Goal: Task Accomplishment & Management: Use online tool/utility

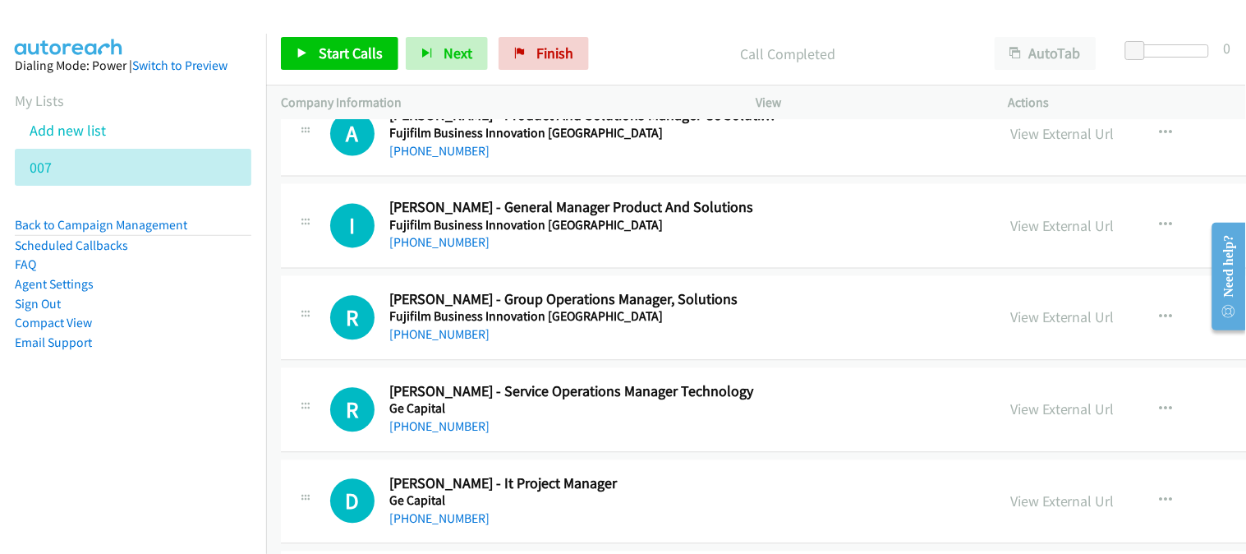
scroll to position [10494, 0]
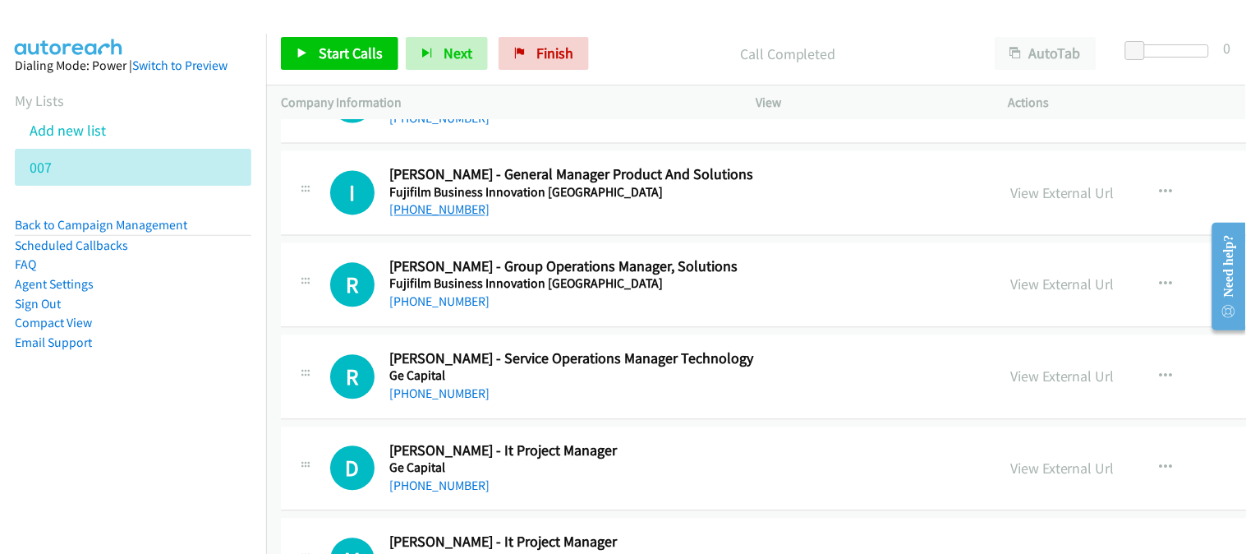
click at [421, 217] on link "[PHONE_NUMBER]" at bounding box center [439, 210] width 100 height 16
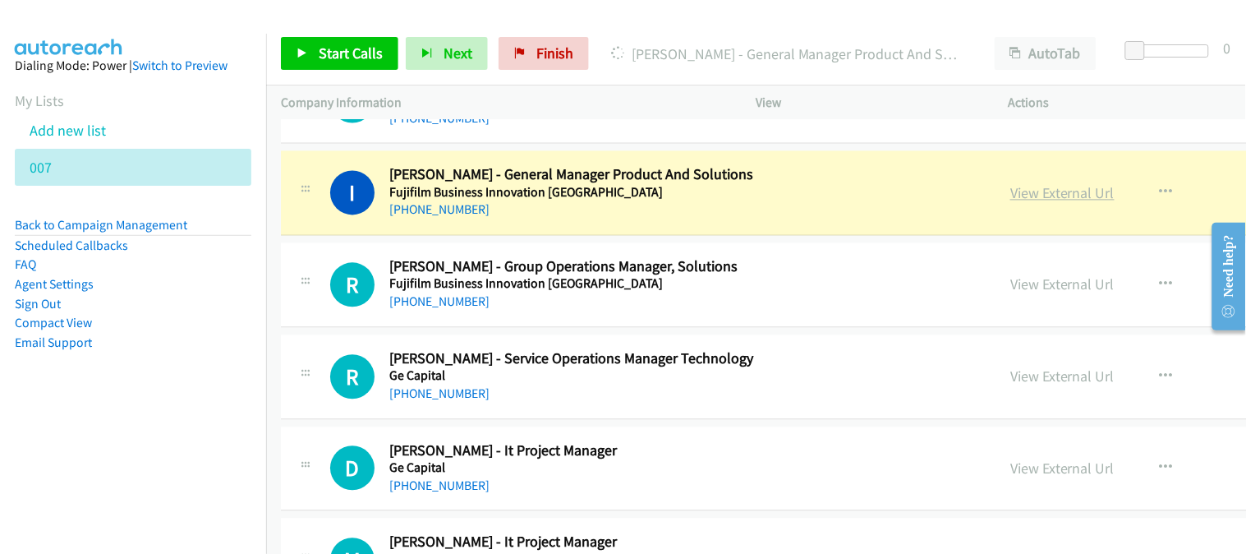
click at [1010, 203] on link "View External Url" at bounding box center [1062, 193] width 104 height 19
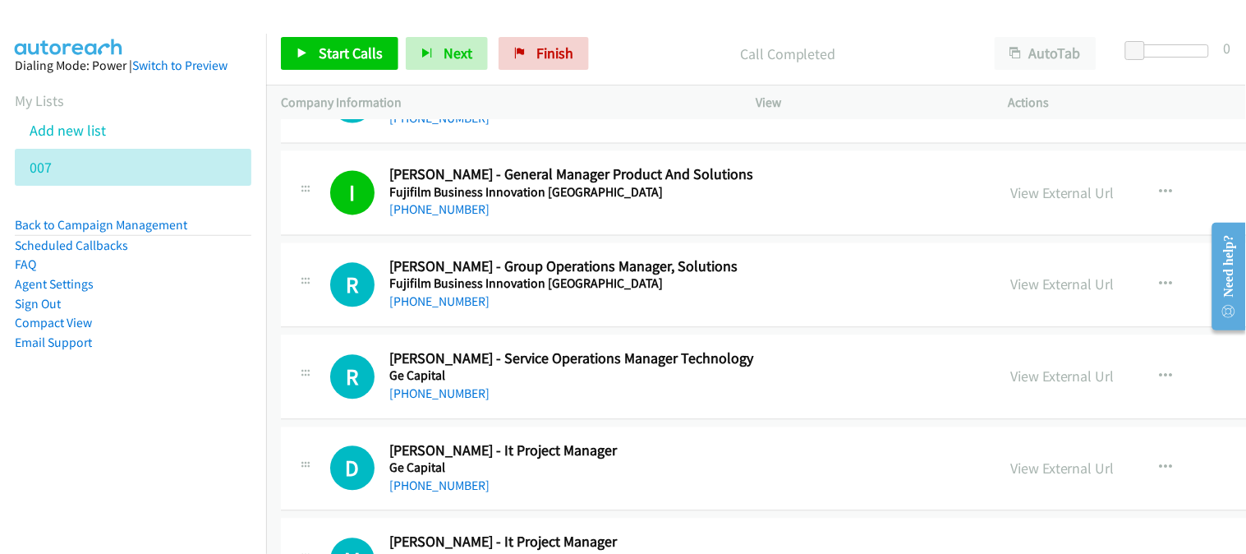
scroll to position [10585, 0]
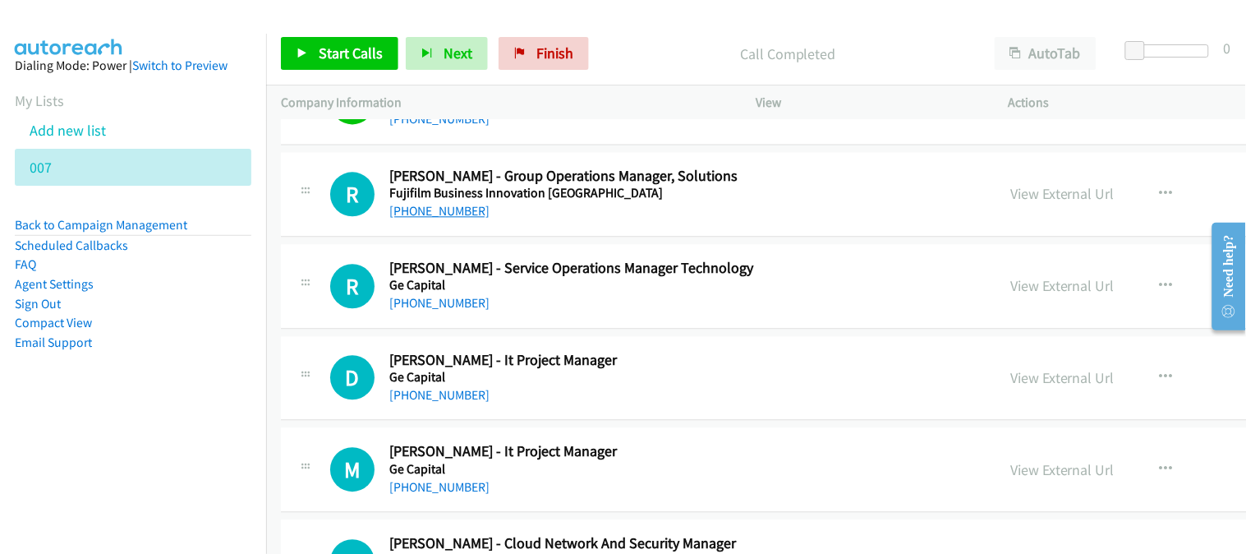
click at [446, 218] on link "[PHONE_NUMBER]" at bounding box center [439, 211] width 100 height 16
click at [407, 307] on link "[PHONE_NUMBER]" at bounding box center [439, 303] width 100 height 16
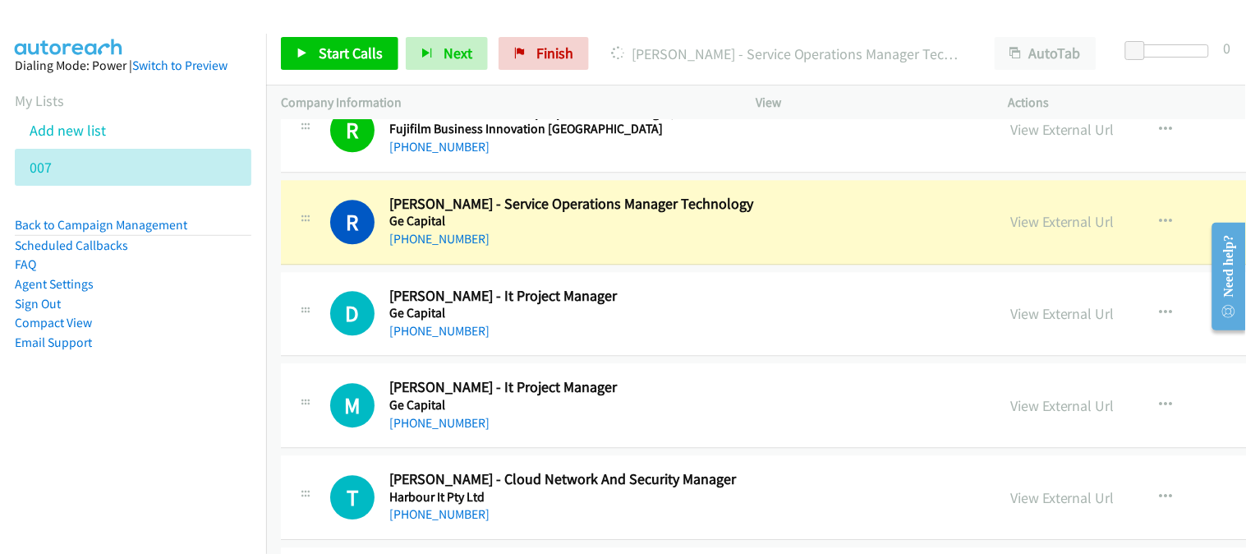
scroll to position [10677, 0]
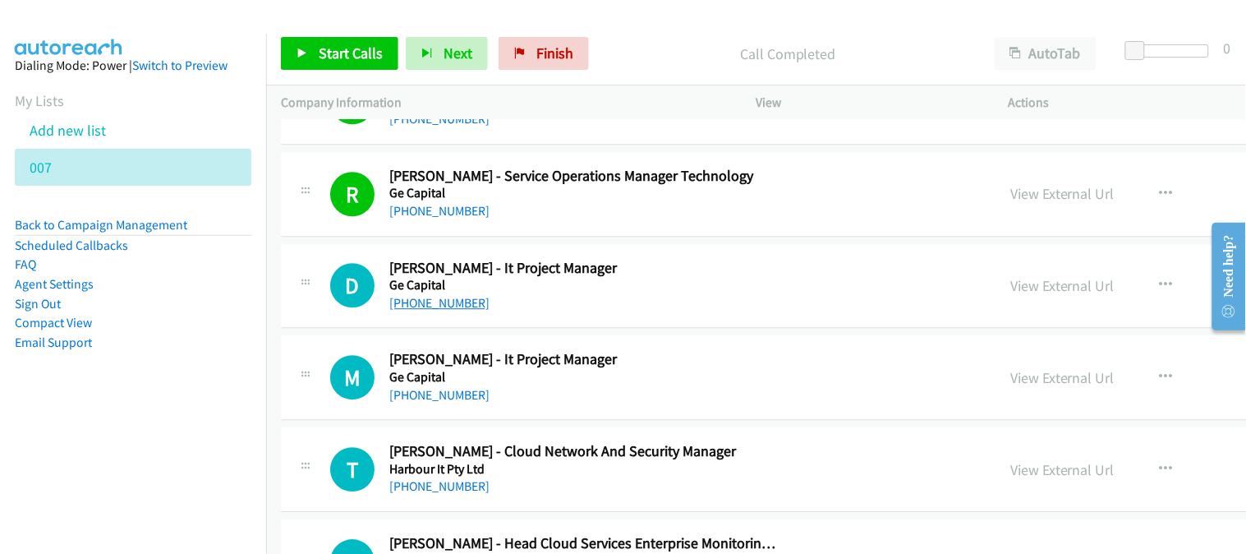
click at [420, 310] on link "[PHONE_NUMBER]" at bounding box center [439, 303] width 100 height 16
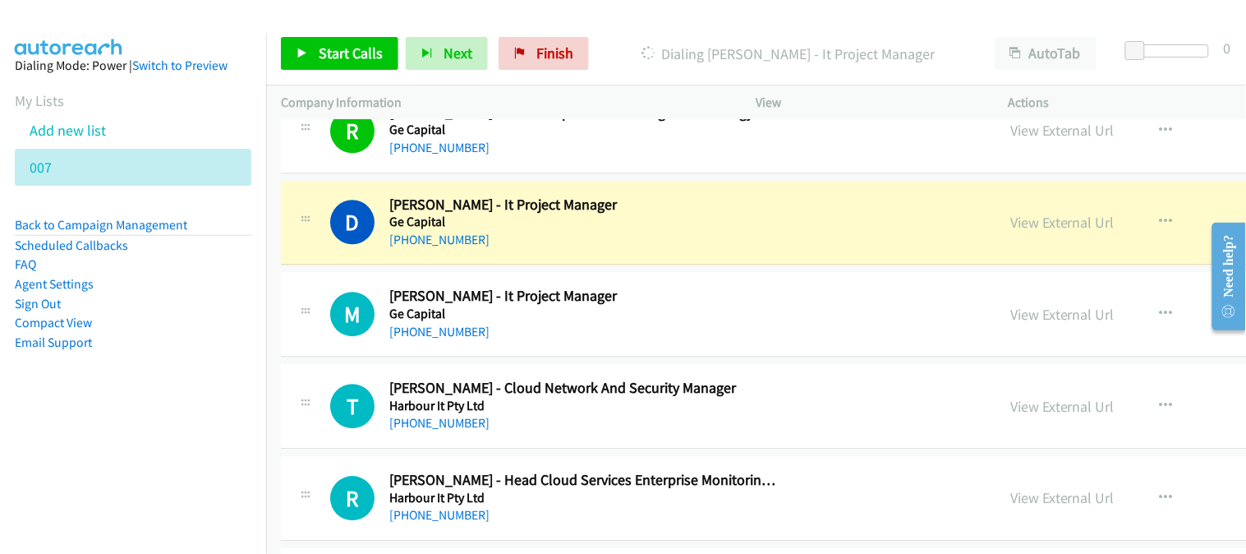
scroll to position [10768, 0]
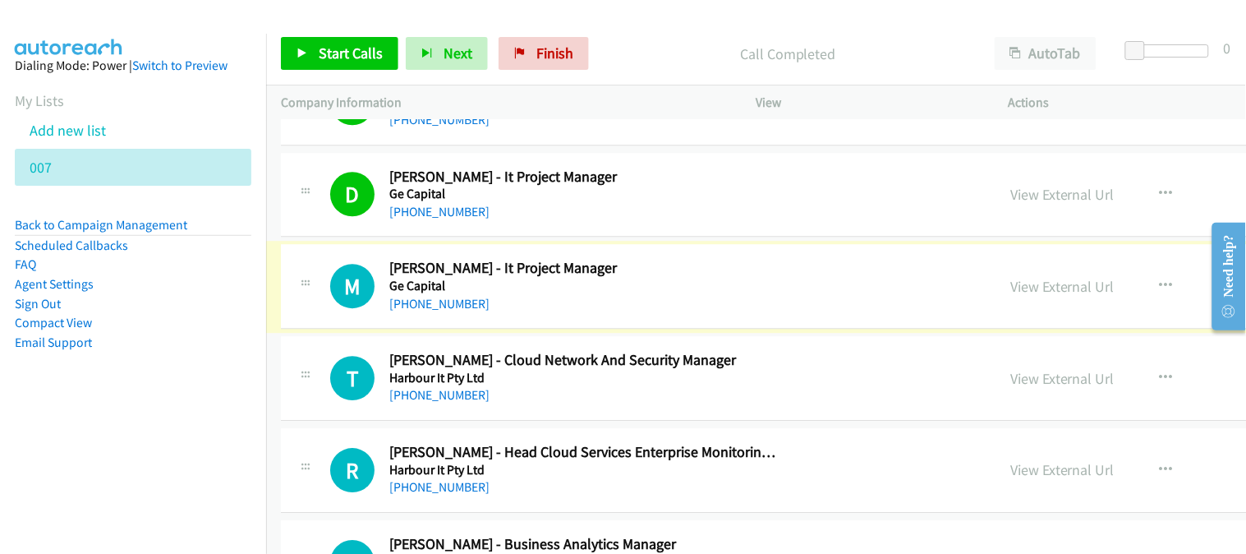
click at [417, 306] on link "[PHONE_NUMBER]" at bounding box center [439, 304] width 100 height 16
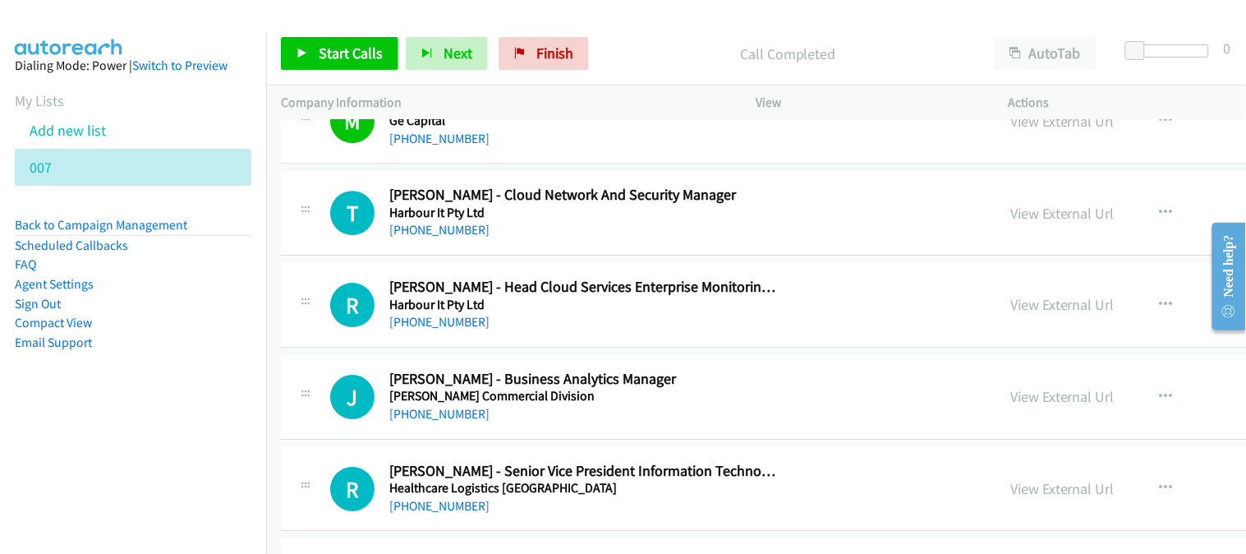
scroll to position [10950, 0]
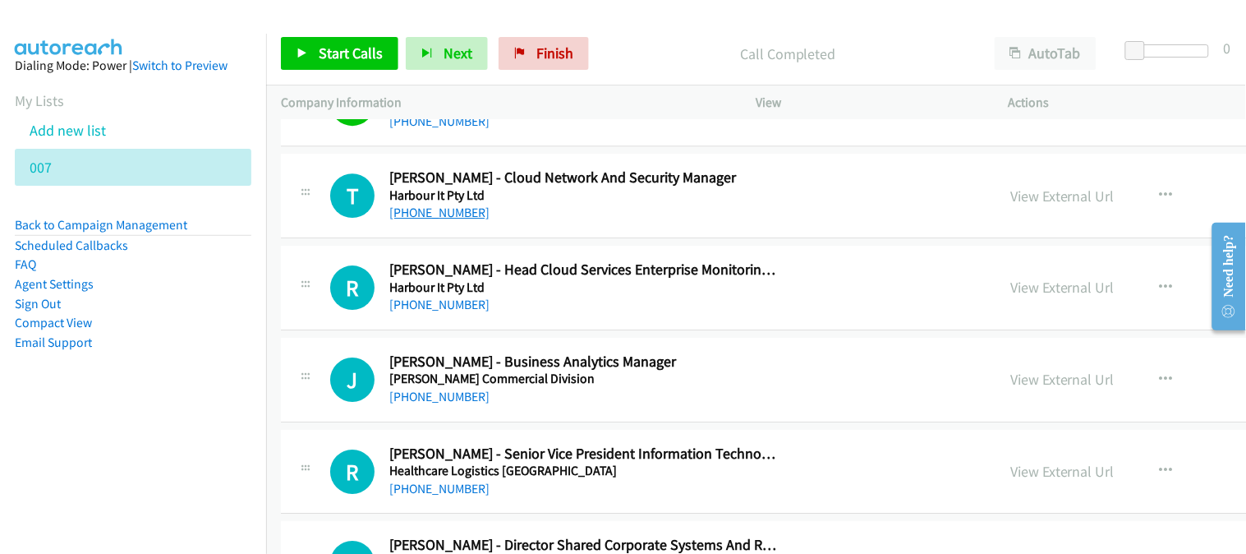
click at [440, 218] on link "[PHONE_NUMBER]" at bounding box center [439, 213] width 100 height 16
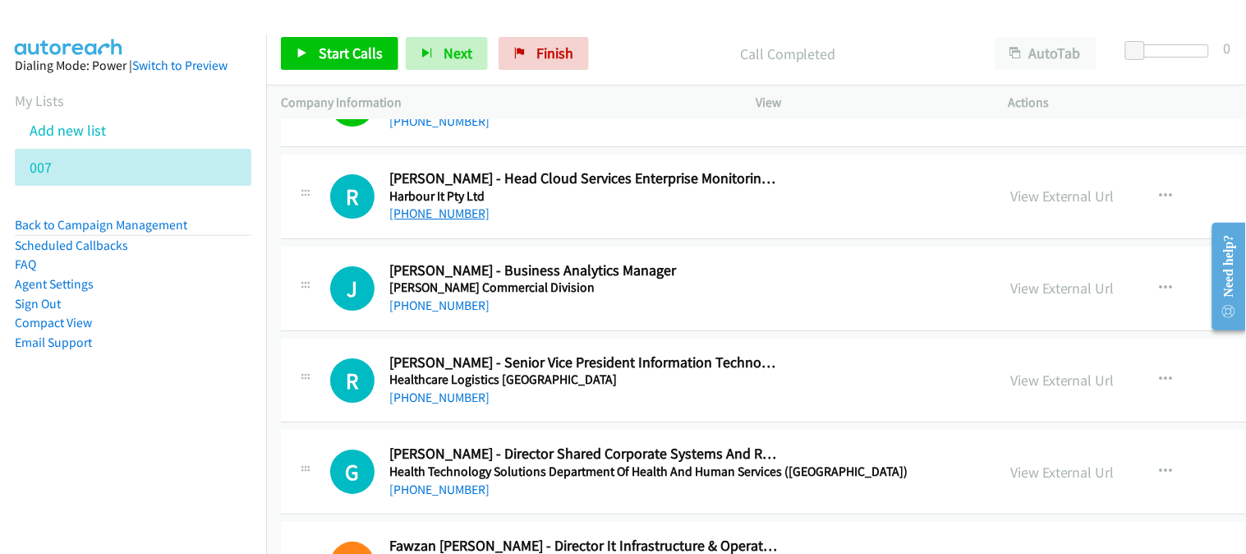
click at [421, 217] on link "[PHONE_NUMBER]" at bounding box center [439, 213] width 100 height 16
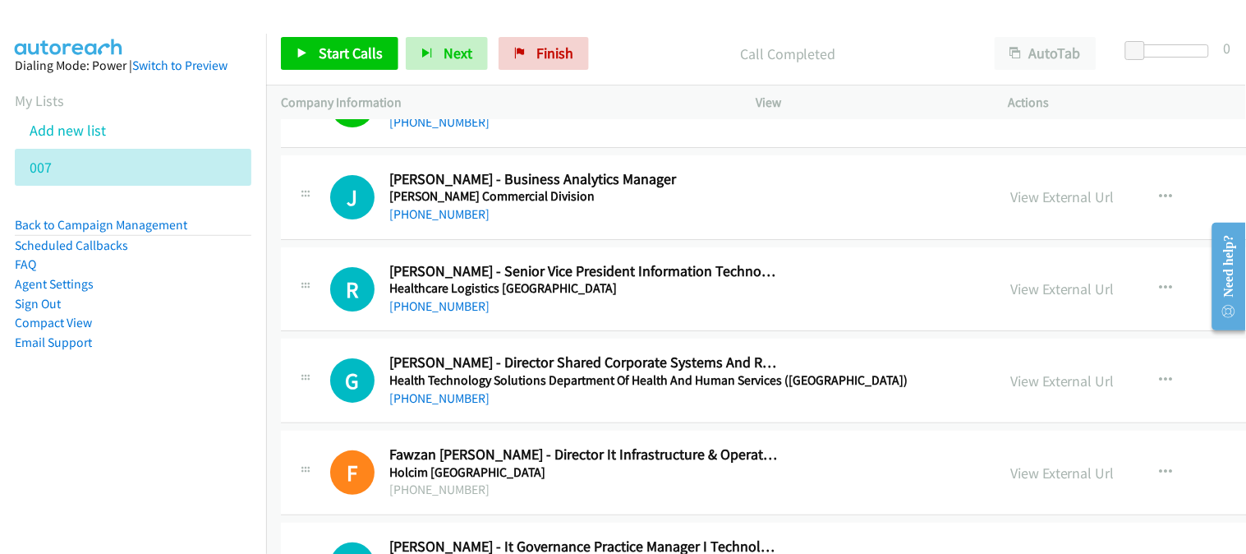
scroll to position [11224, 0]
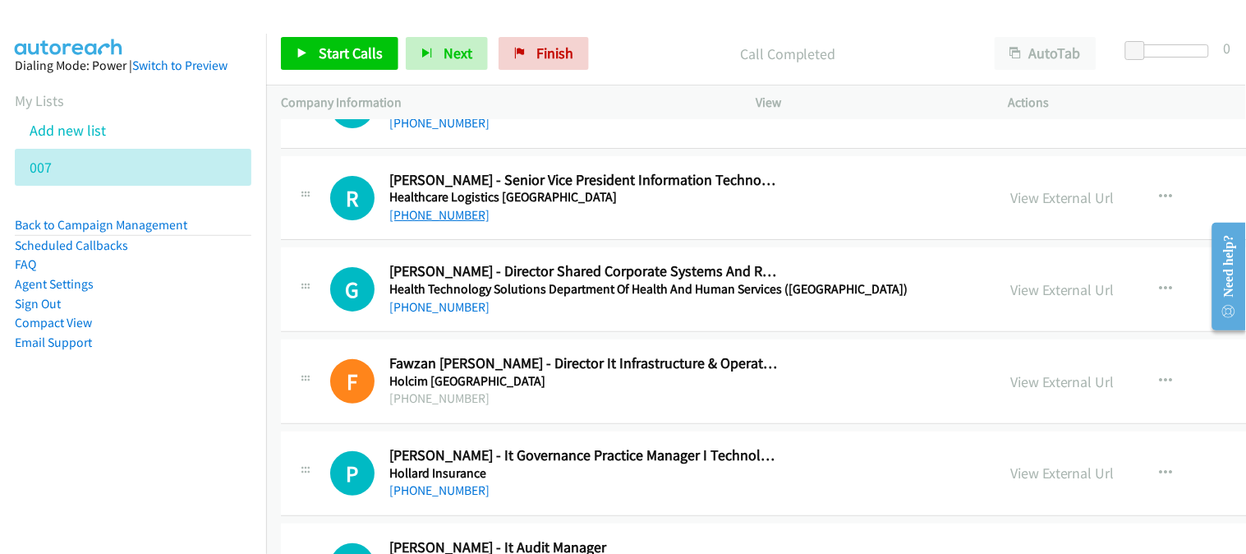
click at [397, 215] on link "[PHONE_NUMBER]" at bounding box center [439, 215] width 100 height 16
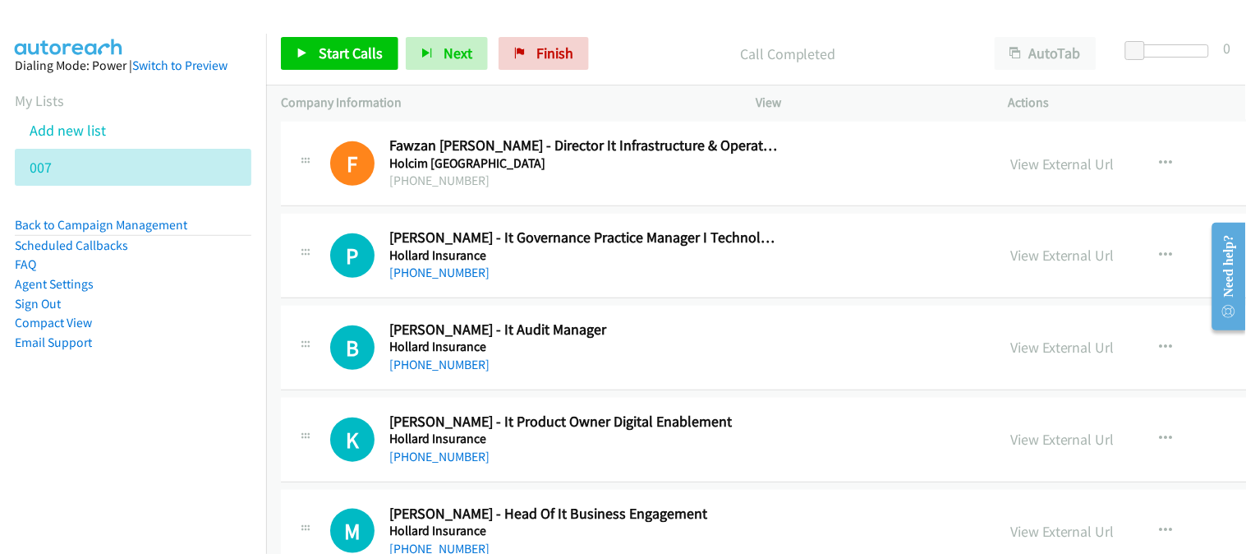
scroll to position [11498, 0]
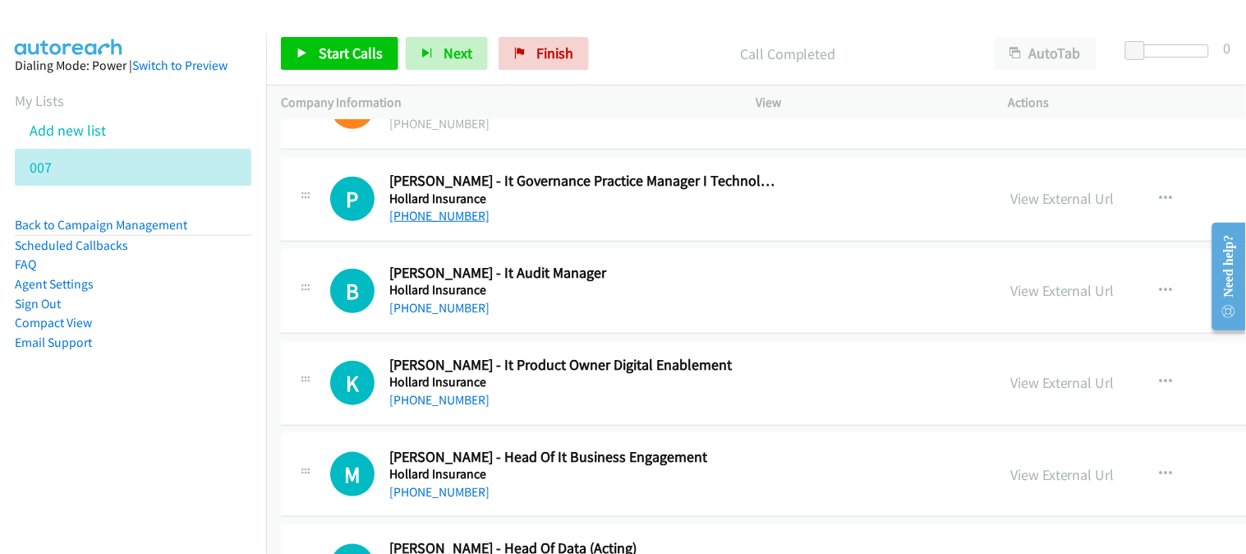
click at [428, 217] on link "[PHONE_NUMBER]" at bounding box center [439, 216] width 100 height 16
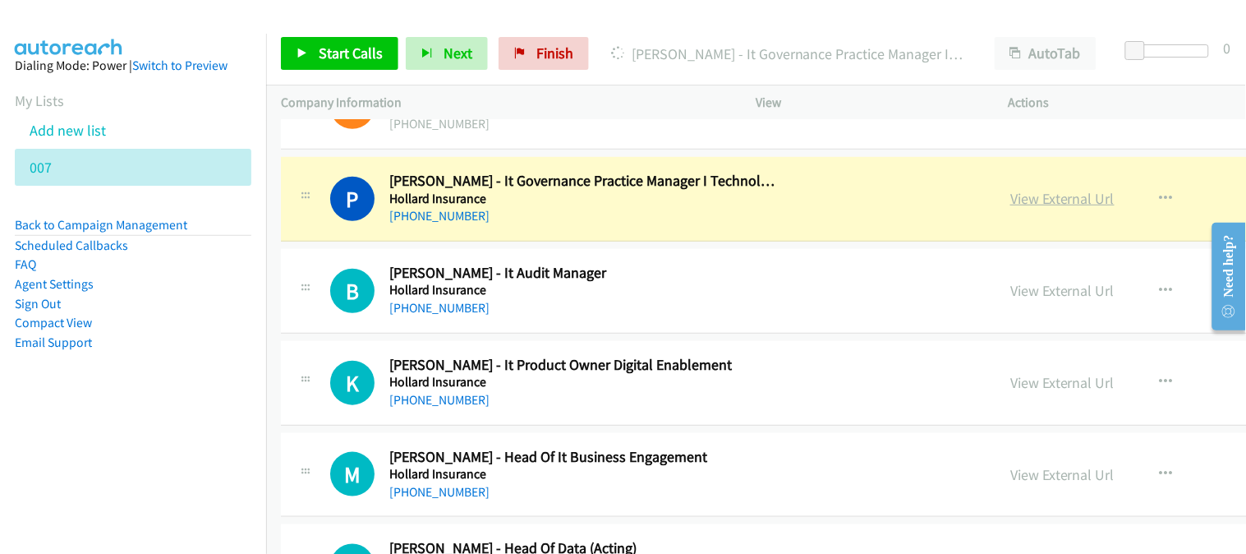
drag, startPoint x: 917, startPoint y: 199, endPoint x: 926, endPoint y: 199, distance: 9.0
click at [1010, 204] on link "View External Url" at bounding box center [1062, 198] width 104 height 19
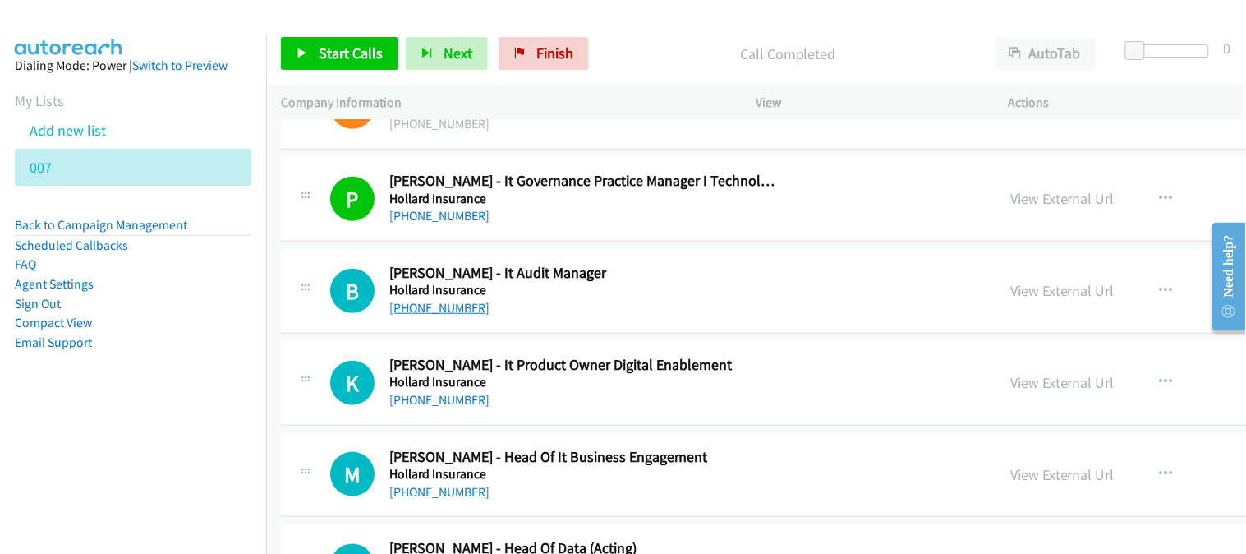
click at [445, 309] on link "[PHONE_NUMBER]" at bounding box center [439, 308] width 100 height 16
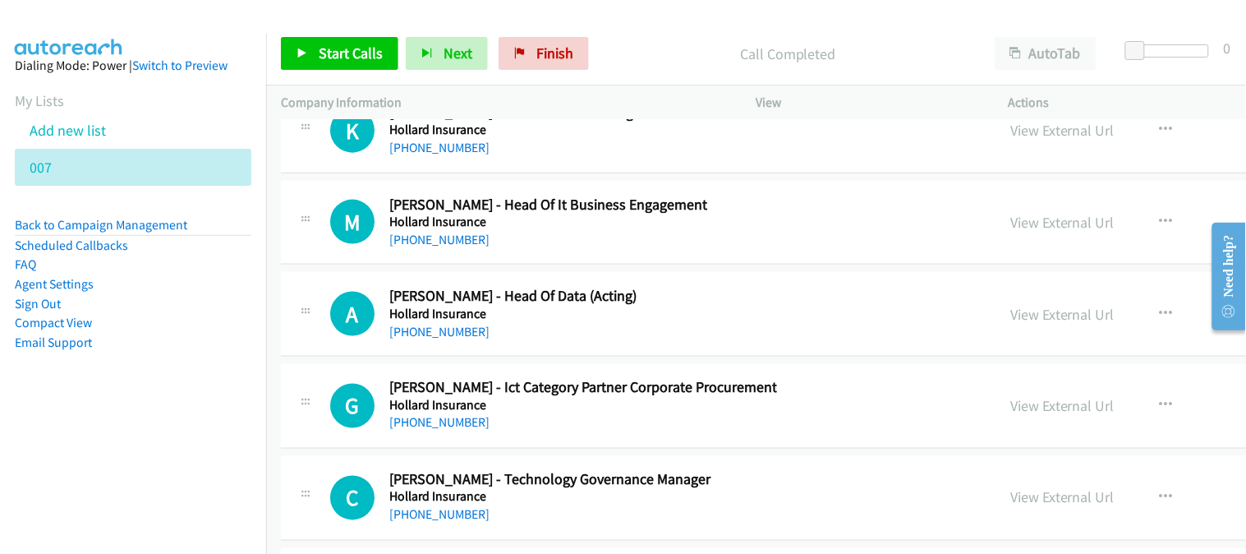
scroll to position [11772, 0]
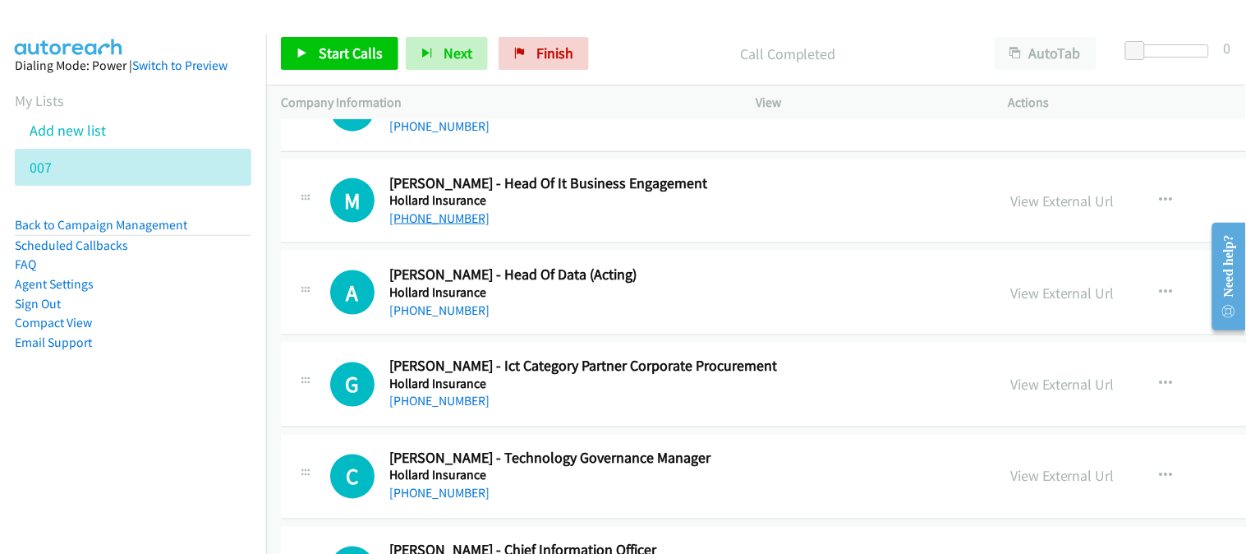
click at [462, 226] on link "[PHONE_NUMBER]" at bounding box center [439, 218] width 100 height 16
click at [402, 313] on link "[PHONE_NUMBER]" at bounding box center [439, 310] width 100 height 16
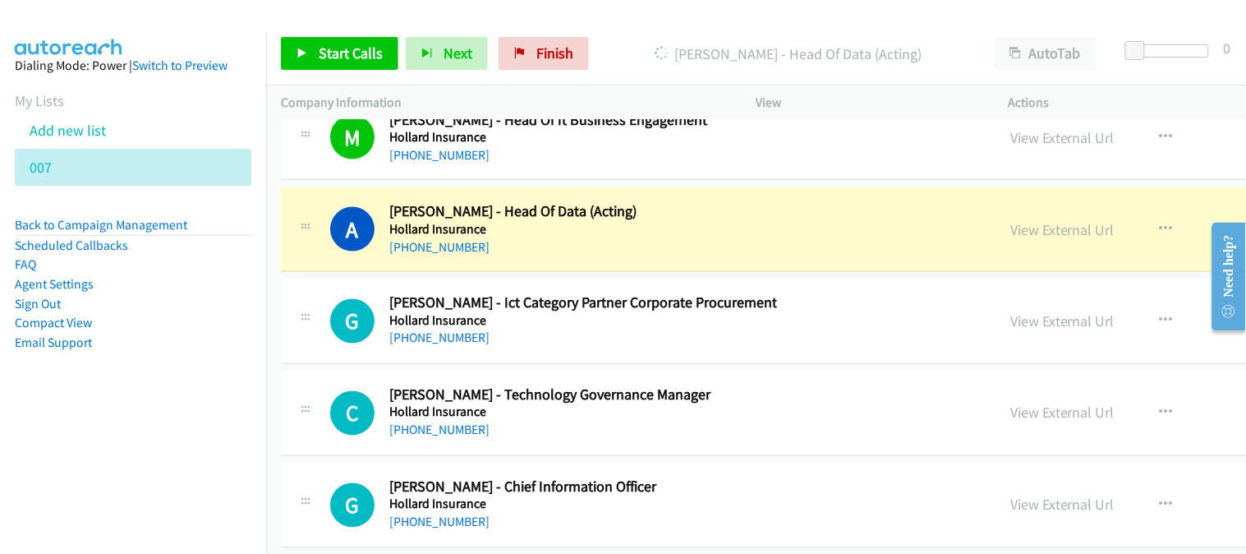
scroll to position [11863, 0]
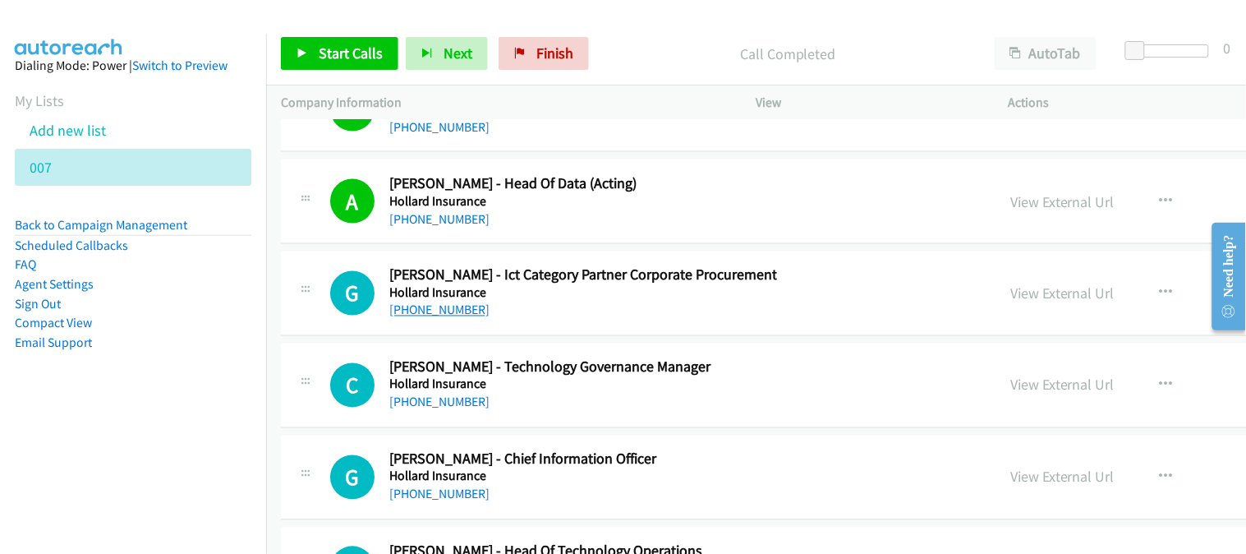
click at [416, 313] on link "[PHONE_NUMBER]" at bounding box center [439, 310] width 100 height 16
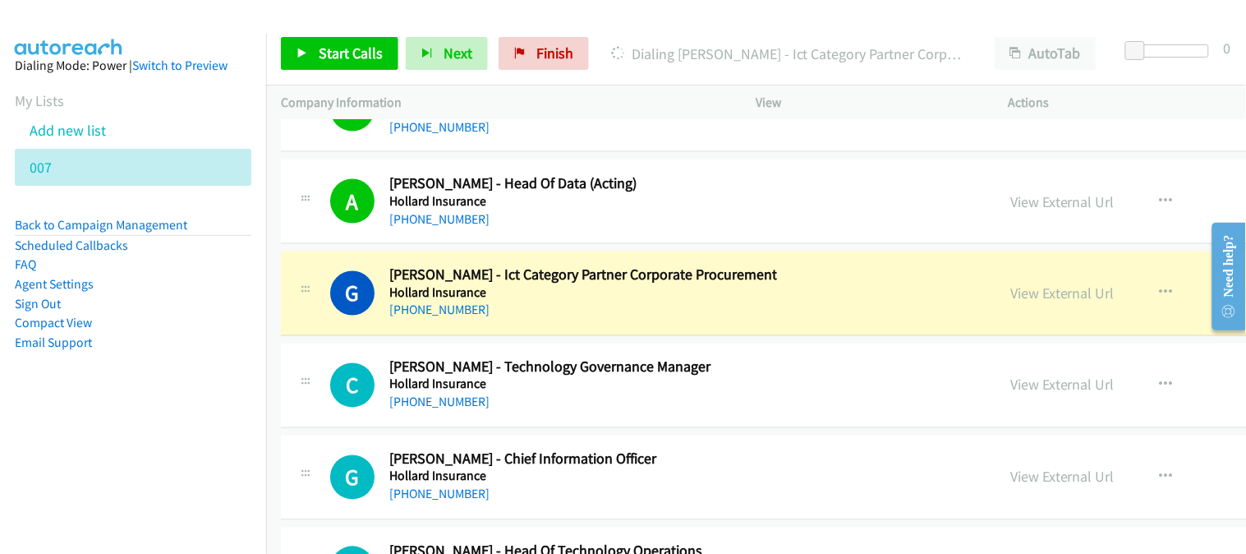
scroll to position [11954, 0]
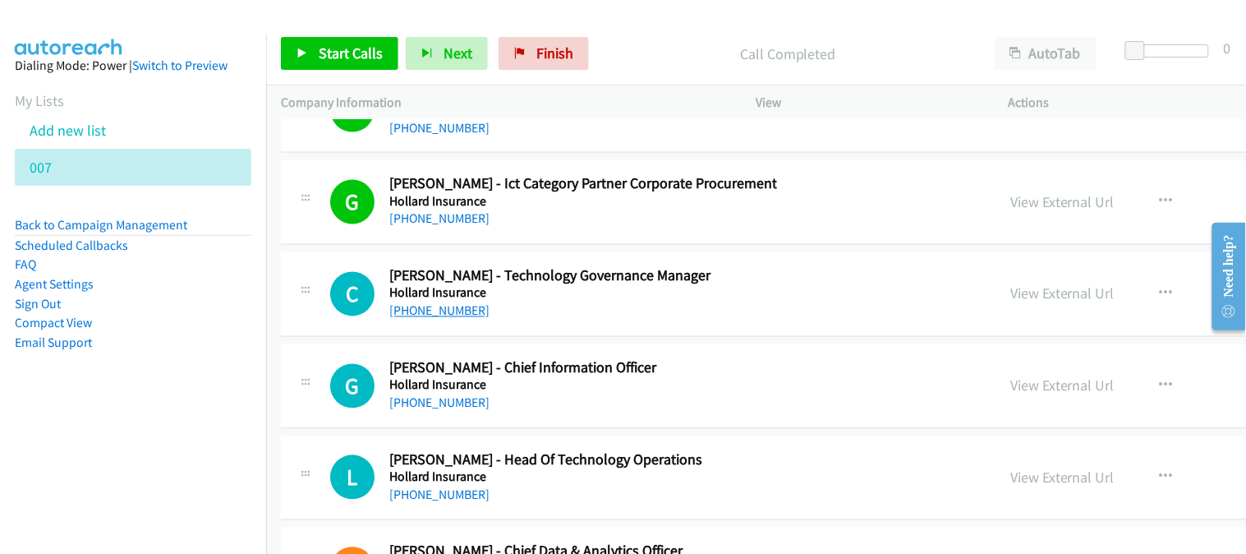
click at [455, 316] on link "[PHONE_NUMBER]" at bounding box center [439, 311] width 100 height 16
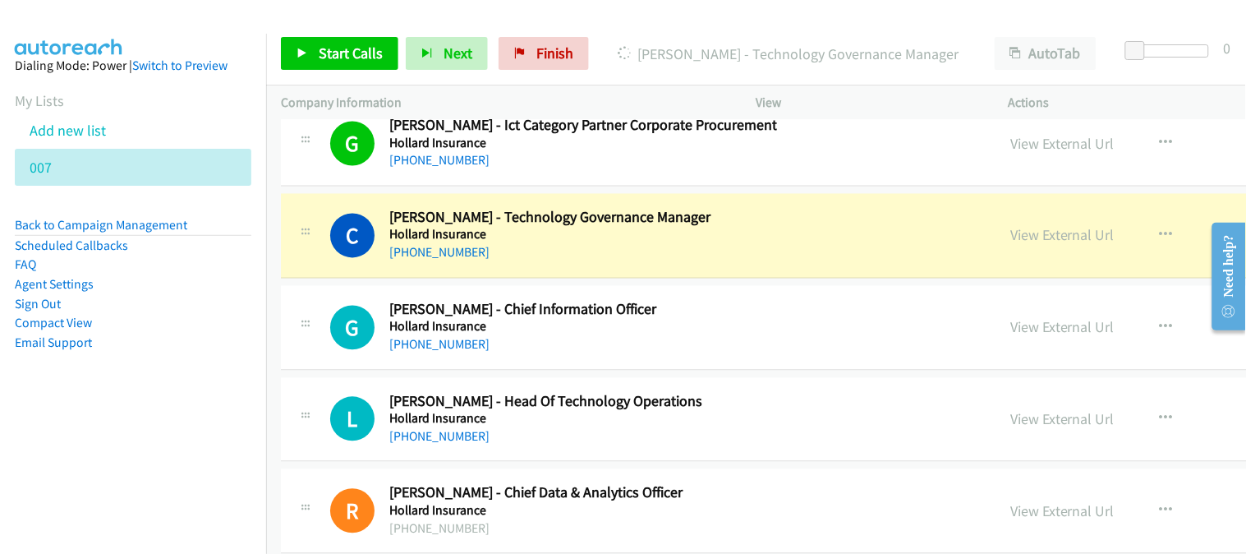
scroll to position [12045, 0]
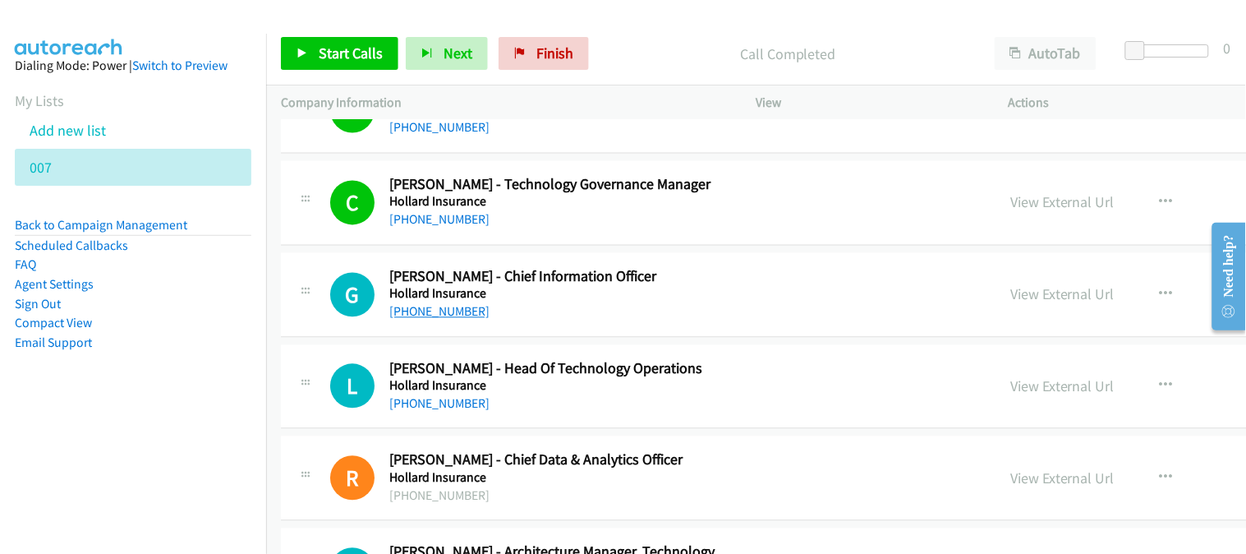
click at [409, 319] on link "[PHONE_NUMBER]" at bounding box center [439, 312] width 100 height 16
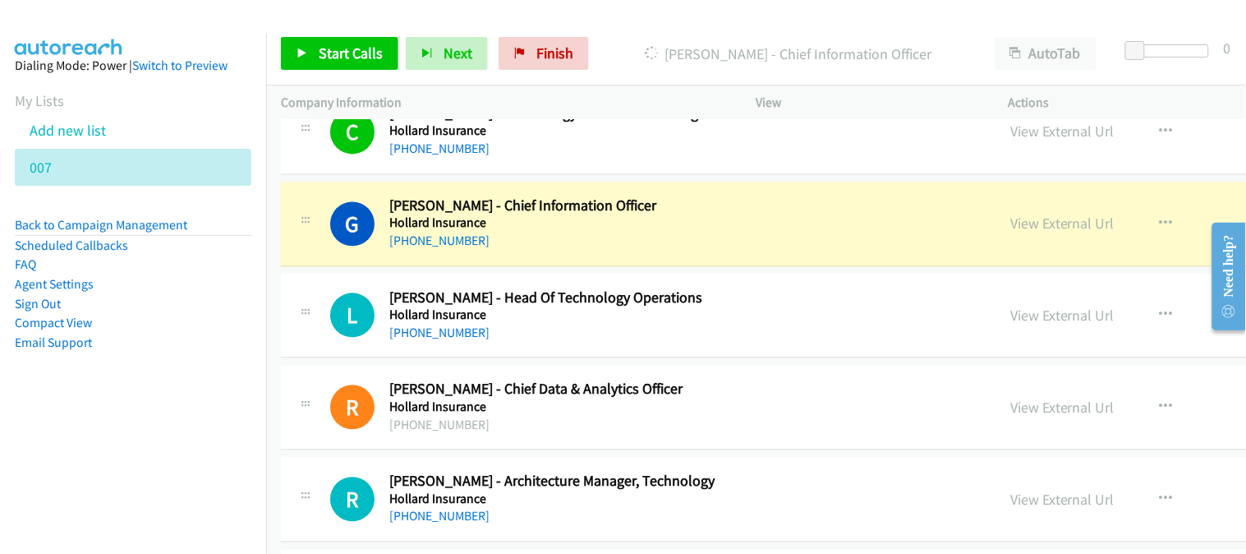
scroll to position [12136, 0]
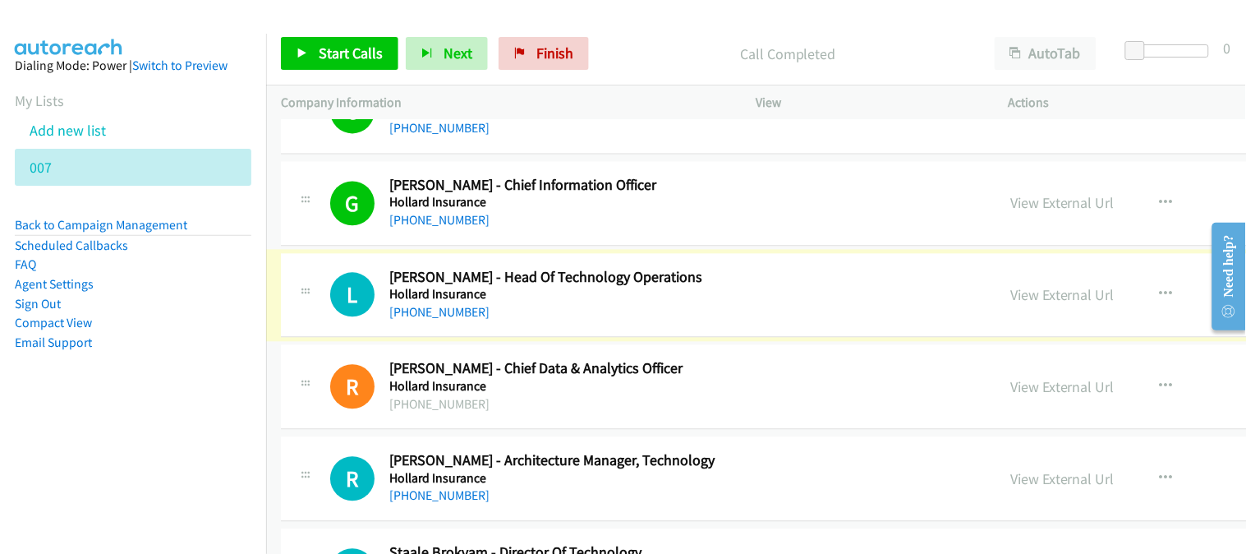
click at [422, 315] on link "[PHONE_NUMBER]" at bounding box center [439, 313] width 100 height 16
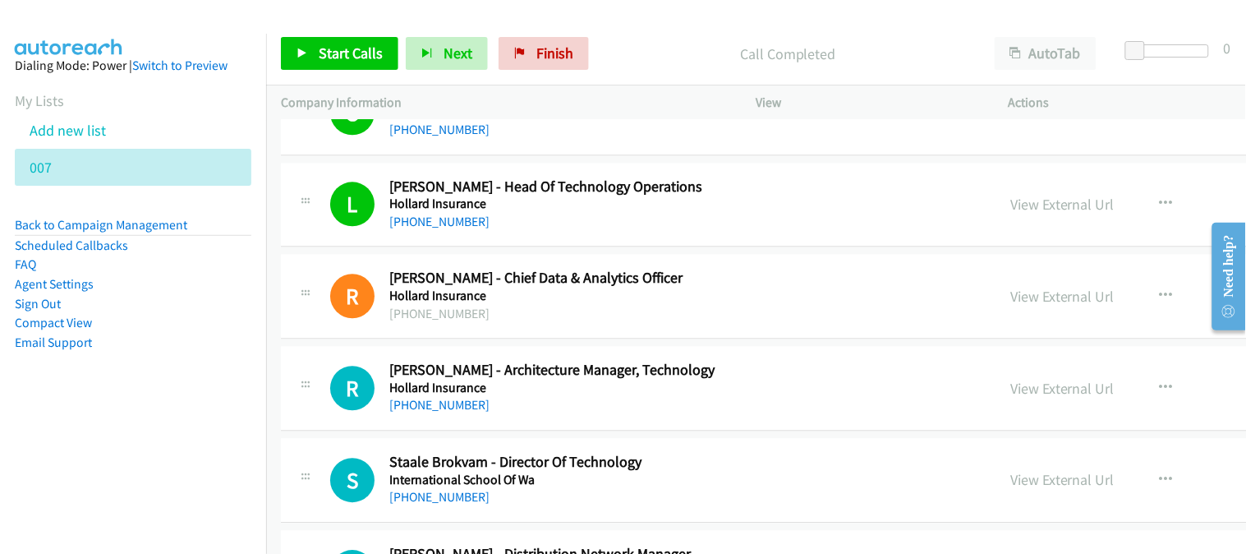
scroll to position [12320, 0]
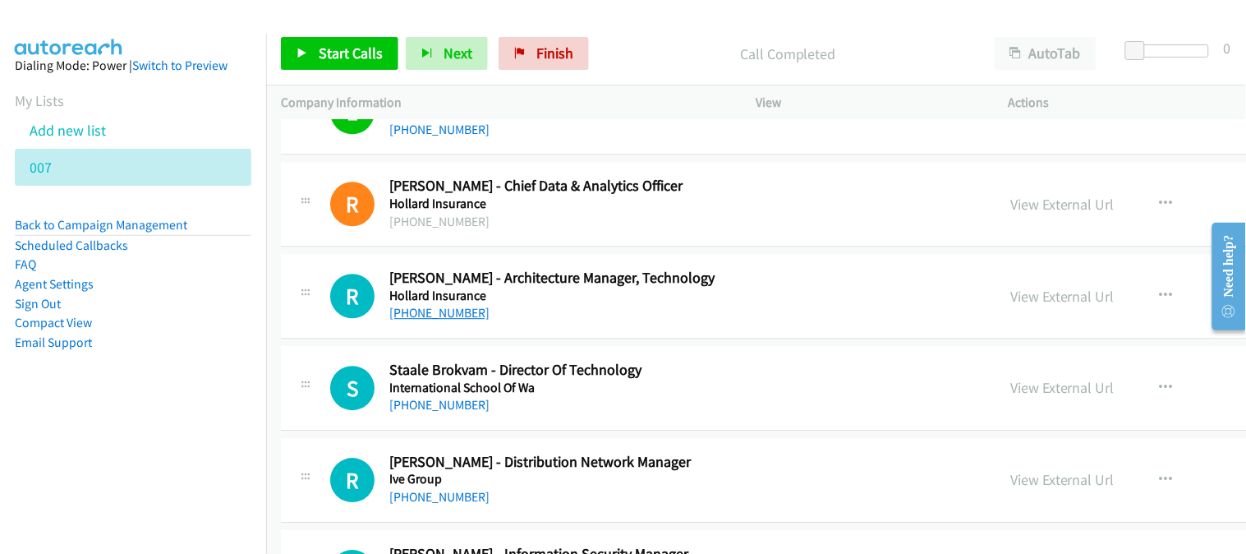
click at [429, 314] on link "[PHONE_NUMBER]" at bounding box center [439, 313] width 100 height 16
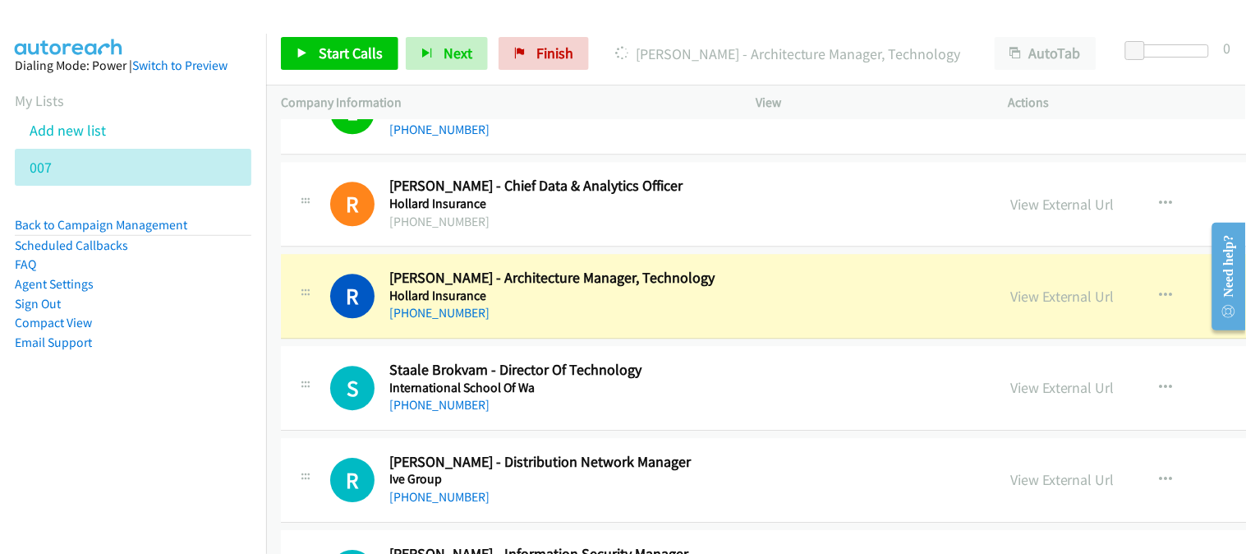
scroll to position [12411, 0]
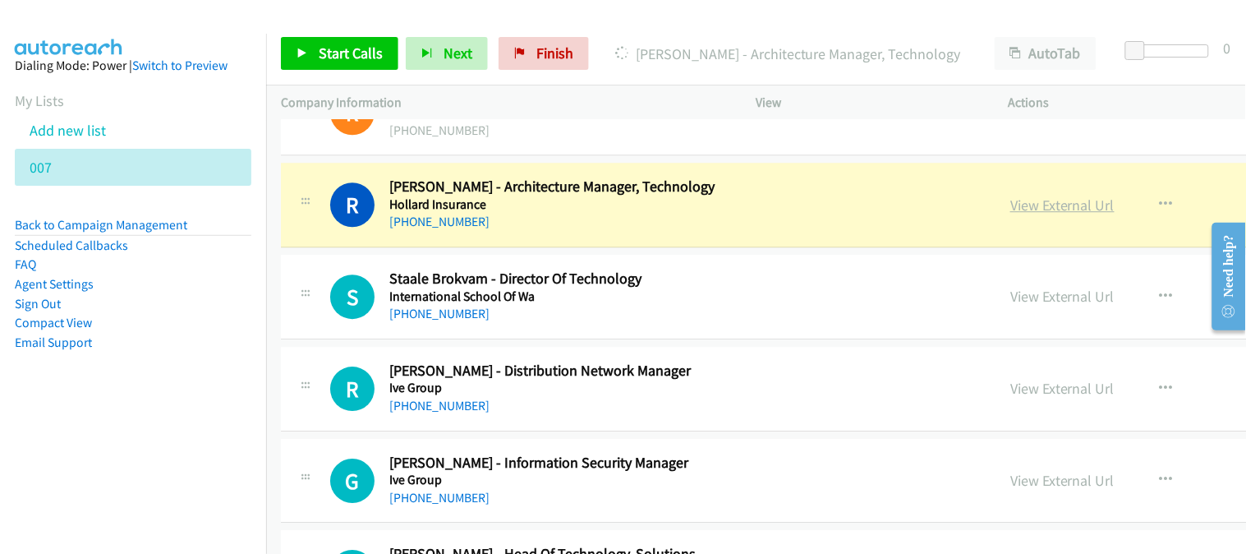
click at [1010, 206] on link "View External Url" at bounding box center [1062, 204] width 104 height 19
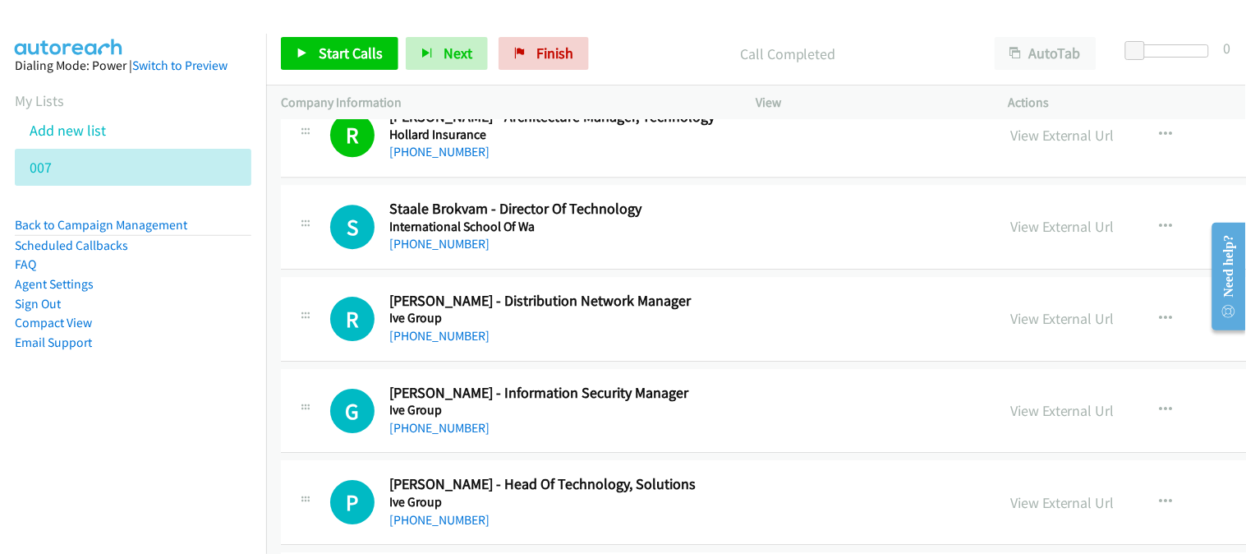
scroll to position [12502, 0]
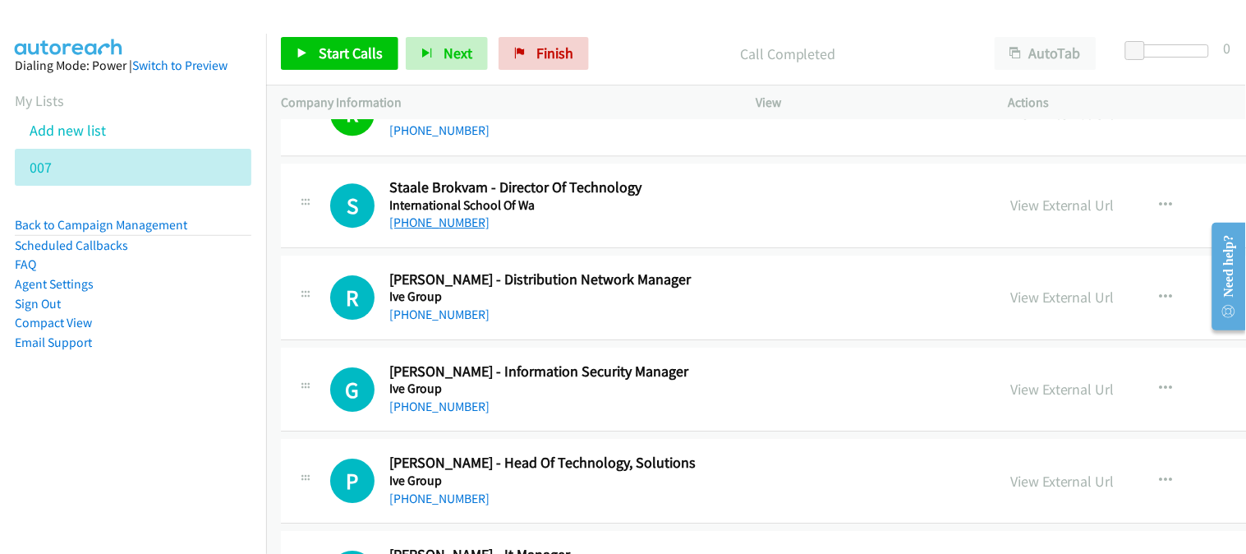
click at [417, 227] on link "[PHONE_NUMBER]" at bounding box center [439, 222] width 100 height 16
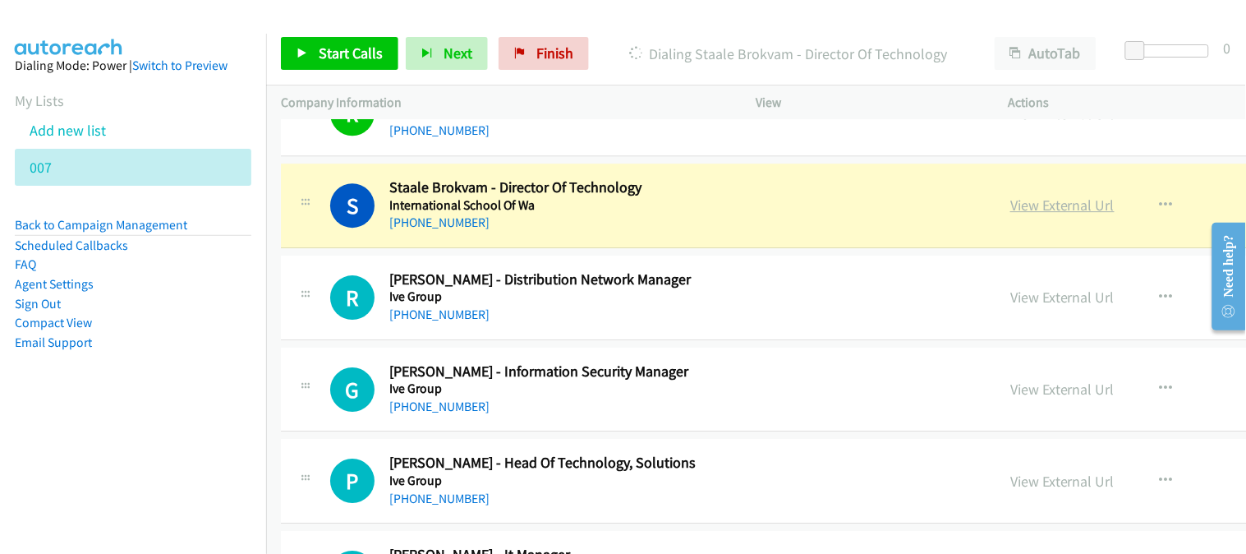
click at [1010, 209] on link "View External Url" at bounding box center [1062, 204] width 104 height 19
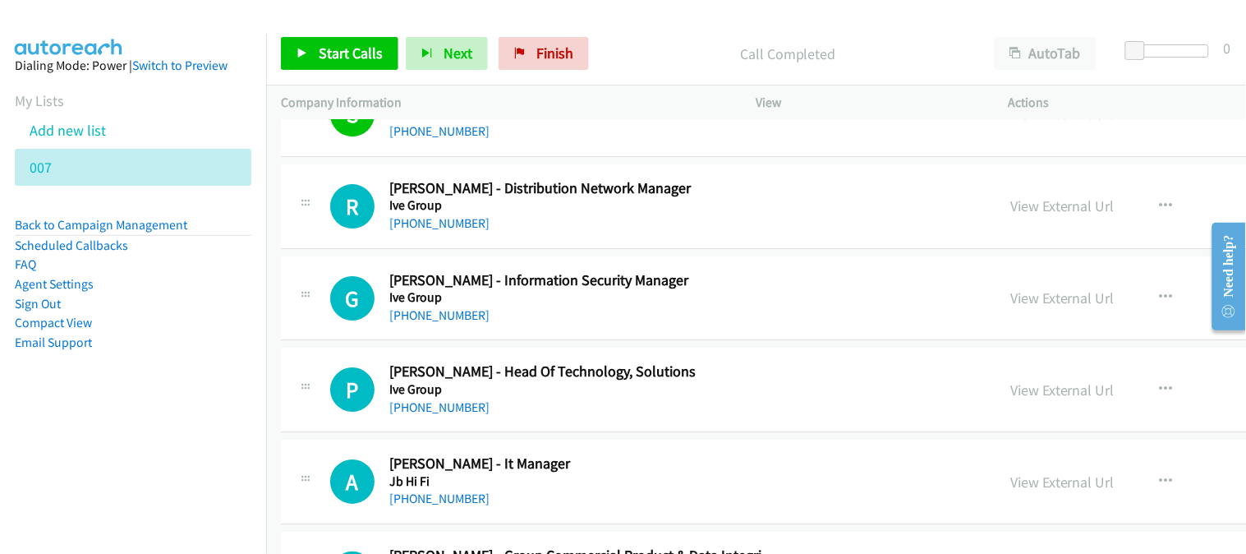
scroll to position [12684, 0]
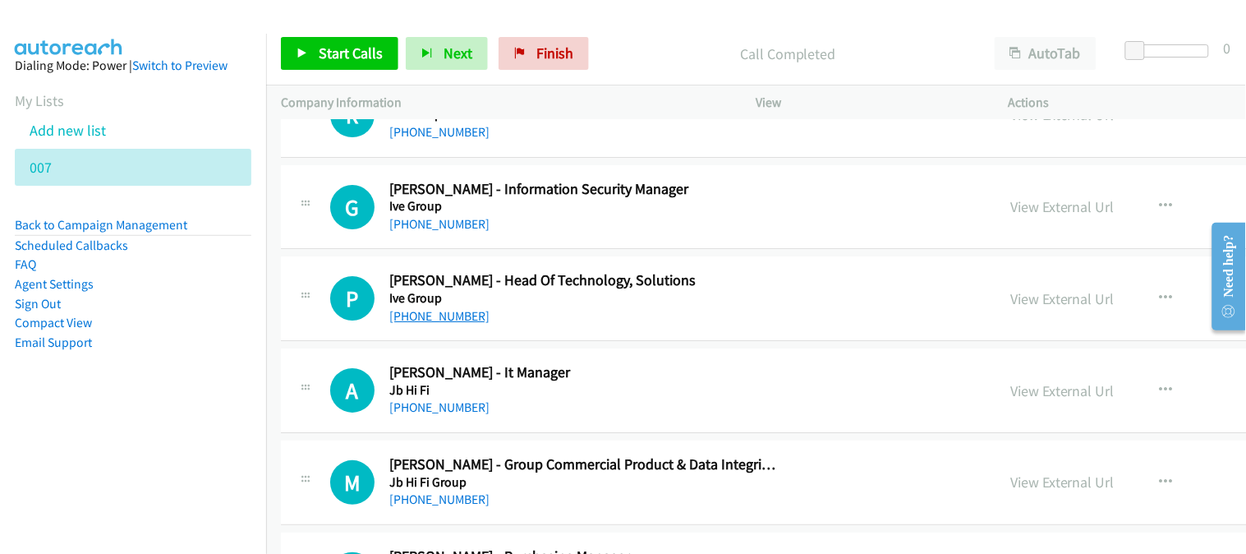
click at [430, 324] on link "[PHONE_NUMBER]" at bounding box center [439, 316] width 100 height 16
drag, startPoint x: 429, startPoint y: 320, endPoint x: 162, endPoint y: 376, distance: 272.7
click at [429, 320] on link "[PHONE_NUMBER]" at bounding box center [439, 316] width 100 height 16
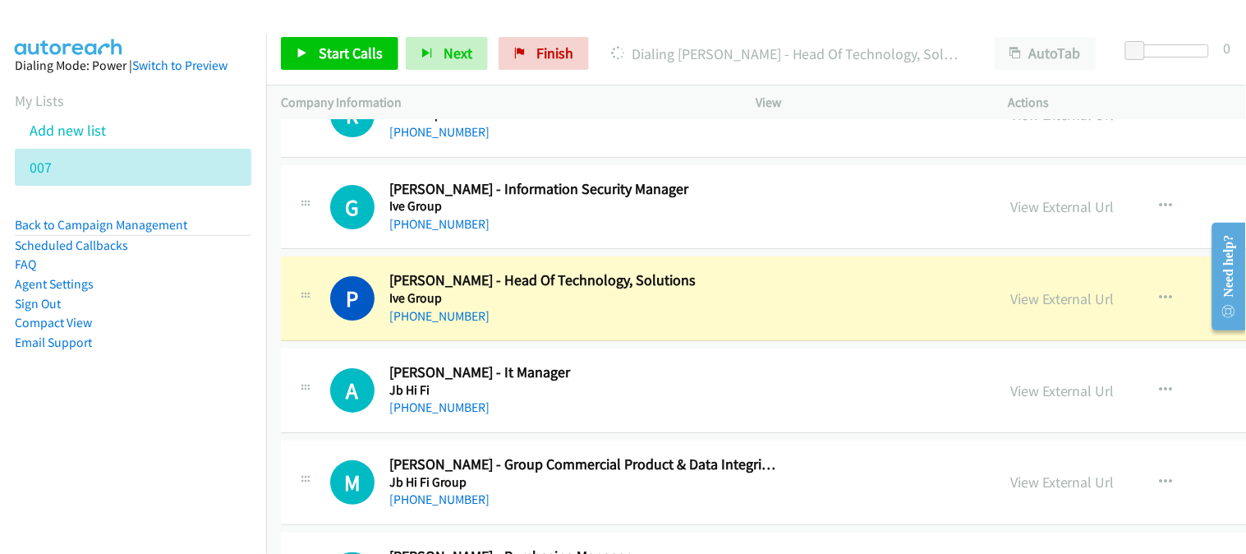
scroll to position [12775, 0]
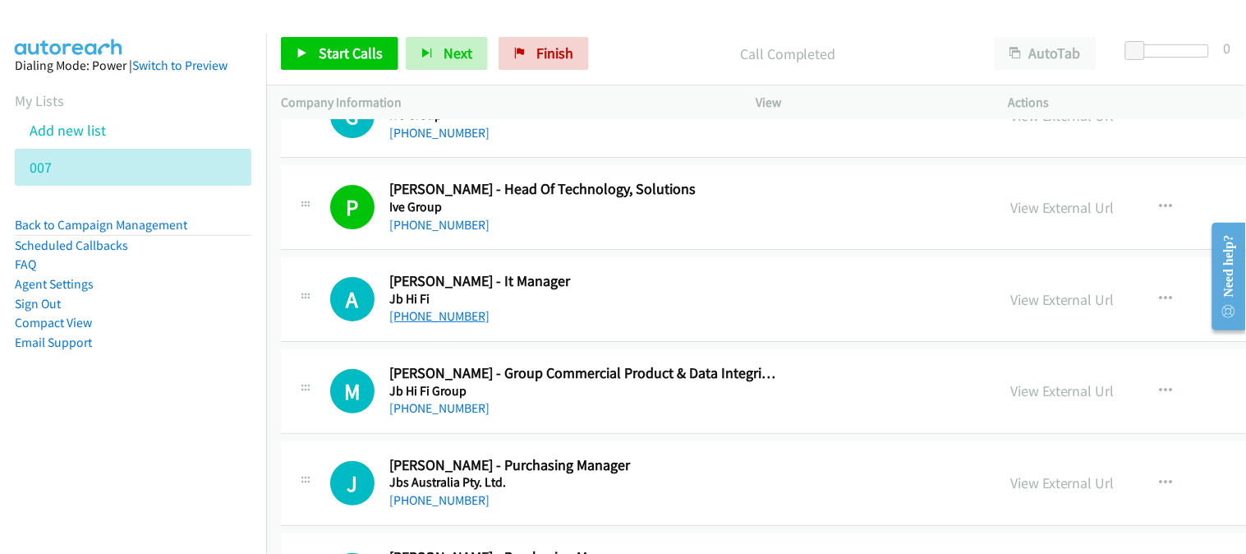
drag, startPoint x: 414, startPoint y: 319, endPoint x: 433, endPoint y: 322, distance: 19.2
click at [444, 316] on link "[PHONE_NUMBER]" at bounding box center [439, 316] width 100 height 16
click at [1010, 309] on link "View External Url" at bounding box center [1062, 299] width 104 height 19
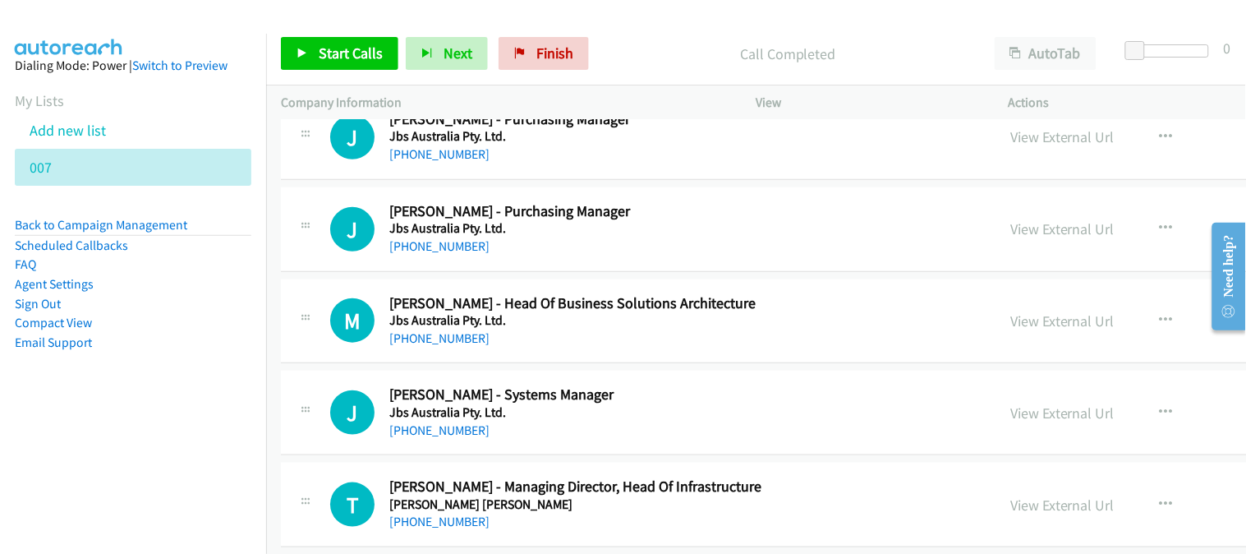
scroll to position [13141, 0]
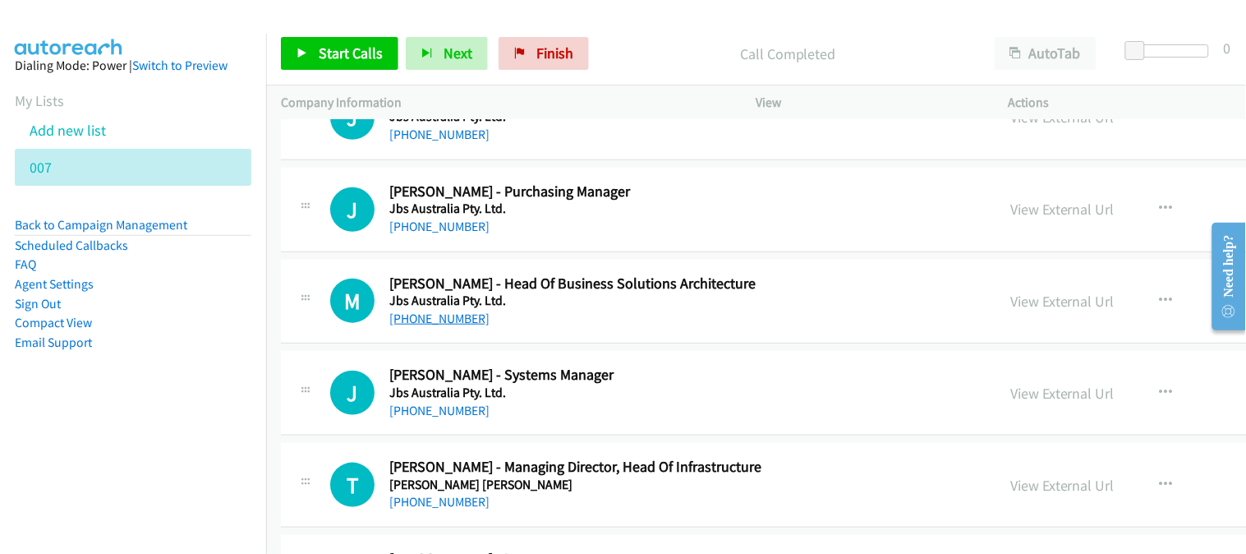
click at [448, 322] on link "[PHONE_NUMBER]" at bounding box center [439, 318] width 100 height 16
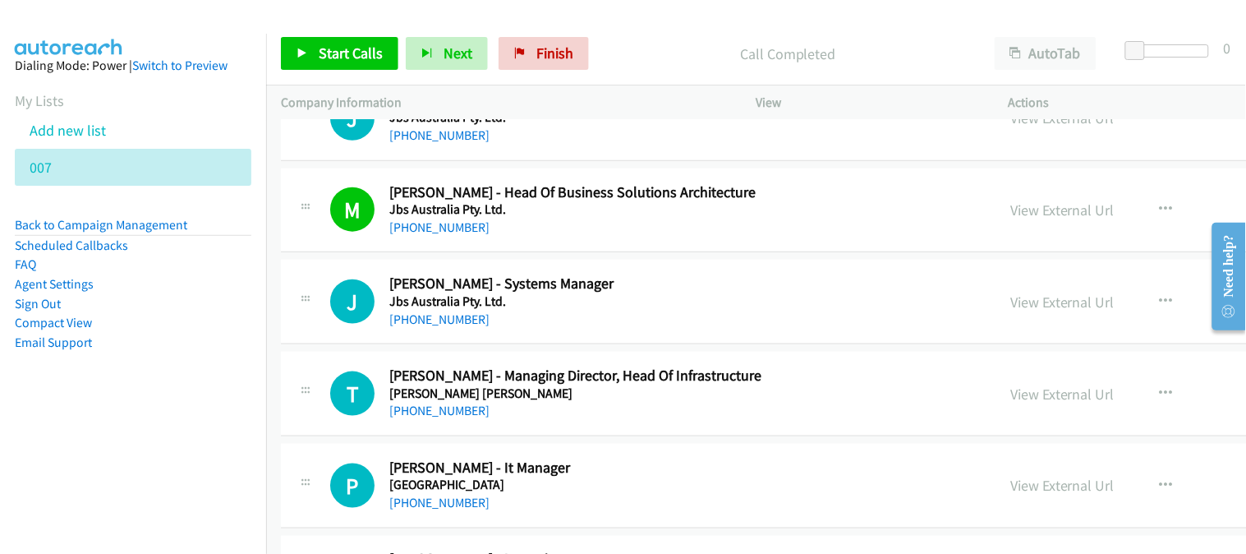
scroll to position [13323, 0]
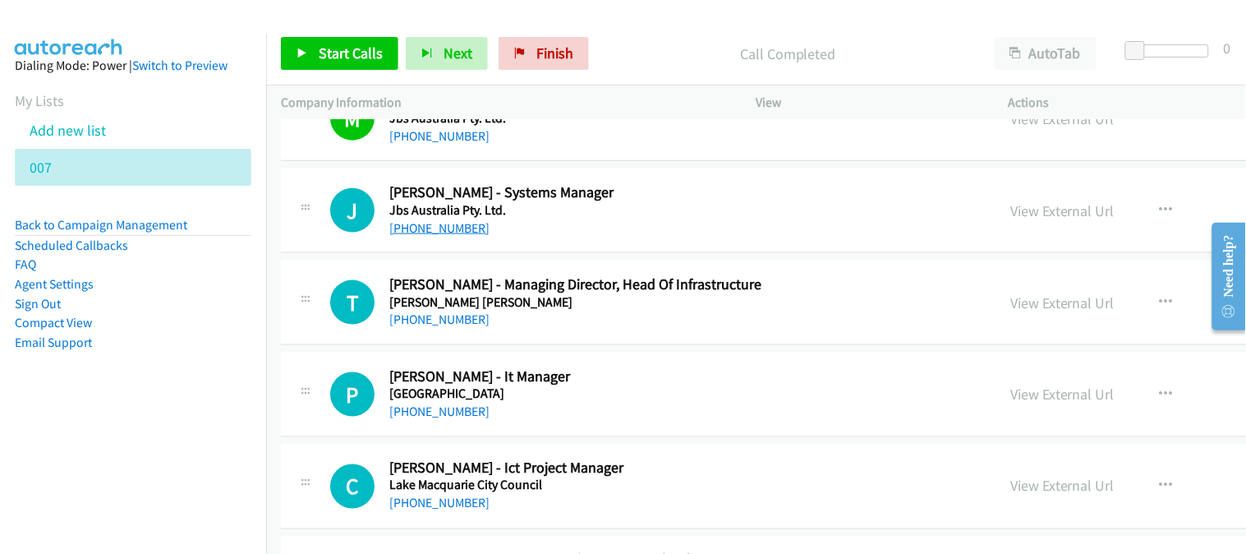
click at [434, 235] on link "[PHONE_NUMBER]" at bounding box center [439, 228] width 100 height 16
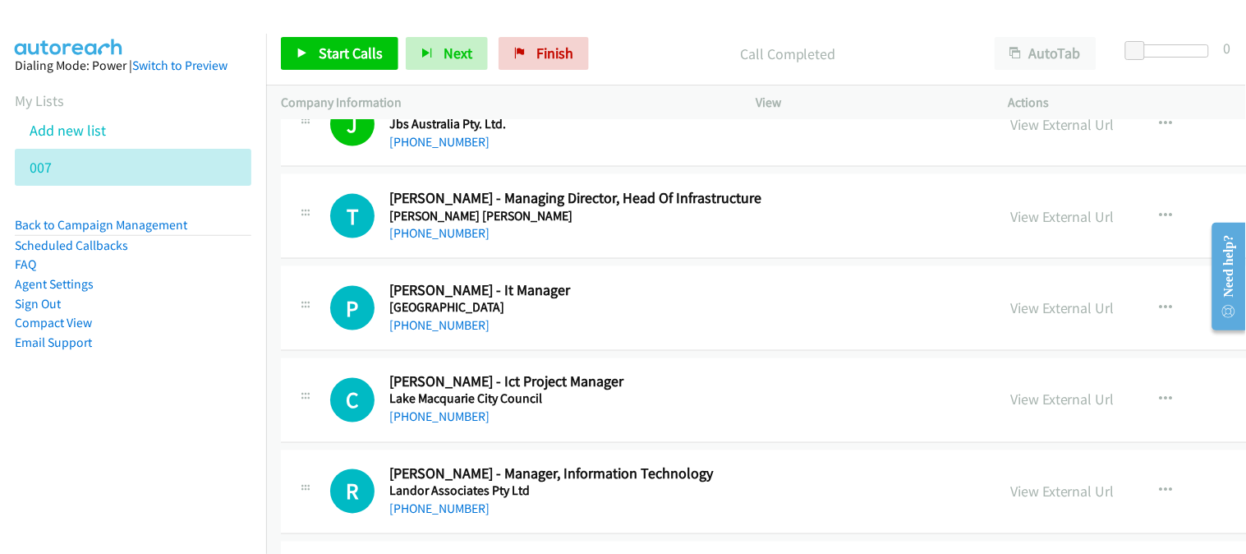
scroll to position [13414, 0]
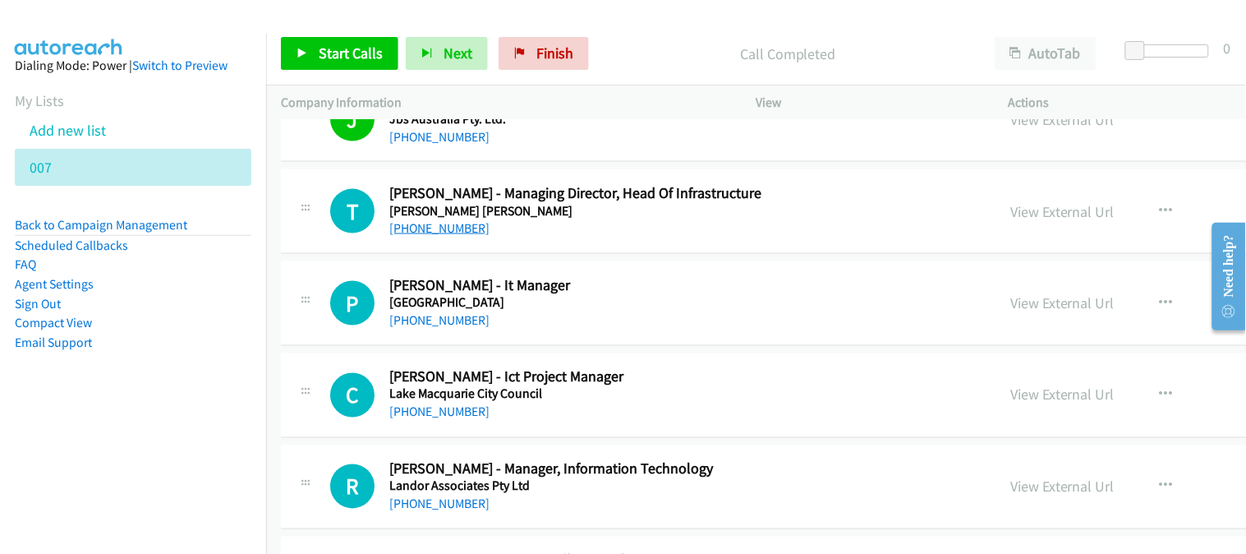
click at [457, 236] on link "[PHONE_NUMBER]" at bounding box center [439, 228] width 100 height 16
click at [439, 328] on link "[PHONE_NUMBER]" at bounding box center [439, 320] width 100 height 16
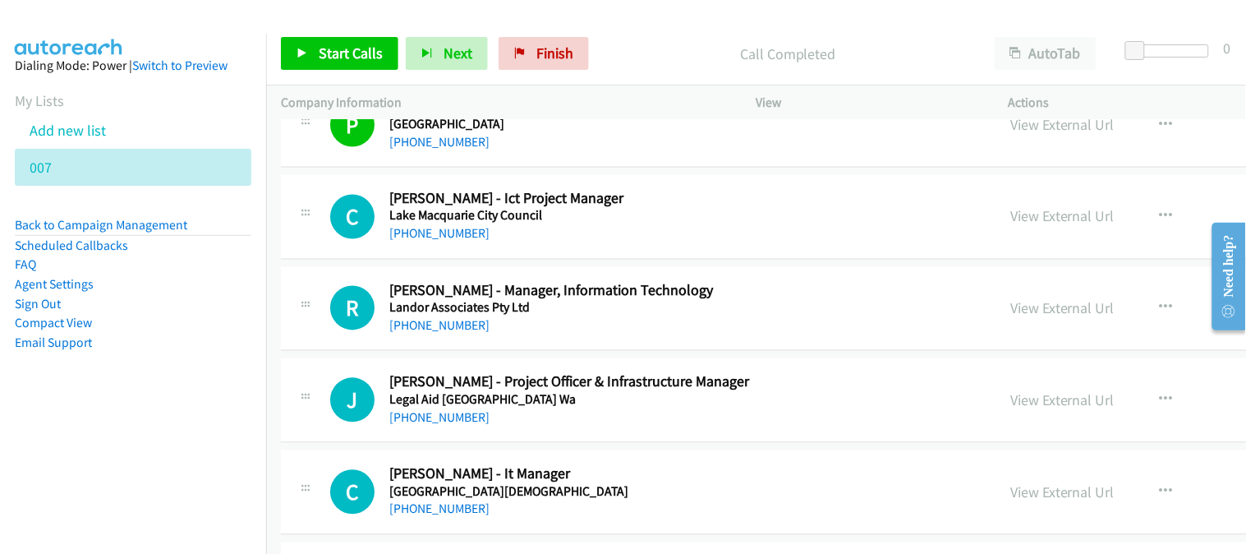
scroll to position [13597, 0]
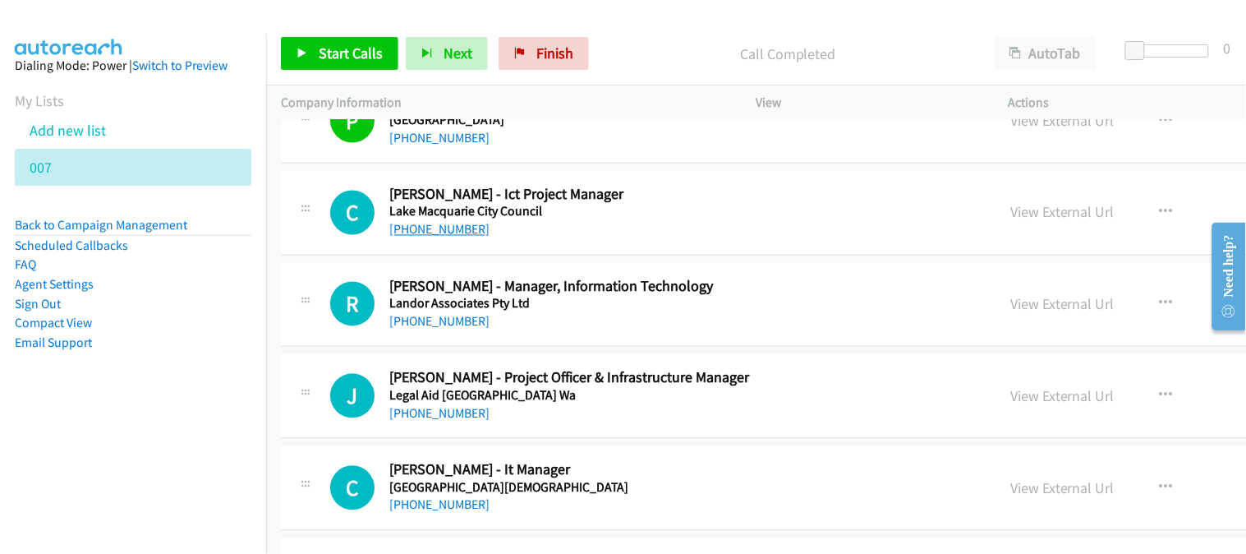
click at [420, 230] on link "[PHONE_NUMBER]" at bounding box center [439, 230] width 100 height 16
click at [437, 329] on link "[PHONE_NUMBER]" at bounding box center [439, 322] width 100 height 16
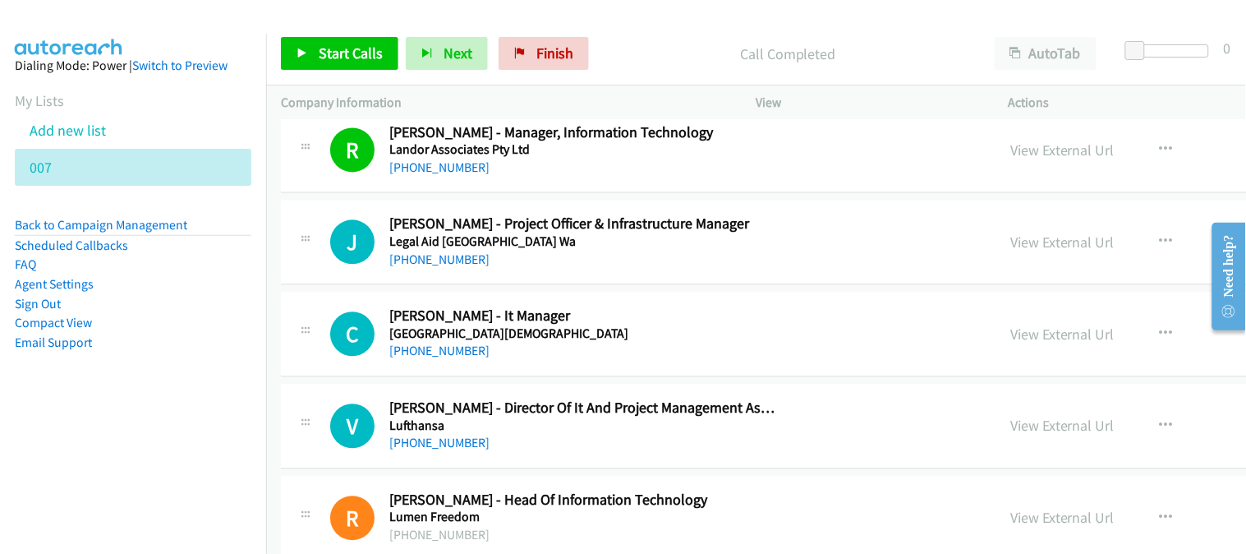
scroll to position [13779, 0]
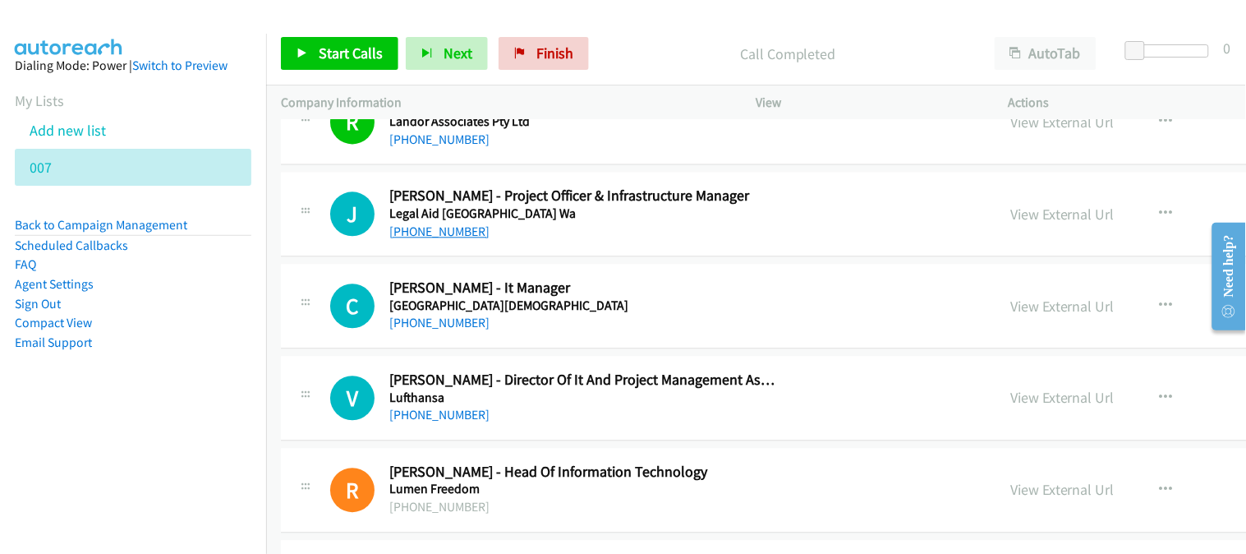
click at [417, 233] on link "[PHONE_NUMBER]" at bounding box center [439, 231] width 100 height 16
click at [448, 329] on link "[PHONE_NUMBER]" at bounding box center [439, 323] width 100 height 16
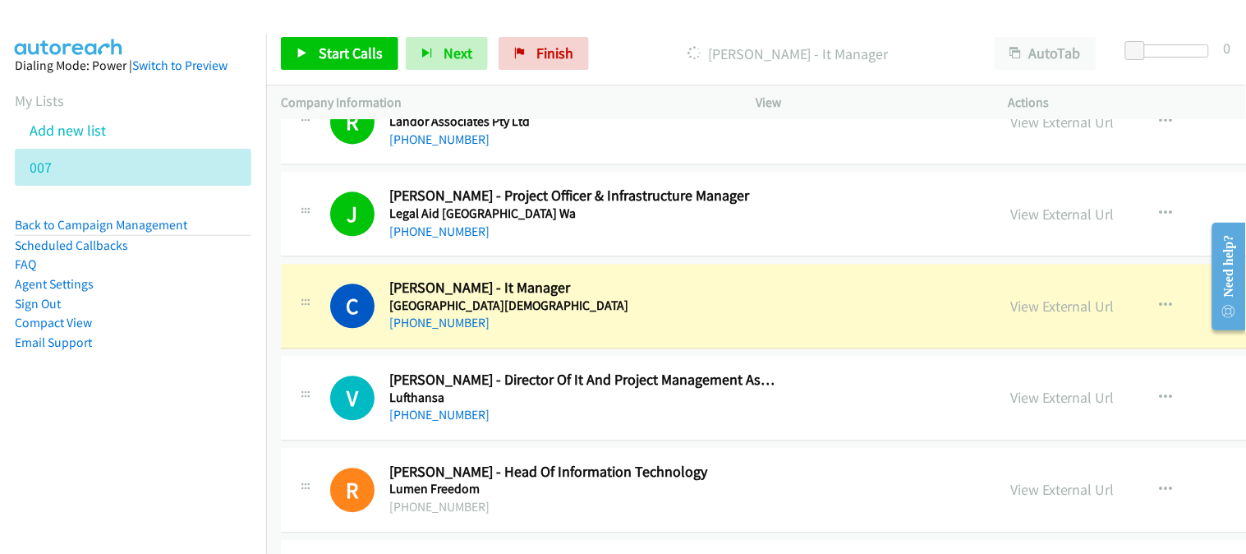
scroll to position [13870, 0]
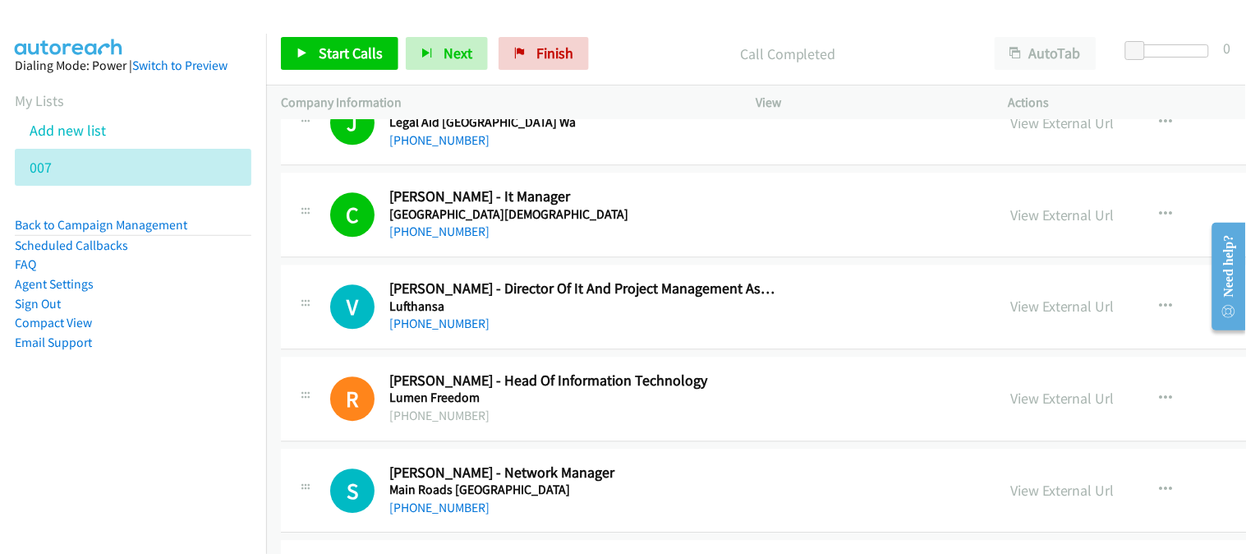
click at [435, 329] on link "[PHONE_NUMBER]" at bounding box center [439, 323] width 100 height 16
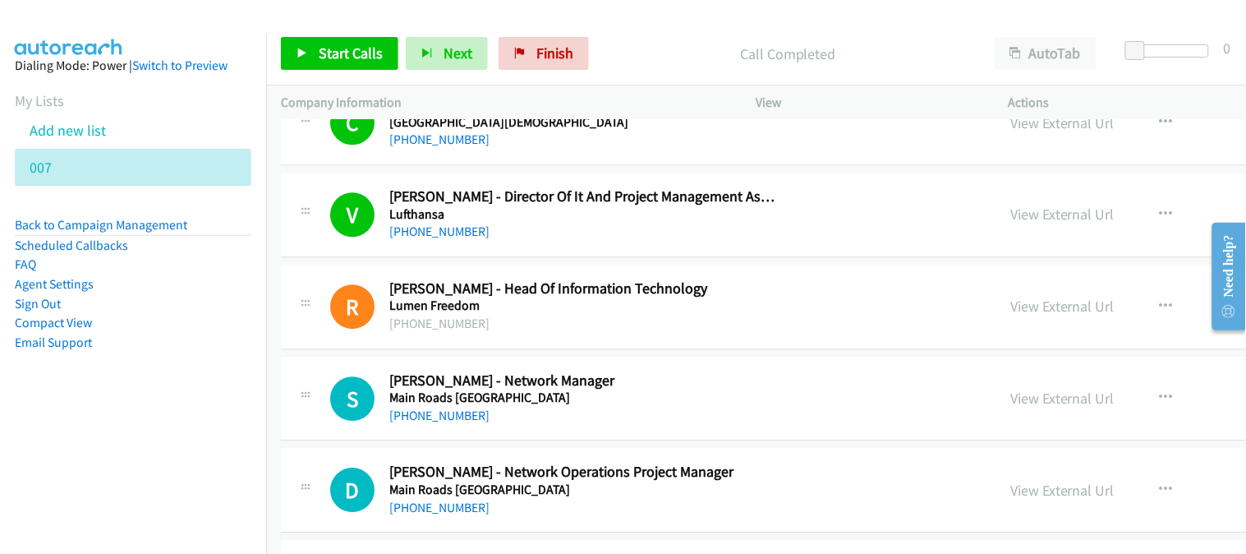
scroll to position [14053, 0]
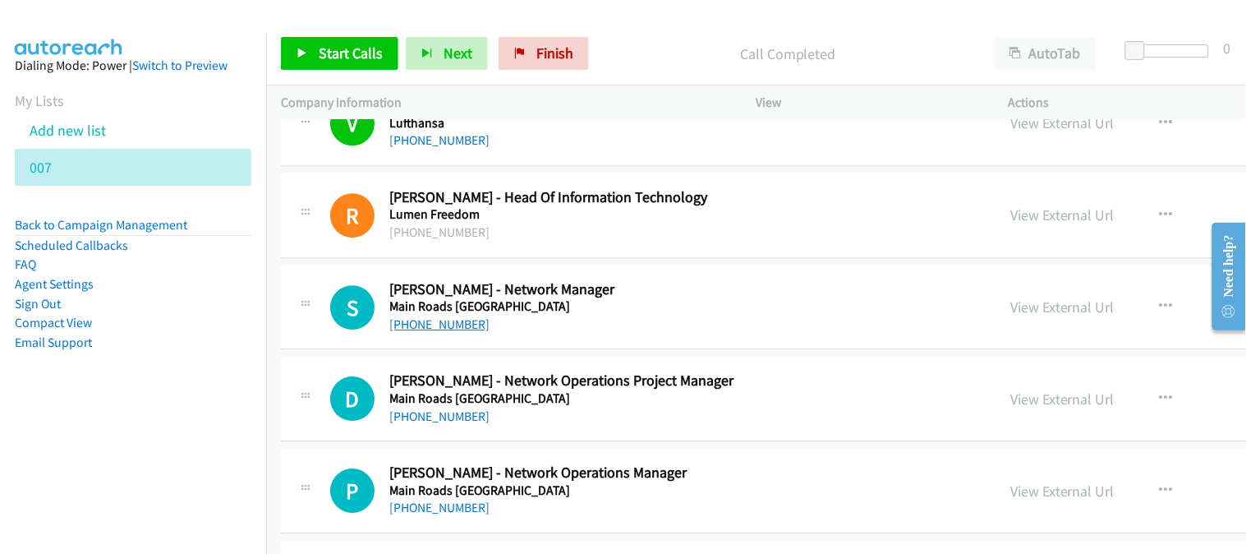
click at [424, 332] on link "[PHONE_NUMBER]" at bounding box center [439, 324] width 100 height 16
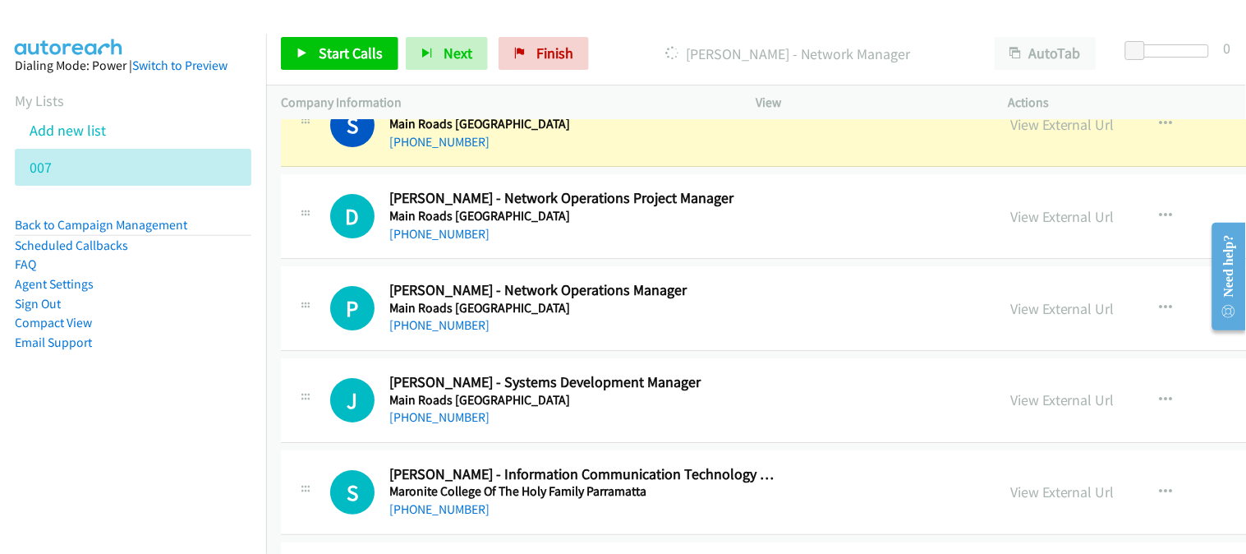
scroll to position [14144, 0]
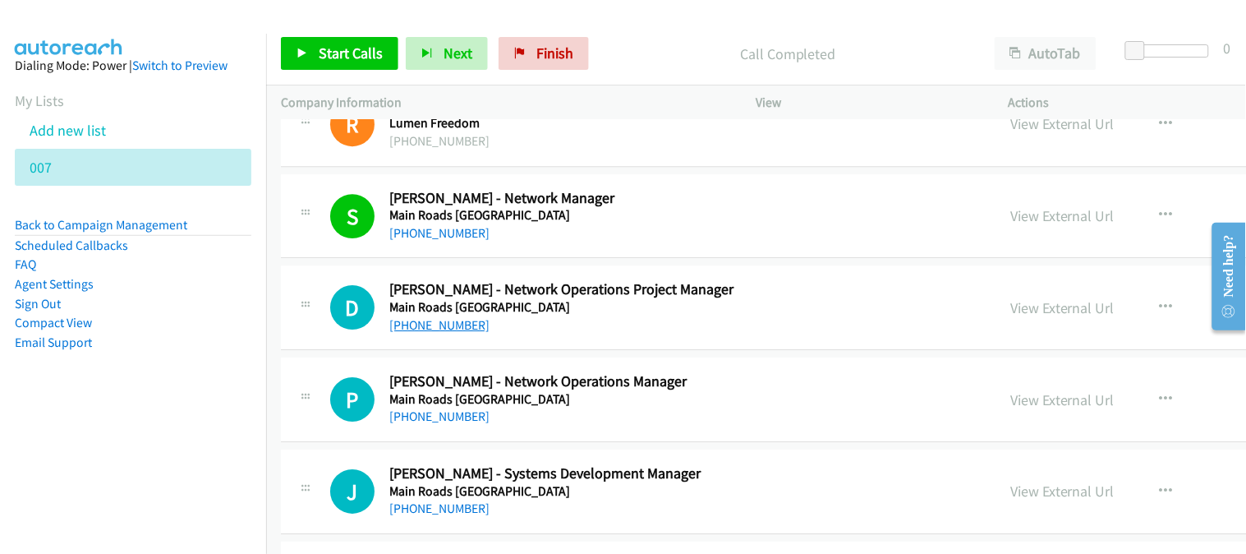
click at [448, 333] on link "[PHONE_NUMBER]" at bounding box center [439, 325] width 100 height 16
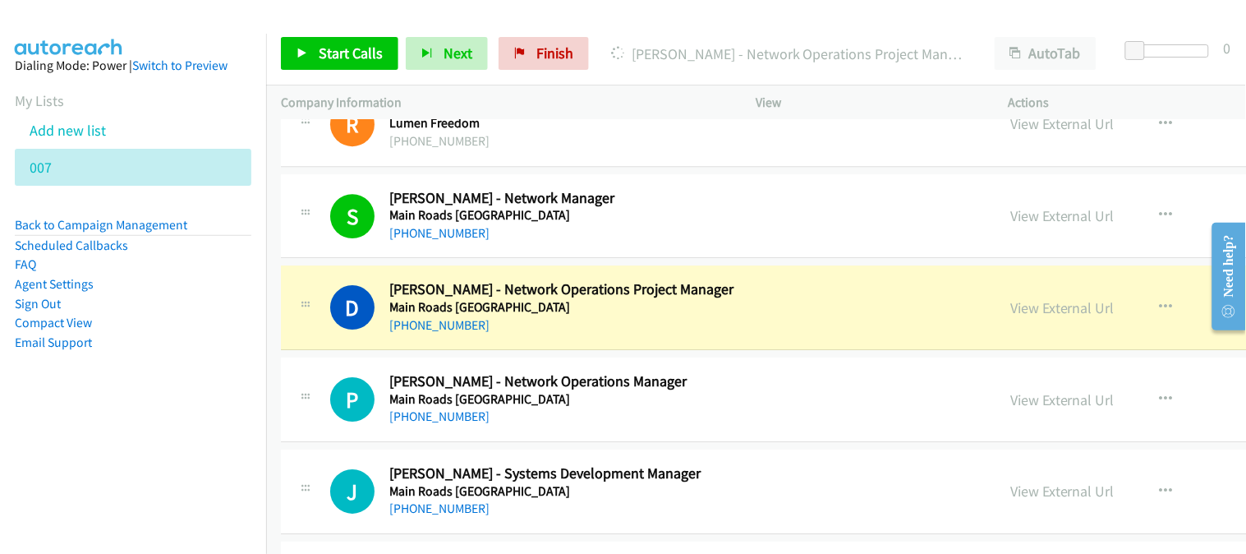
scroll to position [14236, 0]
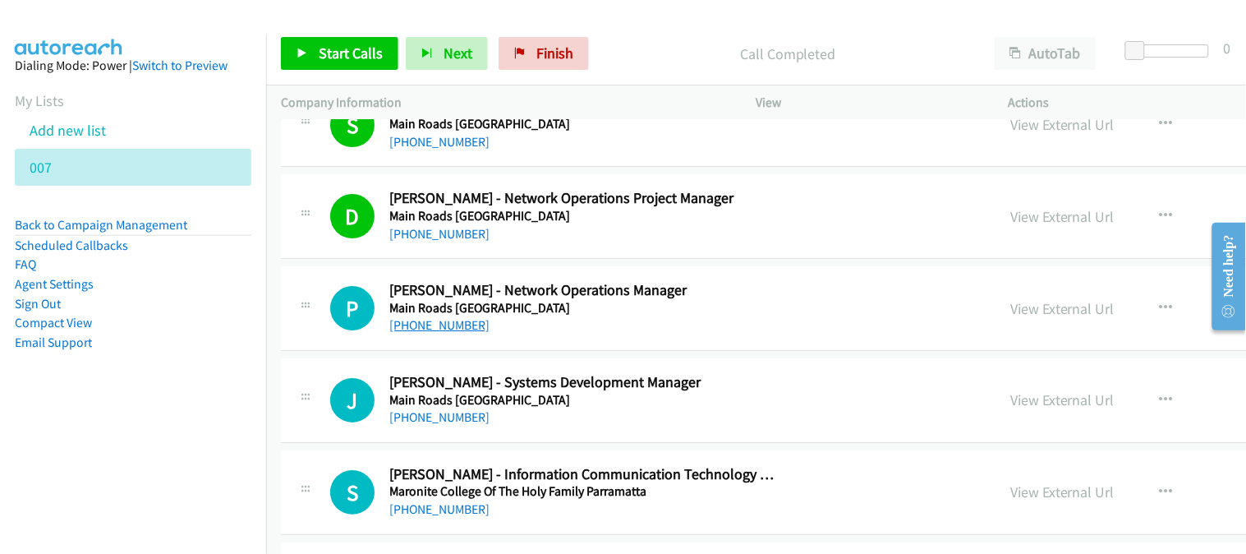
click at [423, 329] on link "[PHONE_NUMBER]" at bounding box center [439, 325] width 100 height 16
drag, startPoint x: 423, startPoint y: 329, endPoint x: 36, endPoint y: 268, distance: 391.7
click at [423, 329] on link "[PHONE_NUMBER]" at bounding box center [439, 325] width 100 height 16
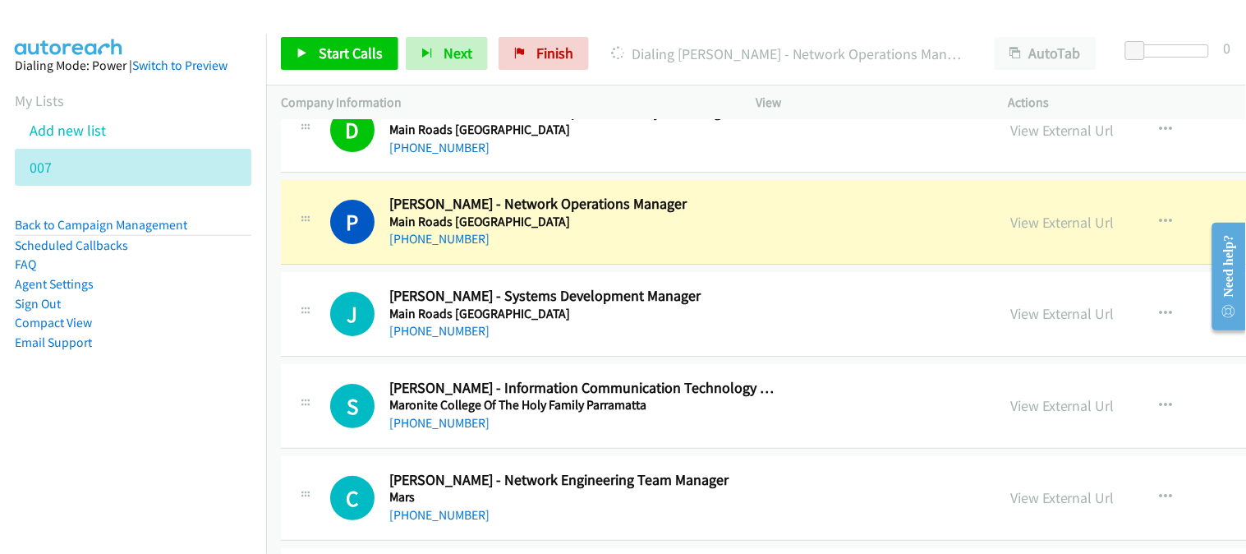
scroll to position [14327, 0]
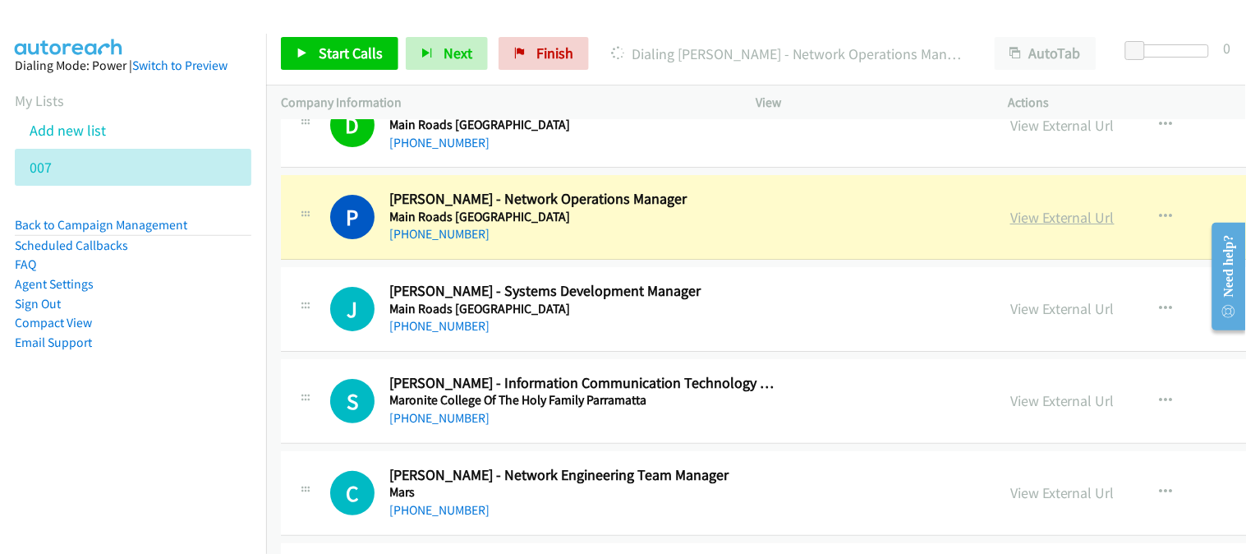
click at [1010, 220] on link "View External Url" at bounding box center [1062, 217] width 104 height 19
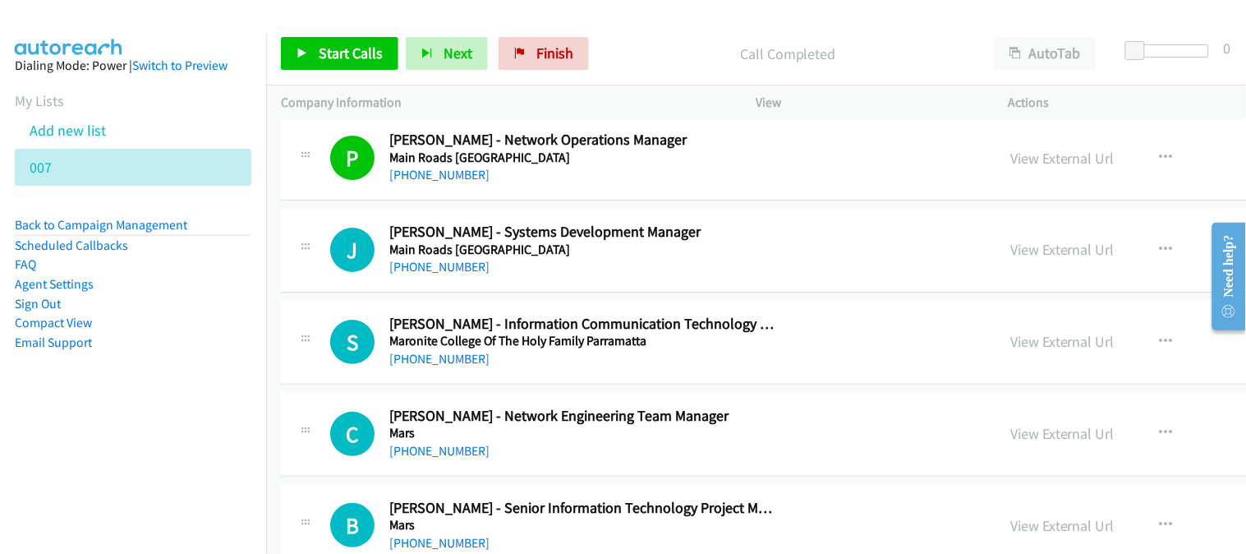
scroll to position [14418, 0]
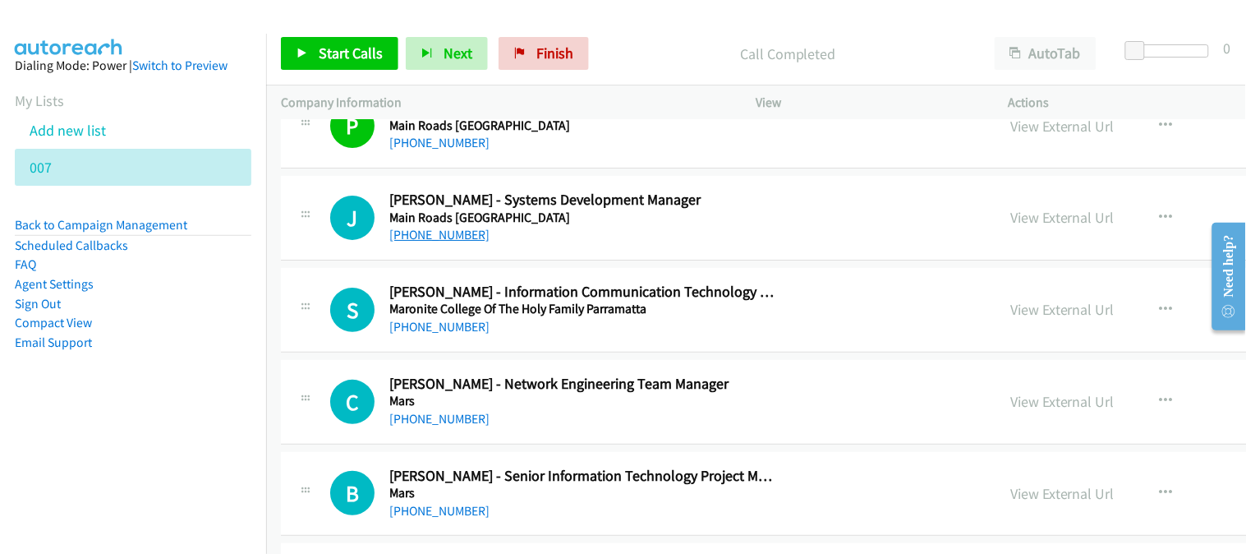
click at [436, 242] on link "[PHONE_NUMBER]" at bounding box center [439, 235] width 100 height 16
click at [435, 326] on link "[PHONE_NUMBER]" at bounding box center [439, 327] width 100 height 16
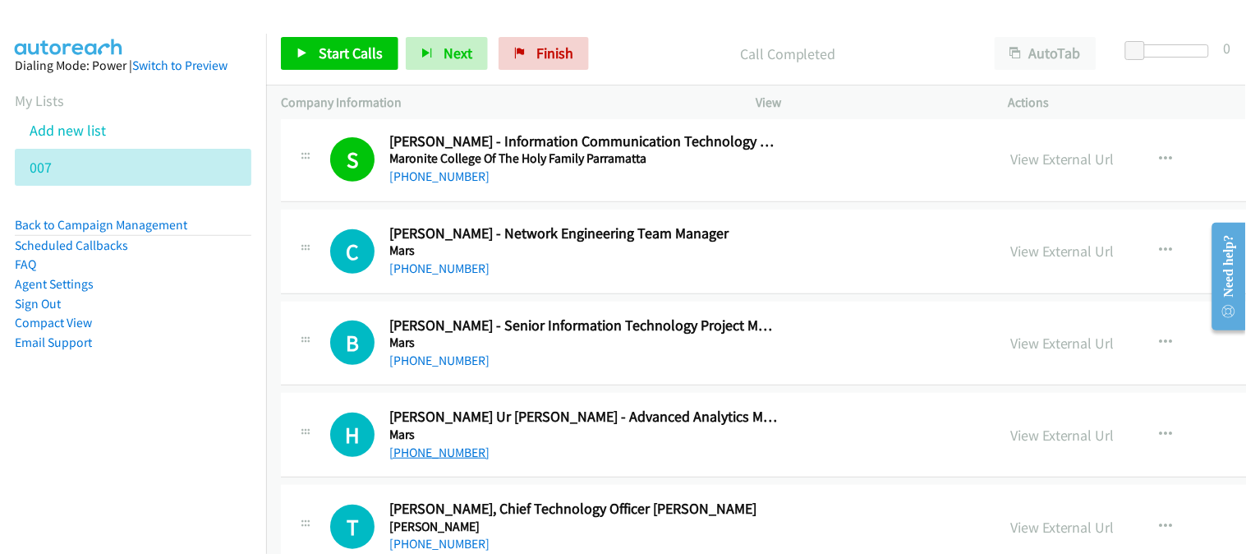
scroll to position [14600, 0]
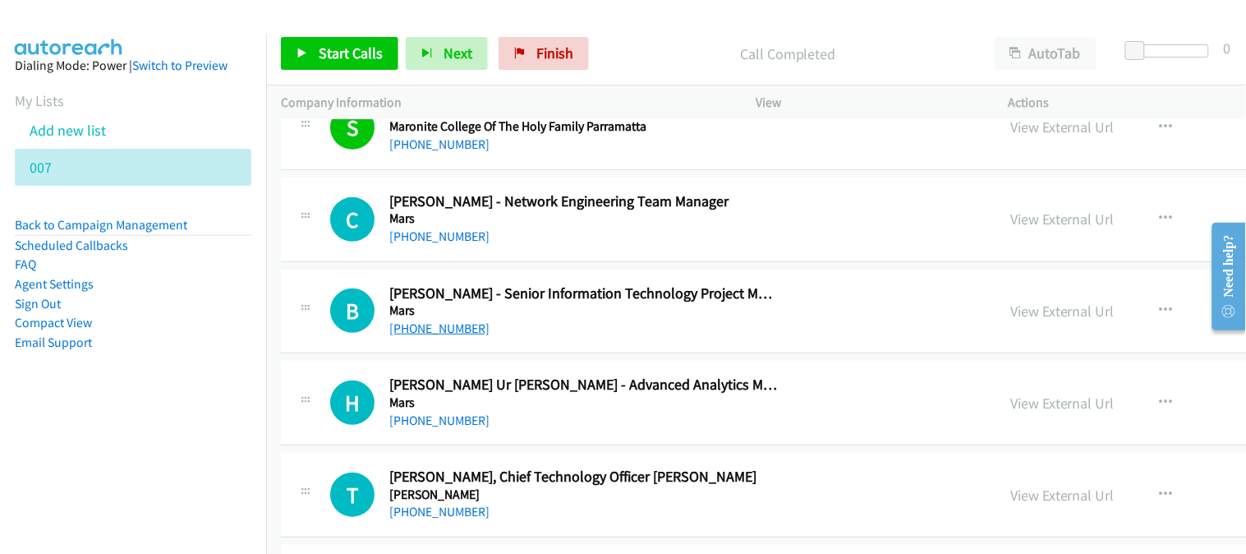
drag, startPoint x: 425, startPoint y: 339, endPoint x: 415, endPoint y: 327, distance: 15.8
click at [409, 329] on link "[PHONE_NUMBER]" at bounding box center [439, 328] width 100 height 16
click at [433, 336] on link "[PHONE_NUMBER]" at bounding box center [439, 328] width 100 height 16
click at [450, 421] on link "[PHONE_NUMBER]" at bounding box center [439, 420] width 100 height 16
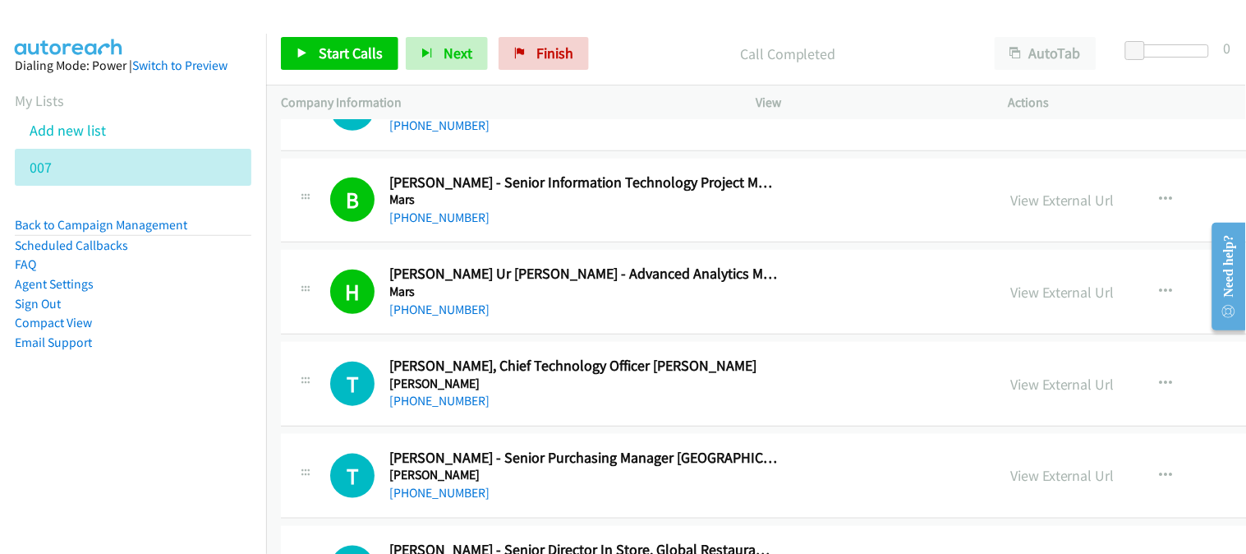
scroll to position [14783, 0]
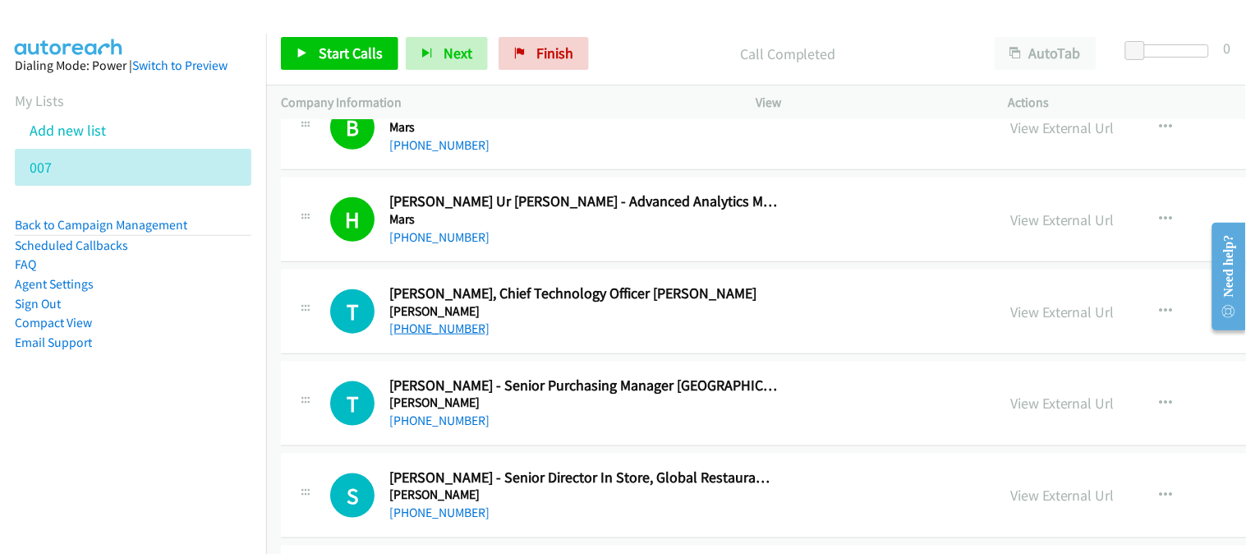
click at [439, 333] on link "[PHONE_NUMBER]" at bounding box center [439, 328] width 100 height 16
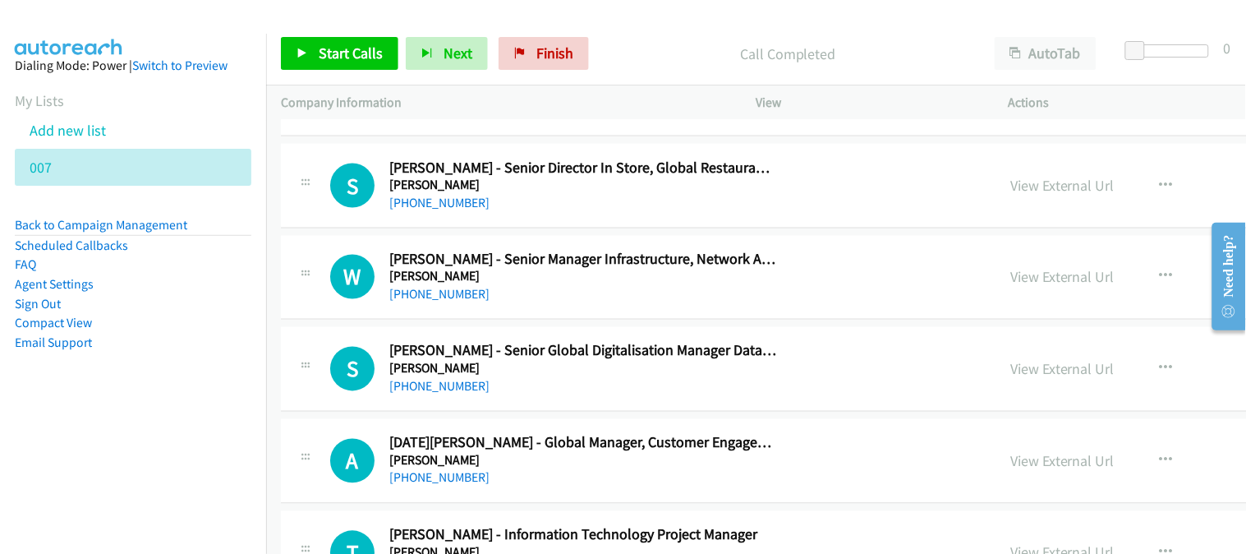
scroll to position [15148, 0]
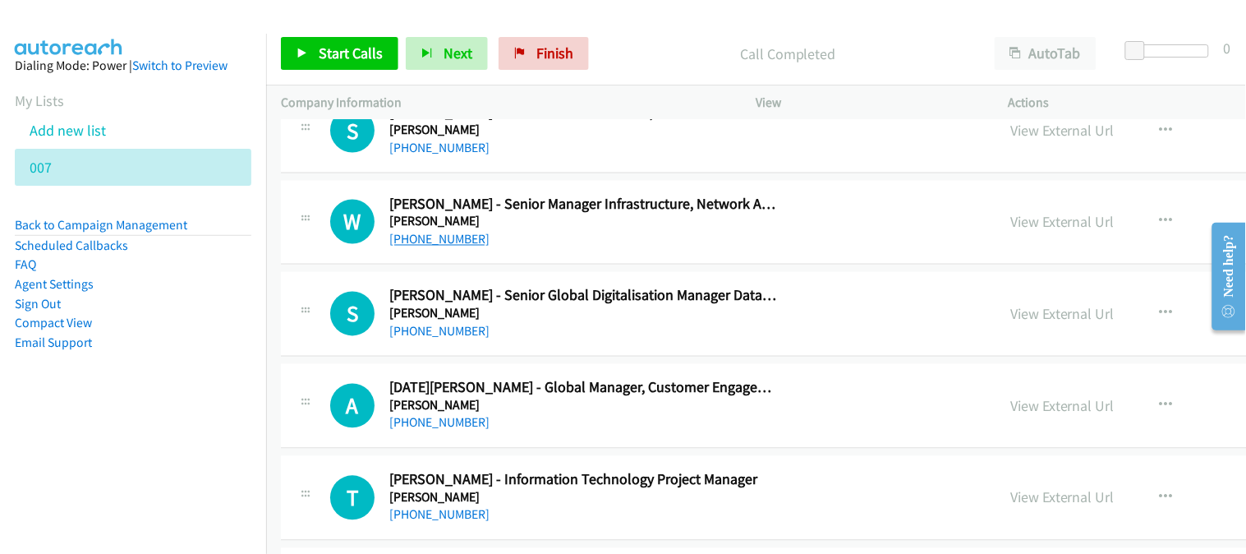
click at [399, 245] on link "[PHONE_NUMBER]" at bounding box center [439, 240] width 100 height 16
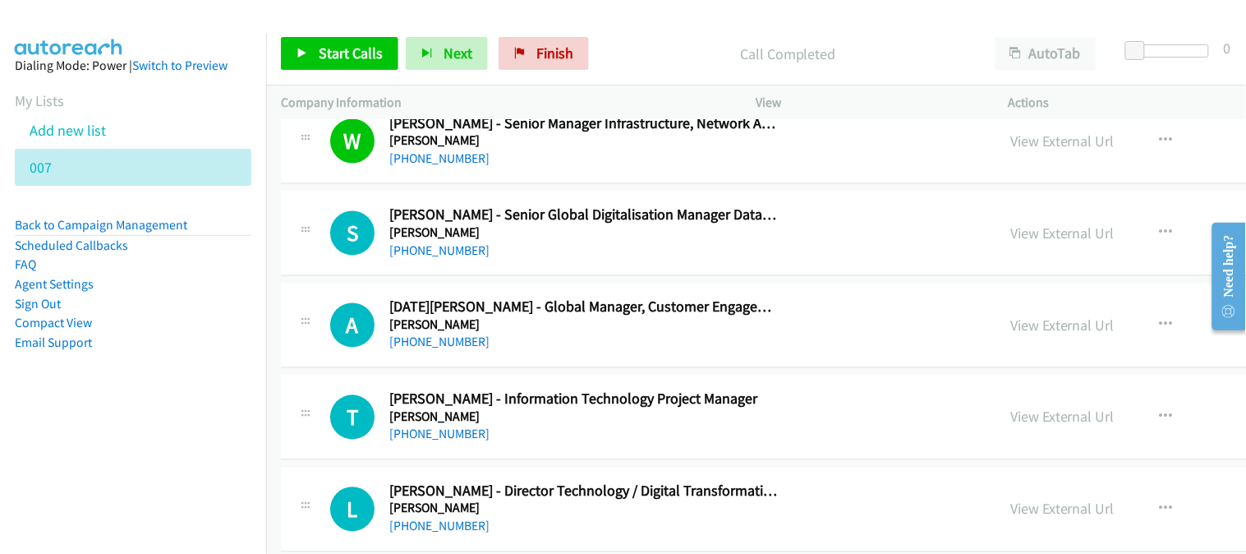
scroll to position [15239, 0]
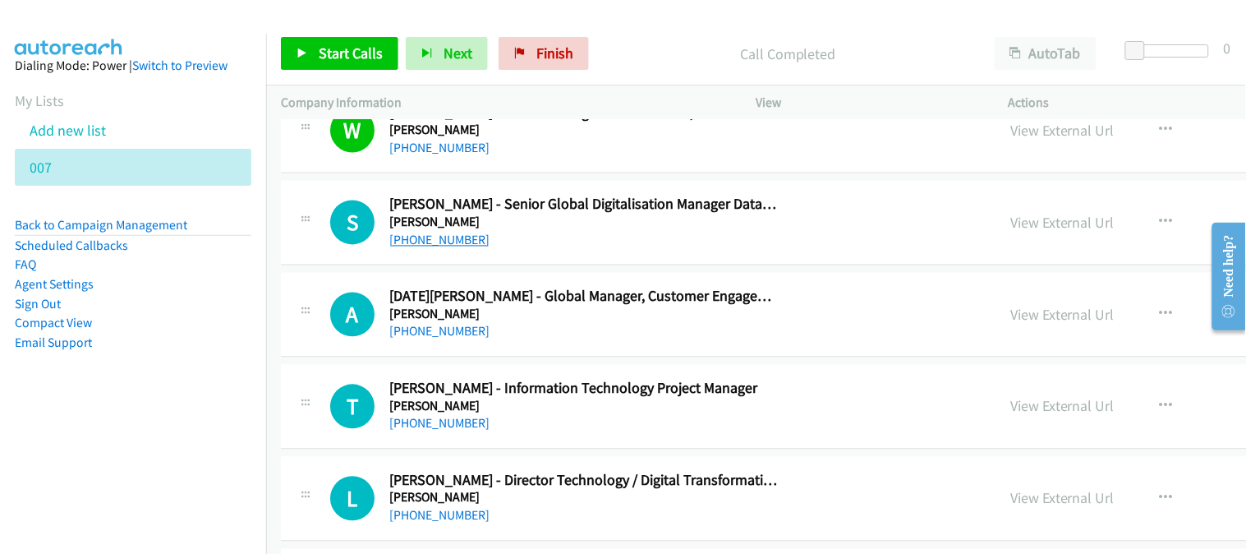
click at [425, 246] on link "[PHONE_NUMBER]" at bounding box center [439, 240] width 100 height 16
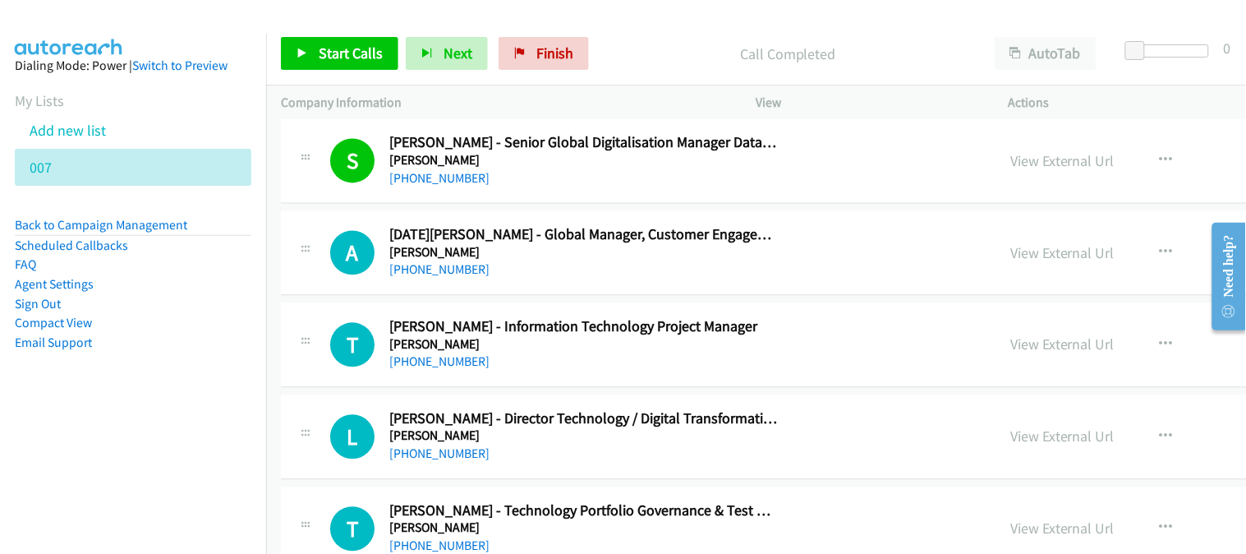
scroll to position [15330, 0]
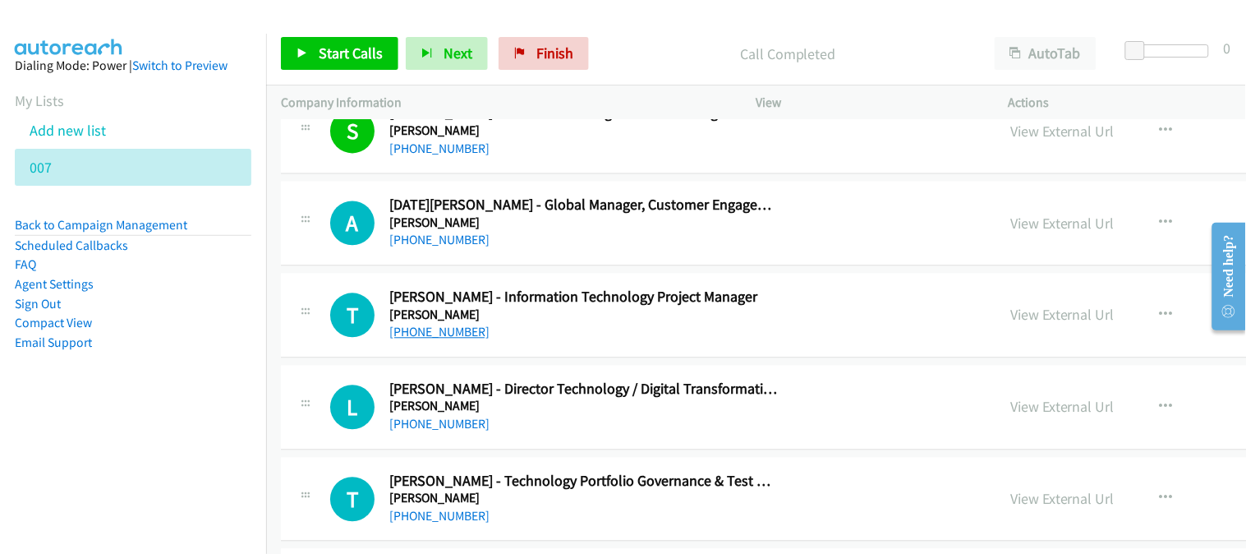
click at [439, 340] on link "[PHONE_NUMBER]" at bounding box center [439, 332] width 100 height 16
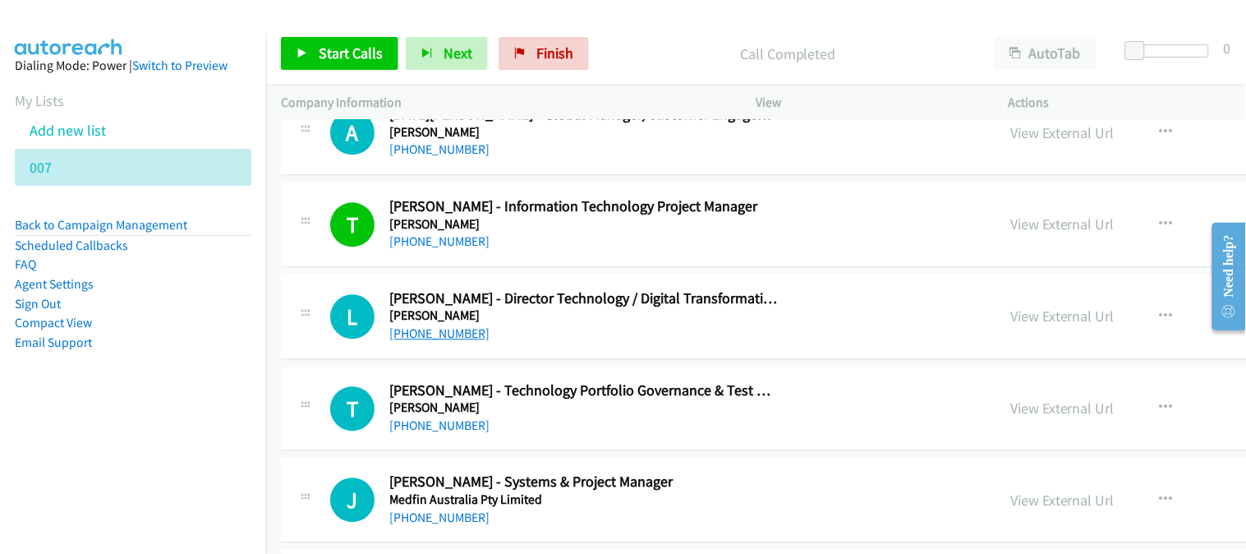
click at [435, 341] on link "[PHONE_NUMBER]" at bounding box center [439, 333] width 100 height 16
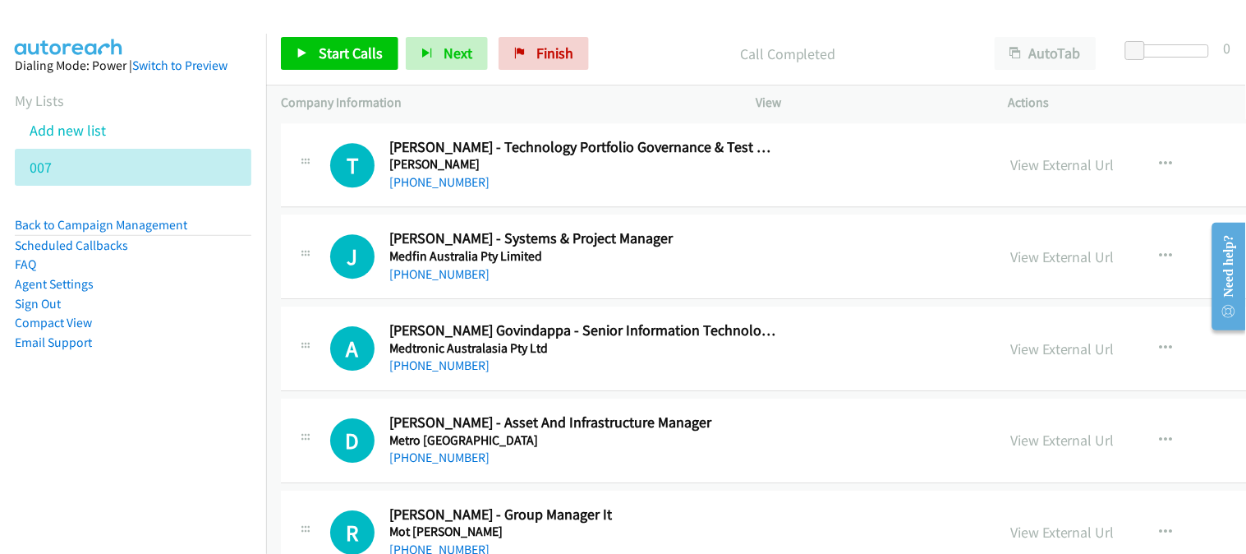
scroll to position [15696, 0]
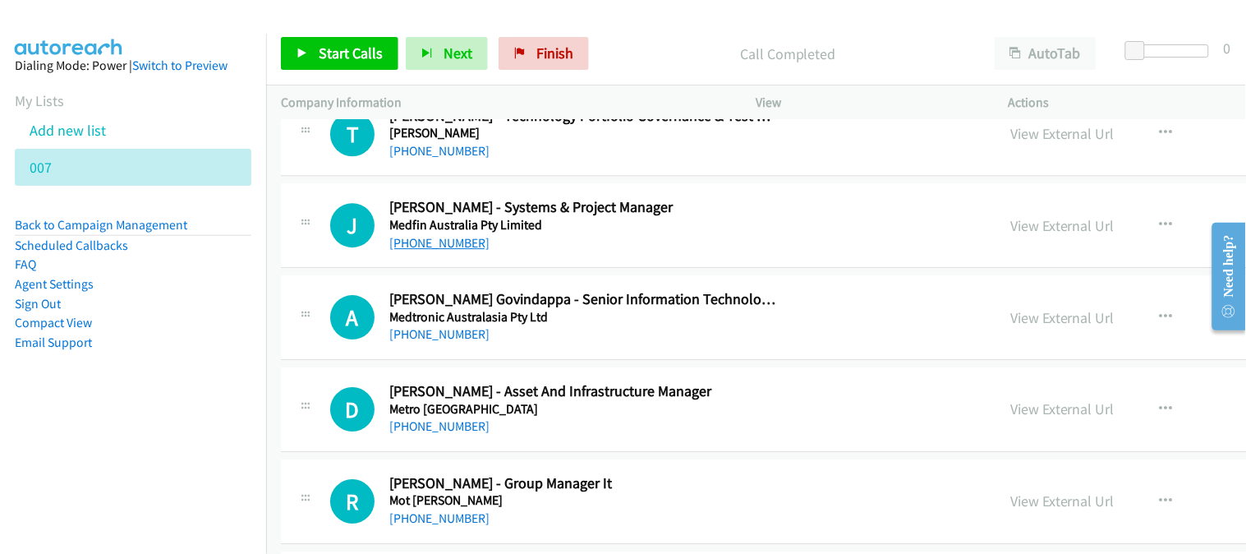
click at [399, 241] on link "[PHONE_NUMBER]" at bounding box center [439, 243] width 100 height 16
click at [439, 247] on link "[PHONE_NUMBER]" at bounding box center [439, 243] width 100 height 16
click at [454, 337] on link "[PHONE_NUMBER]" at bounding box center [439, 334] width 100 height 16
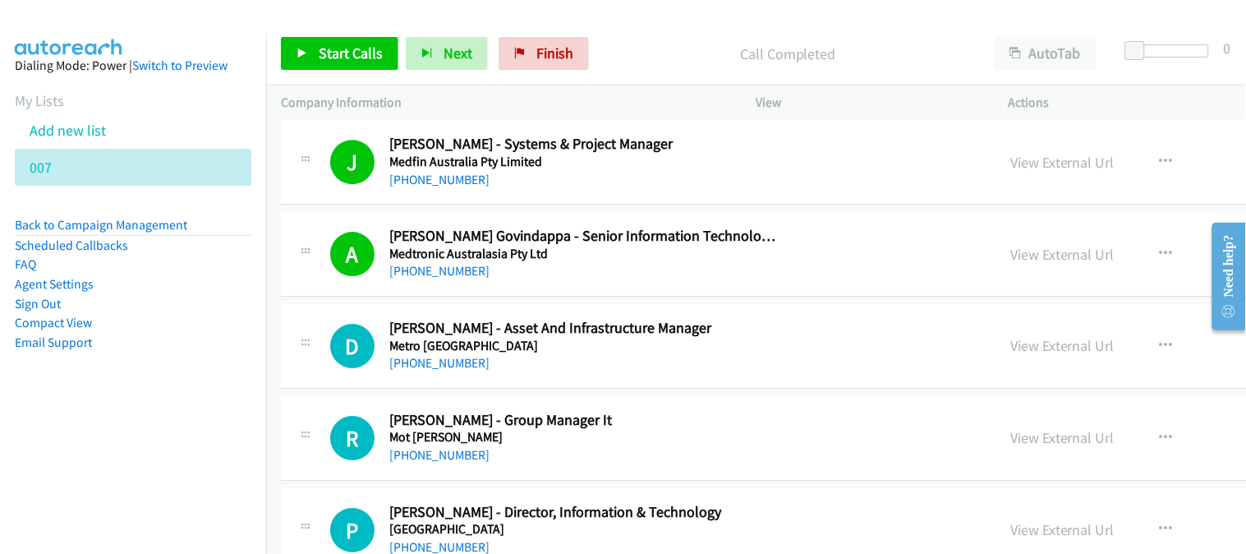
scroll to position [15787, 0]
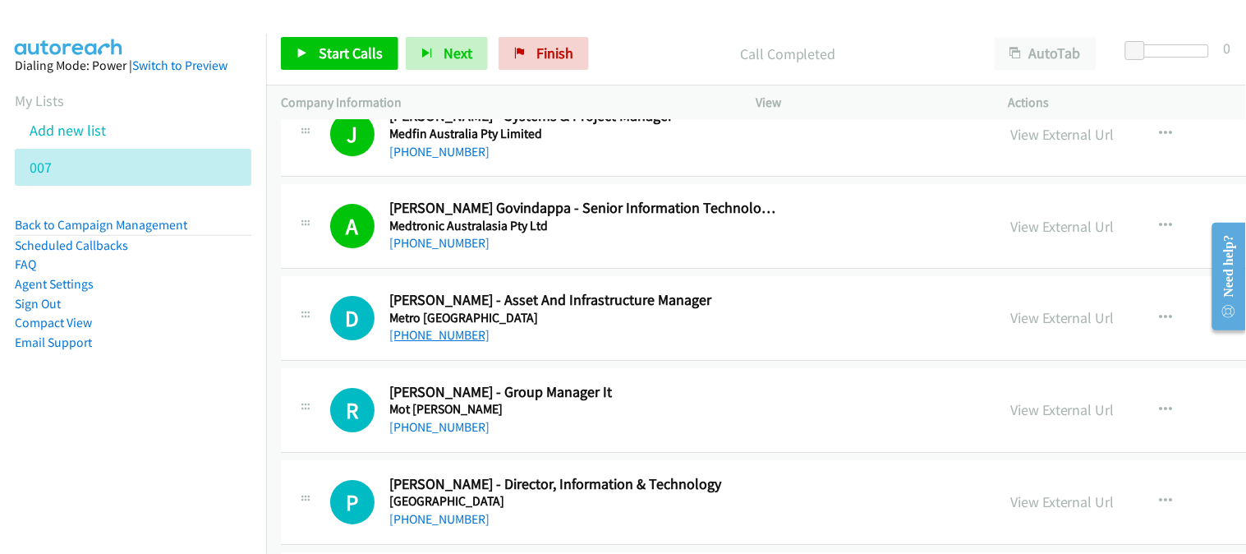
click at [427, 338] on link "[PHONE_NUMBER]" at bounding box center [439, 335] width 100 height 16
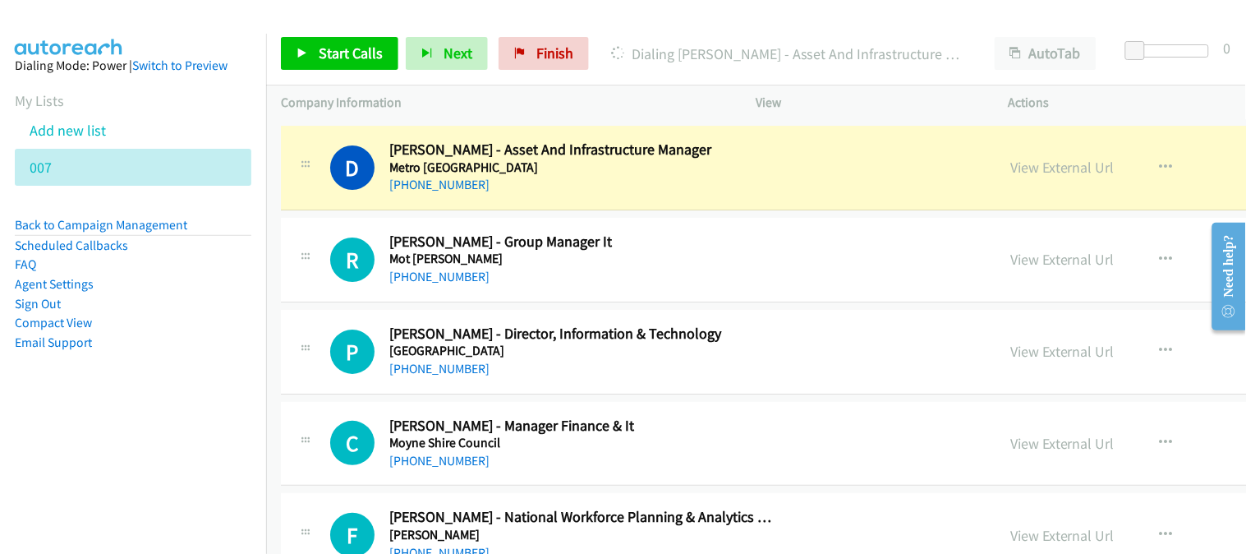
scroll to position [15969, 0]
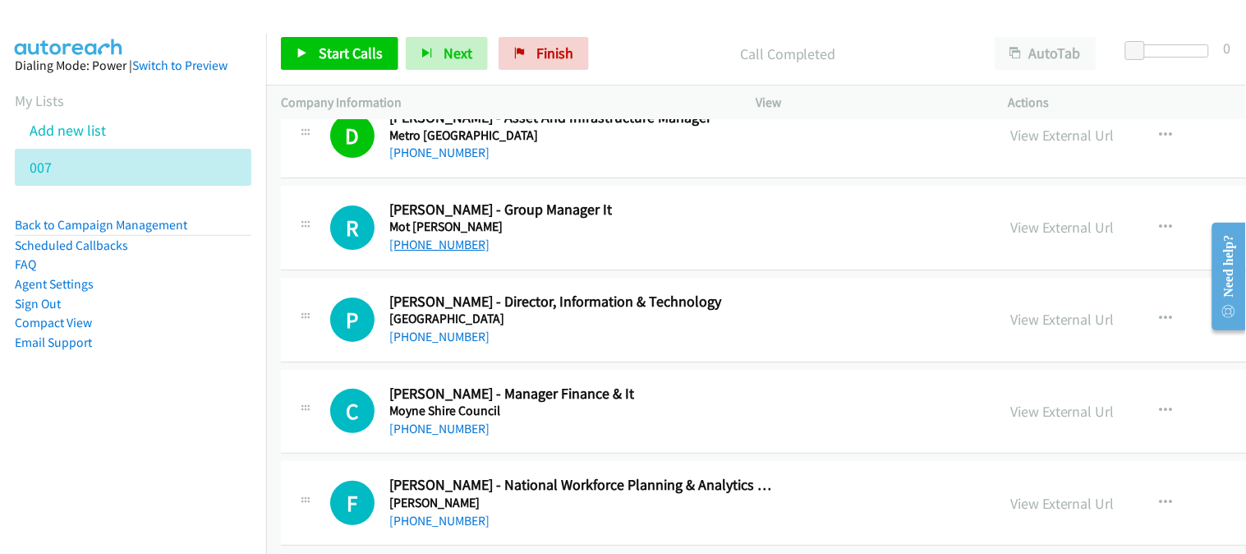
click at [424, 250] on link "[PHONE_NUMBER]" at bounding box center [439, 245] width 100 height 16
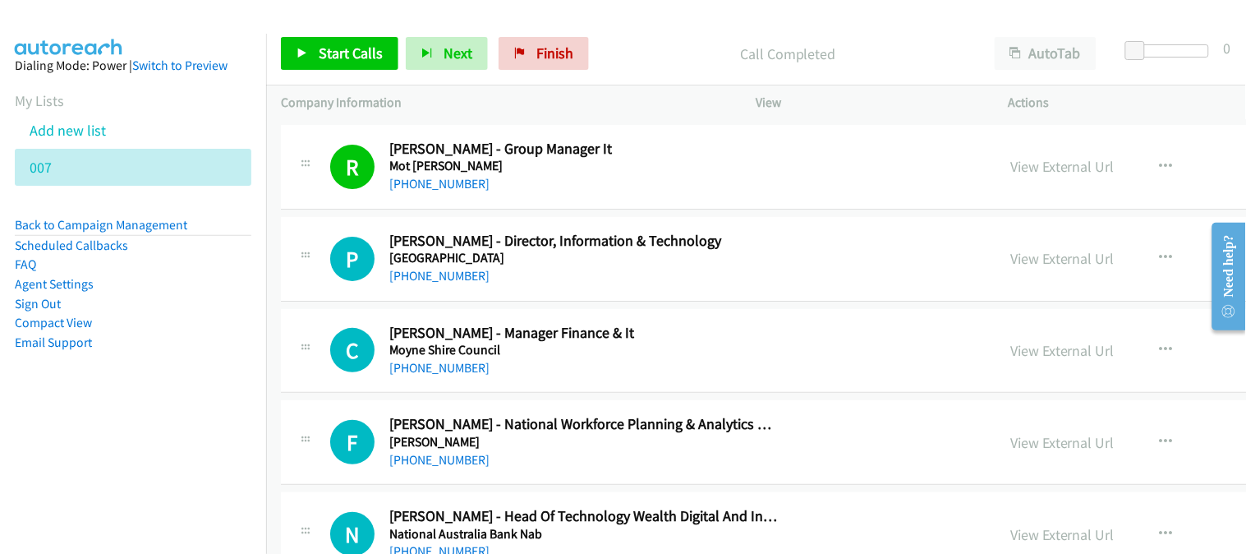
scroll to position [16061, 0]
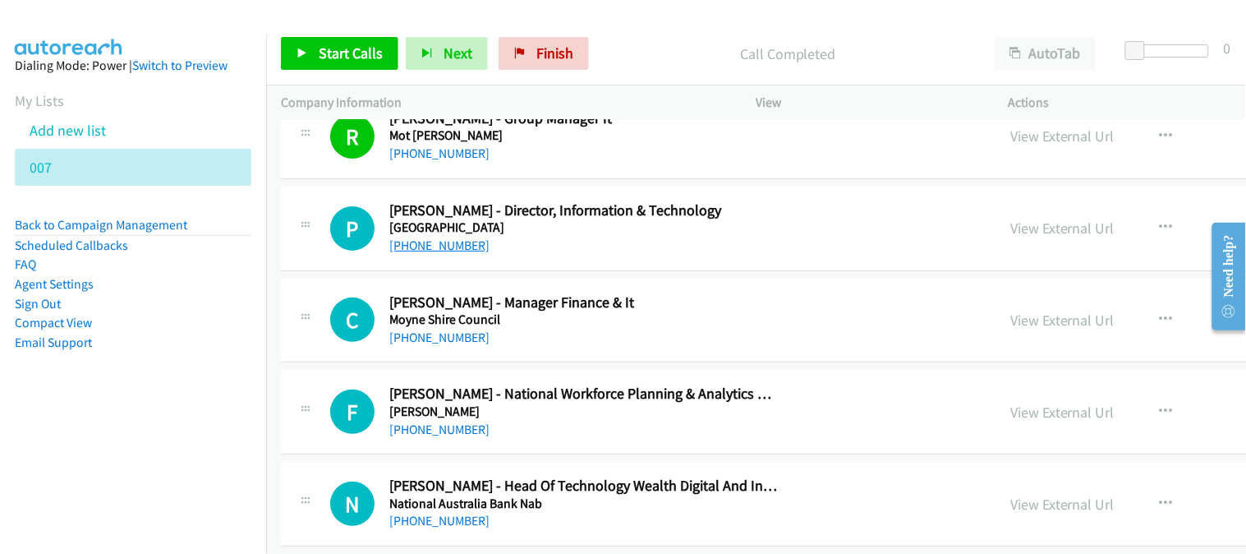
click at [424, 253] on link "[PHONE_NUMBER]" at bounding box center [439, 245] width 100 height 16
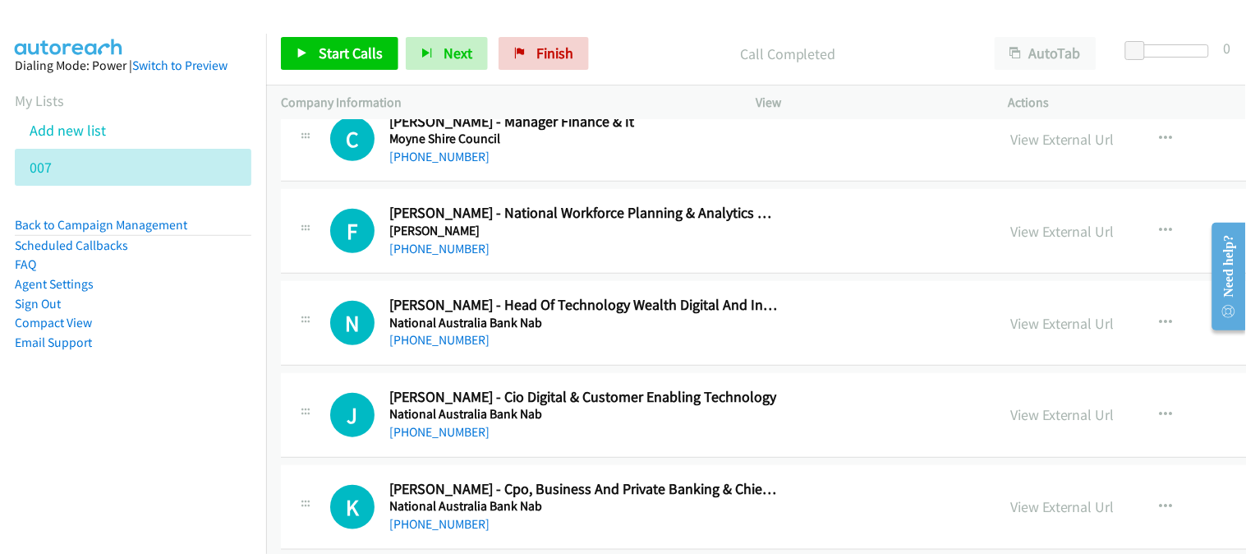
scroll to position [16243, 0]
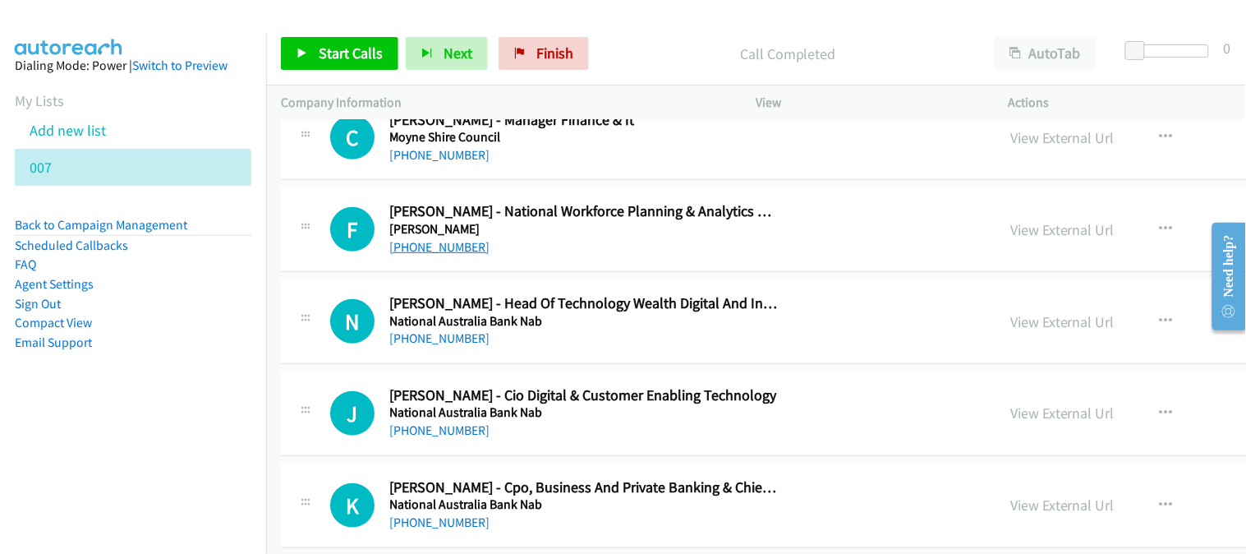
click at [437, 255] on link "[PHONE_NUMBER]" at bounding box center [439, 247] width 100 height 16
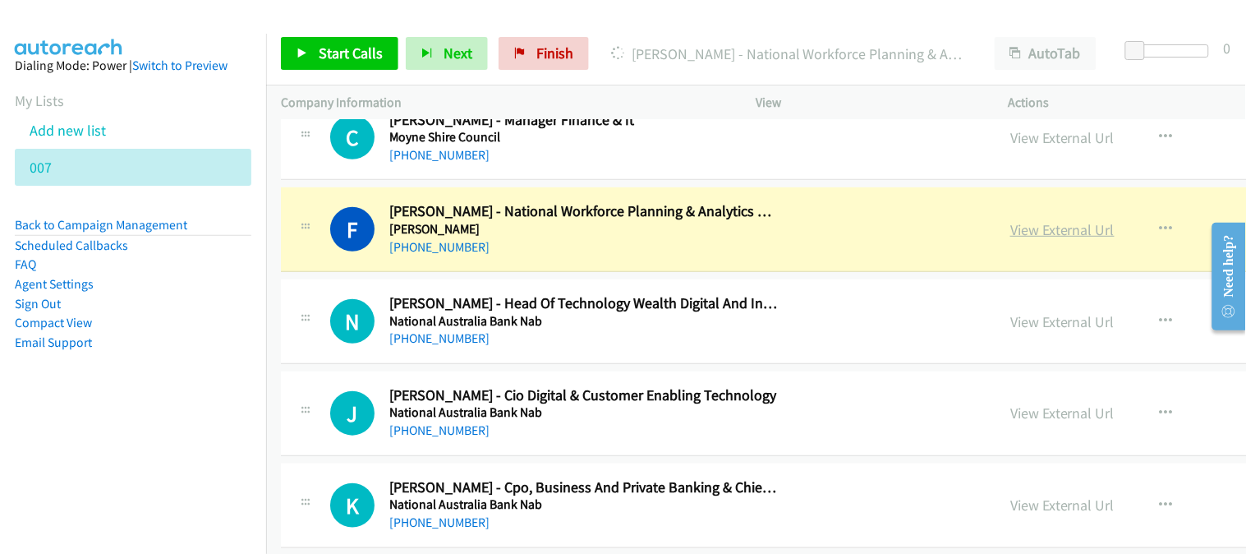
click at [1010, 239] on link "View External Url" at bounding box center [1062, 229] width 104 height 19
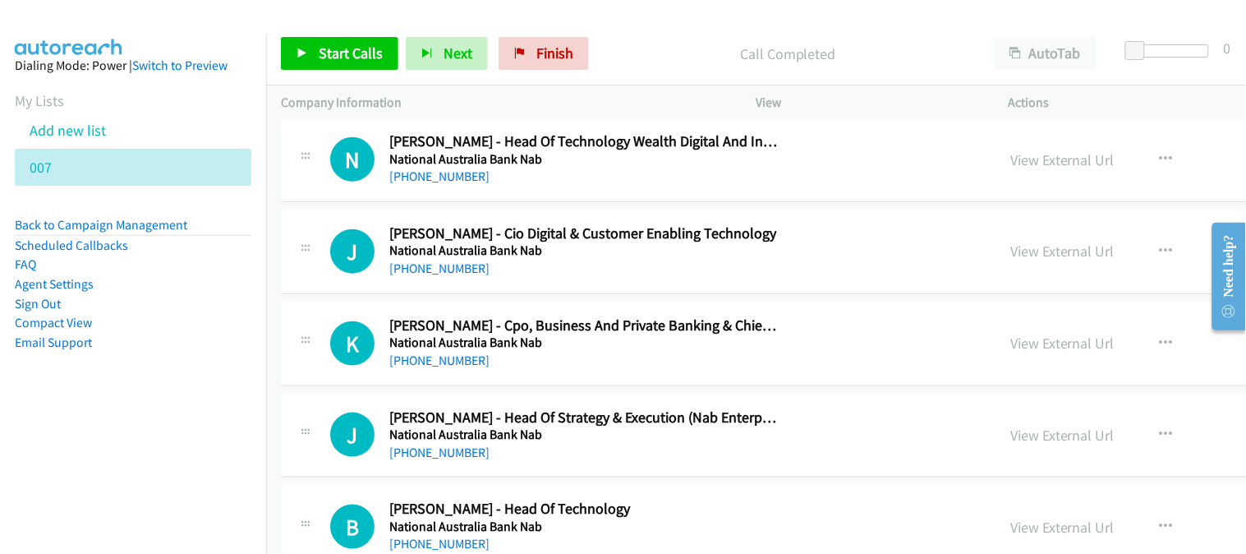
scroll to position [16426, 0]
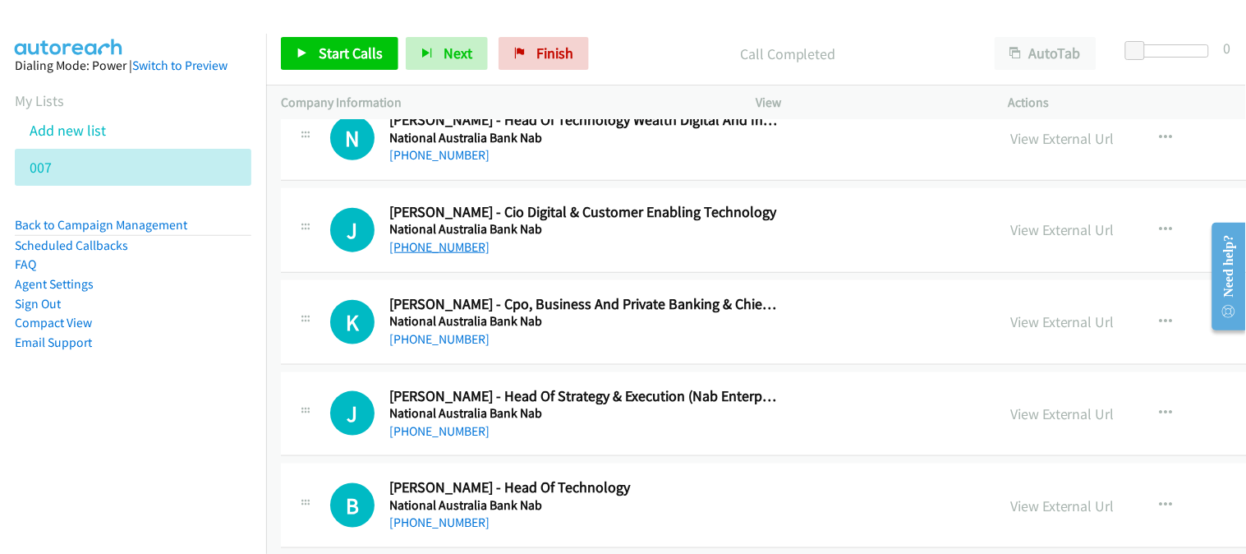
click at [421, 255] on link "[PHONE_NUMBER]" at bounding box center [439, 247] width 100 height 16
click at [1010, 239] on link "View External Url" at bounding box center [1062, 229] width 104 height 19
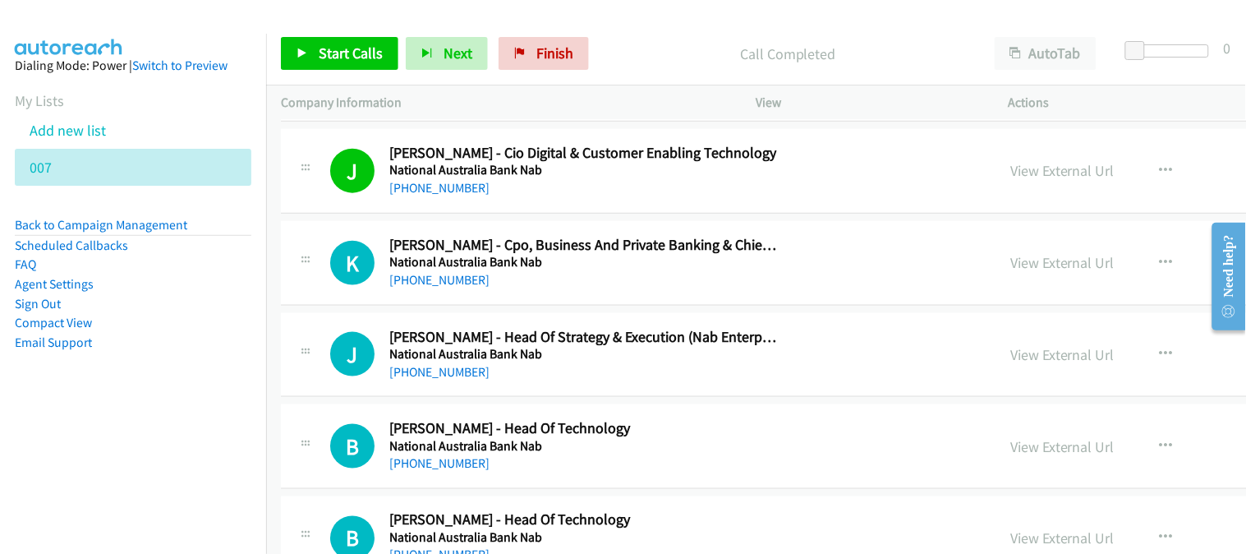
scroll to position [16517, 0]
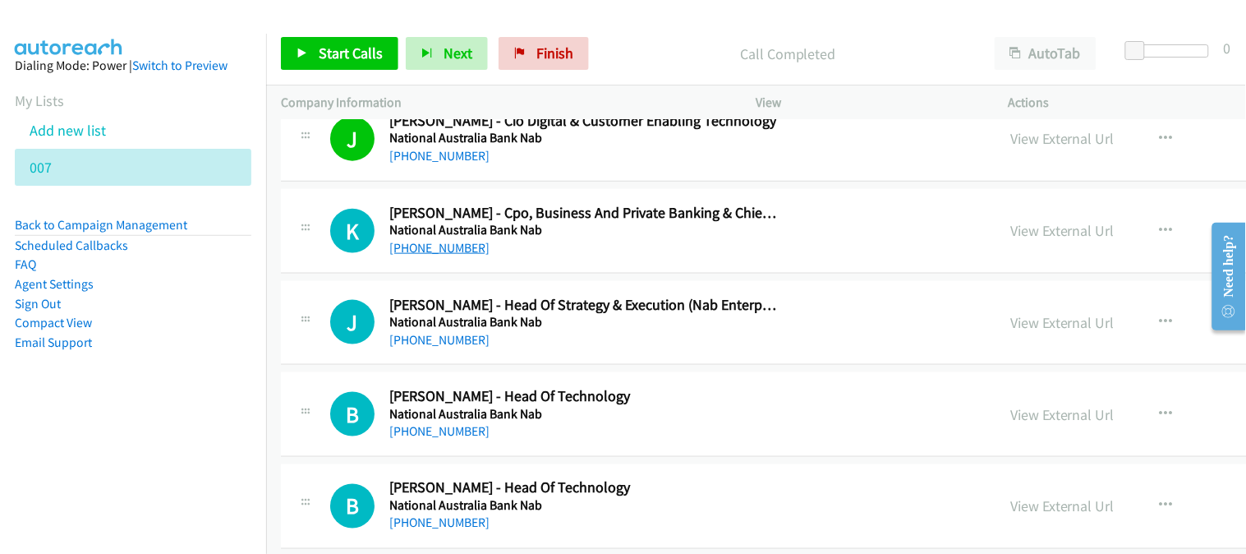
click at [442, 250] on link "[PHONE_NUMBER]" at bounding box center [439, 248] width 100 height 16
click at [400, 250] on link "[PHONE_NUMBER]" at bounding box center [439, 248] width 100 height 16
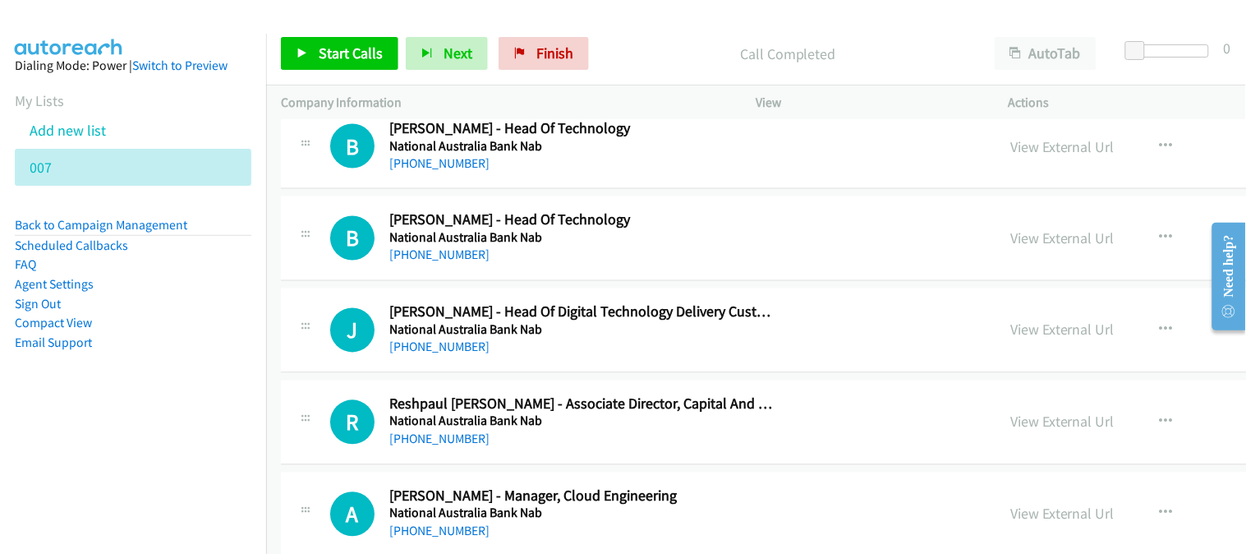
scroll to position [16791, 0]
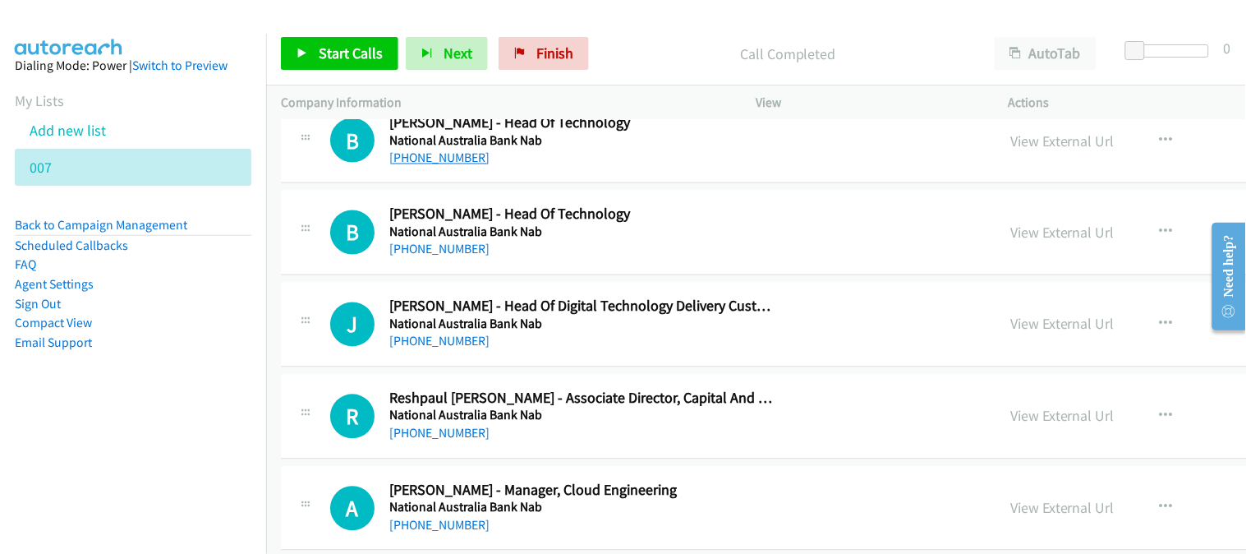
click at [447, 166] on link "[PHONE_NUMBER]" at bounding box center [439, 158] width 100 height 16
click at [463, 257] on link "[PHONE_NUMBER]" at bounding box center [439, 249] width 100 height 16
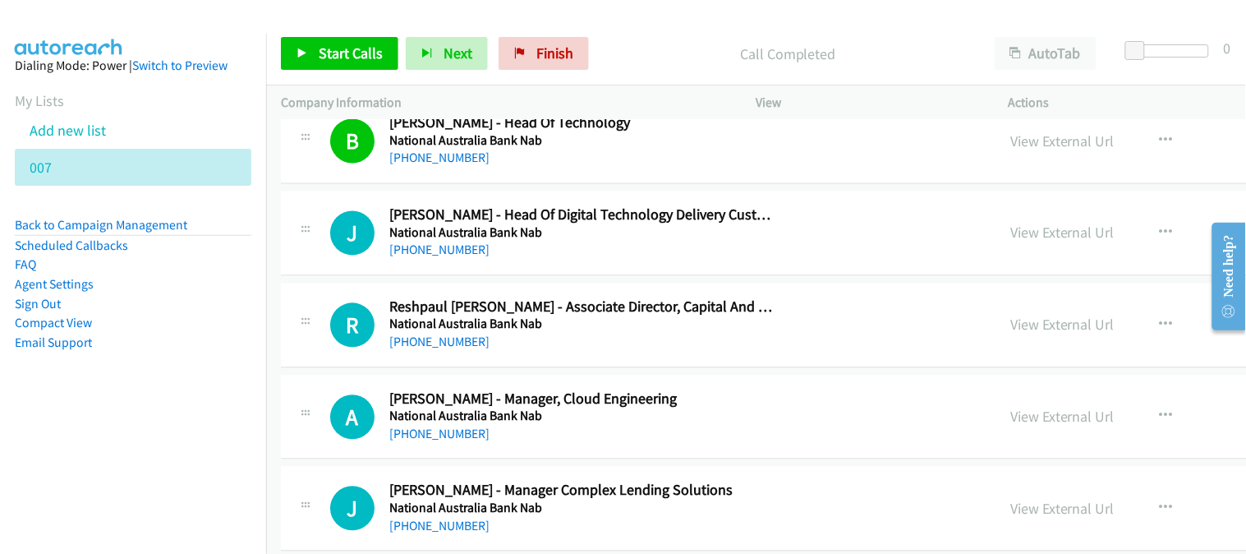
scroll to position [16973, 0]
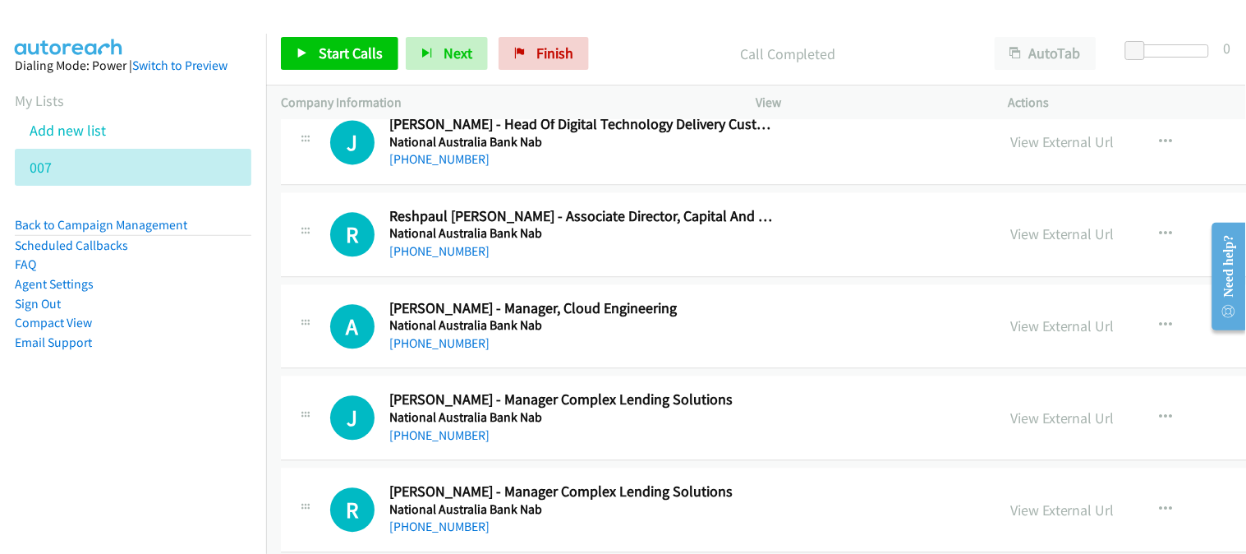
drag, startPoint x: 413, startPoint y: 165, endPoint x: 411, endPoint y: 140, distance: 24.7
click at [413, 165] on link "[PHONE_NUMBER]" at bounding box center [439, 159] width 100 height 16
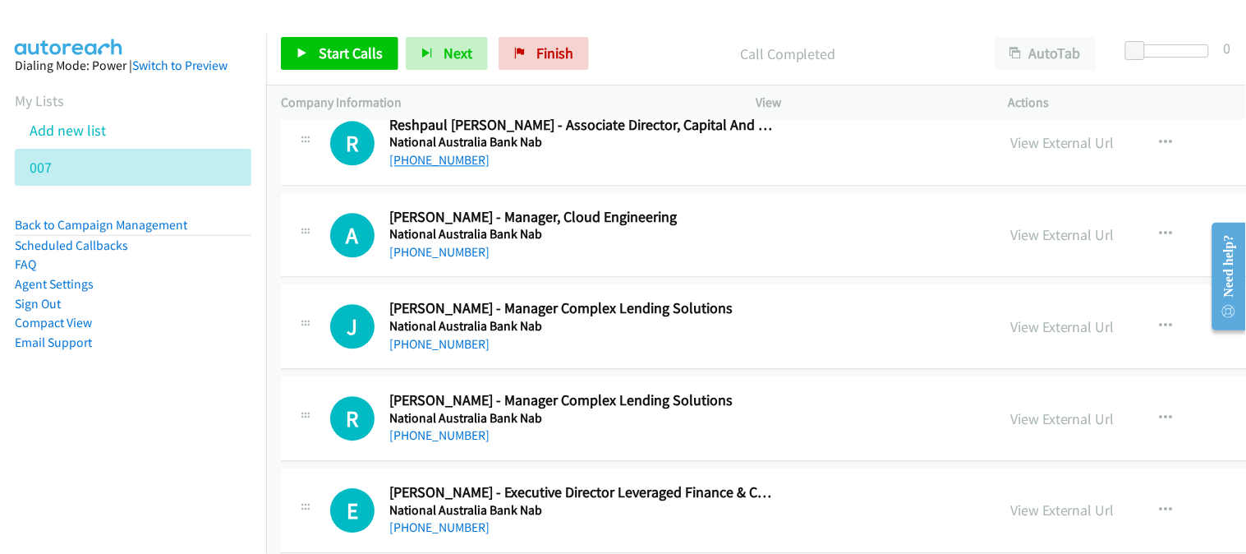
click at [454, 168] on link "[PHONE_NUMBER]" at bounding box center [439, 160] width 100 height 16
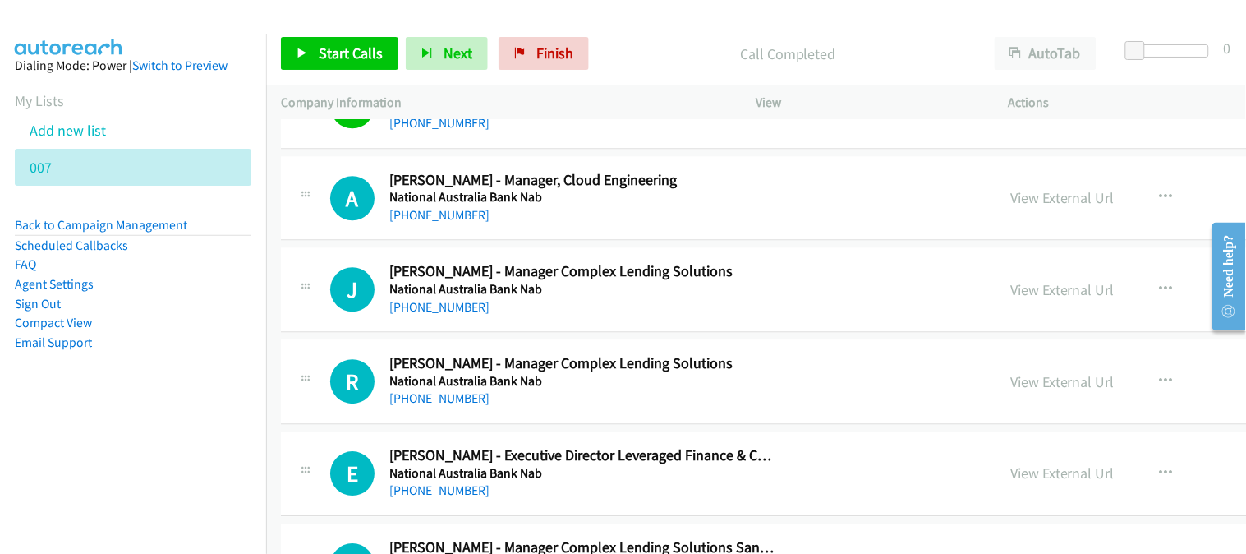
scroll to position [17155, 0]
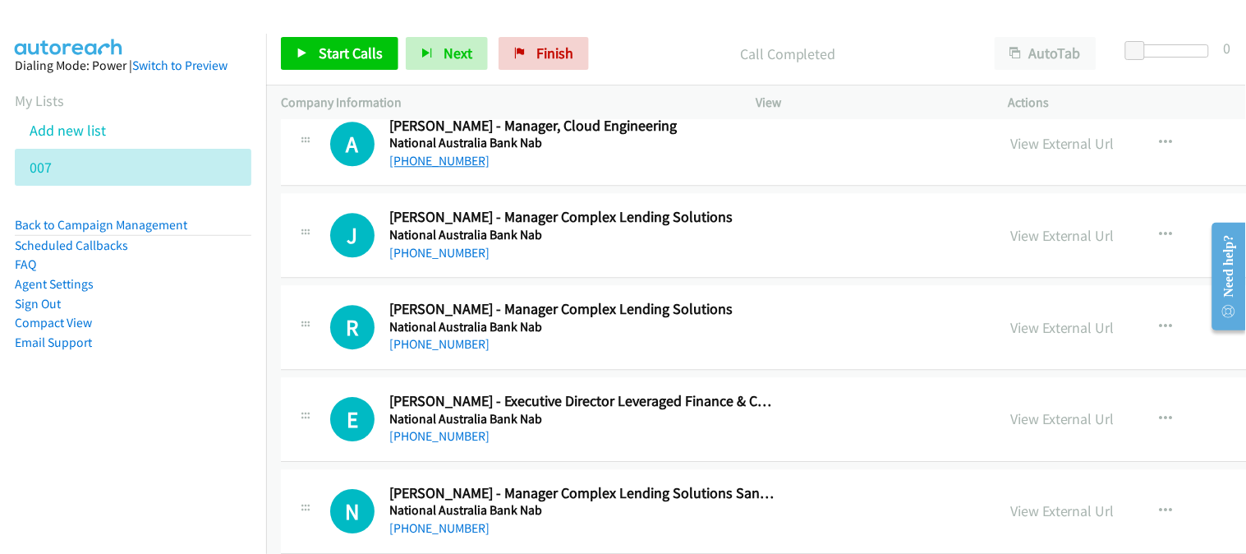
click at [438, 168] on link "[PHONE_NUMBER]" at bounding box center [439, 161] width 100 height 16
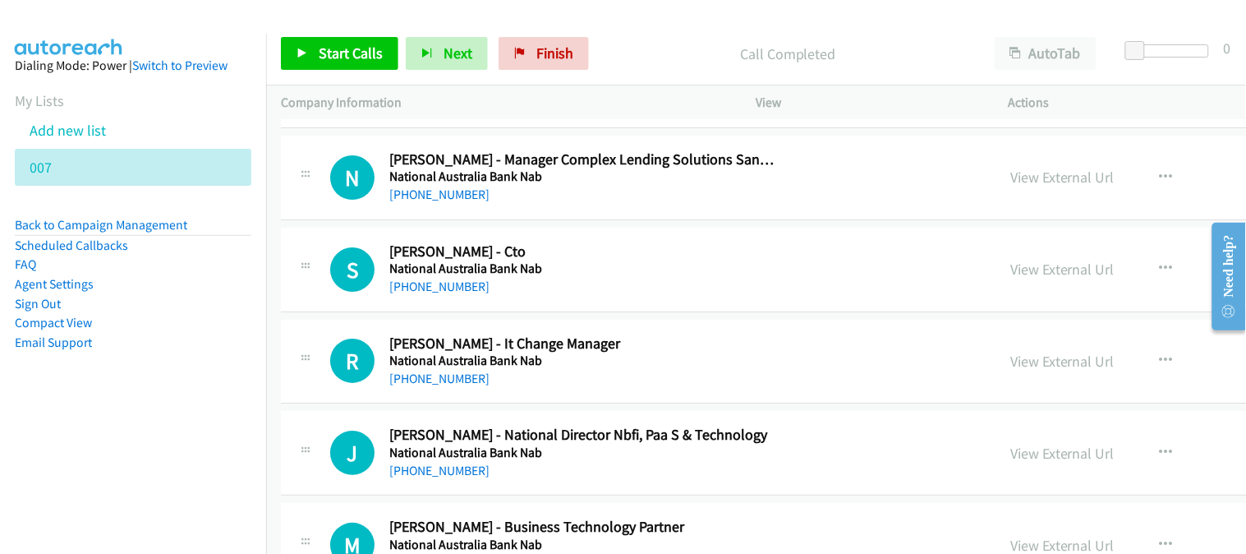
scroll to position [17521, 0]
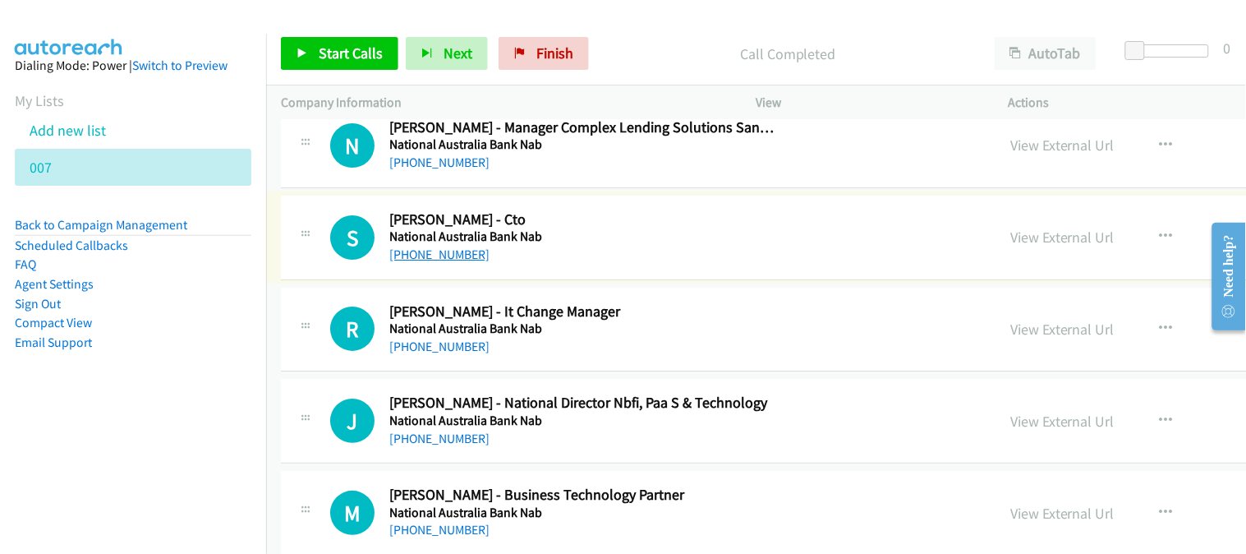
click at [417, 261] on link "[PHONE_NUMBER]" at bounding box center [439, 254] width 100 height 16
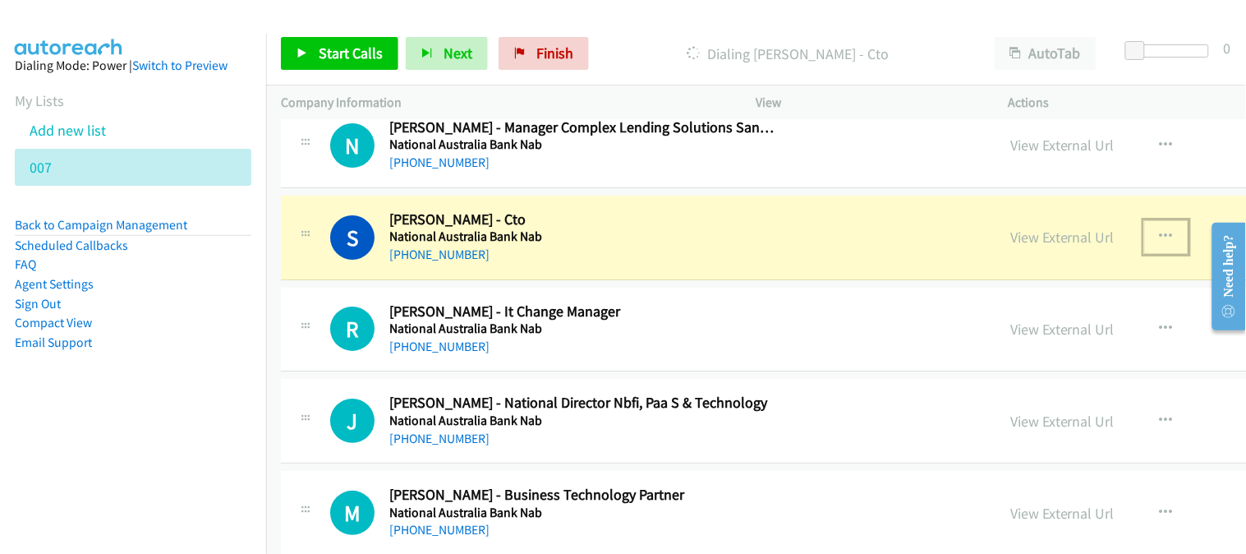
click at [1144, 251] on button "button" at bounding box center [1166, 236] width 44 height 33
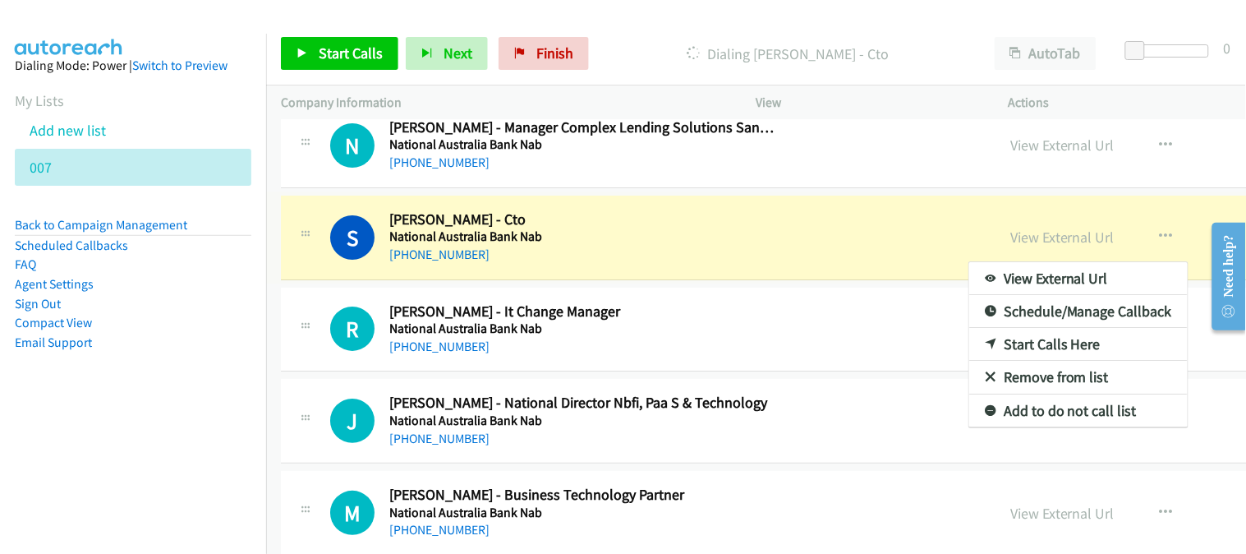
click at [969, 412] on link "Add to do not call list" at bounding box center [1078, 410] width 218 height 33
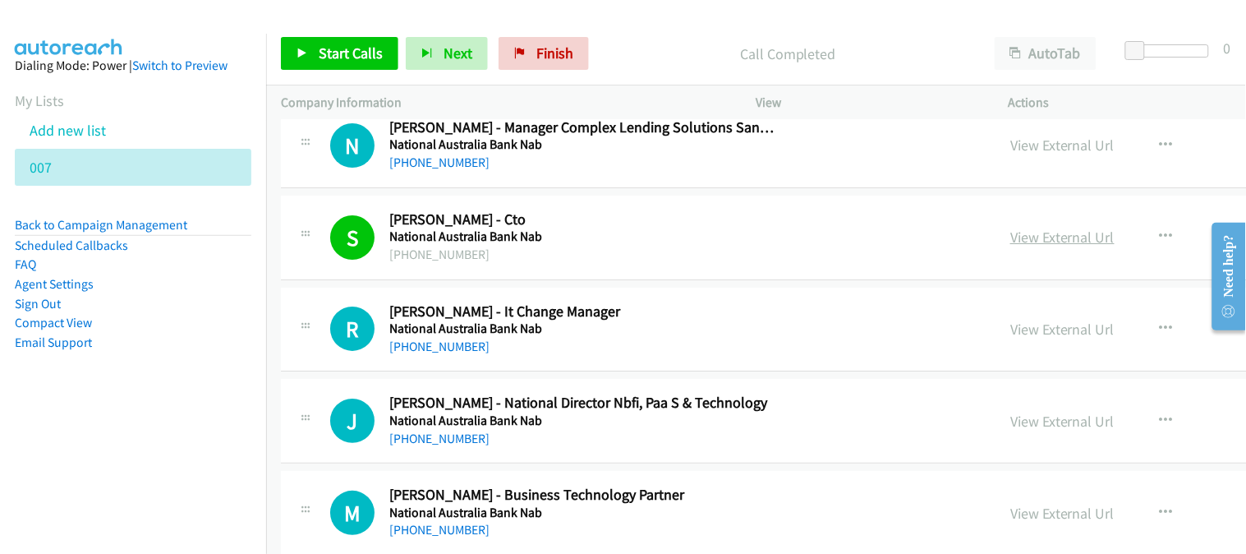
click at [1010, 243] on link "View External Url" at bounding box center [1062, 237] width 104 height 19
click at [457, 350] on link "[PHONE_NUMBER]" at bounding box center [439, 346] width 100 height 16
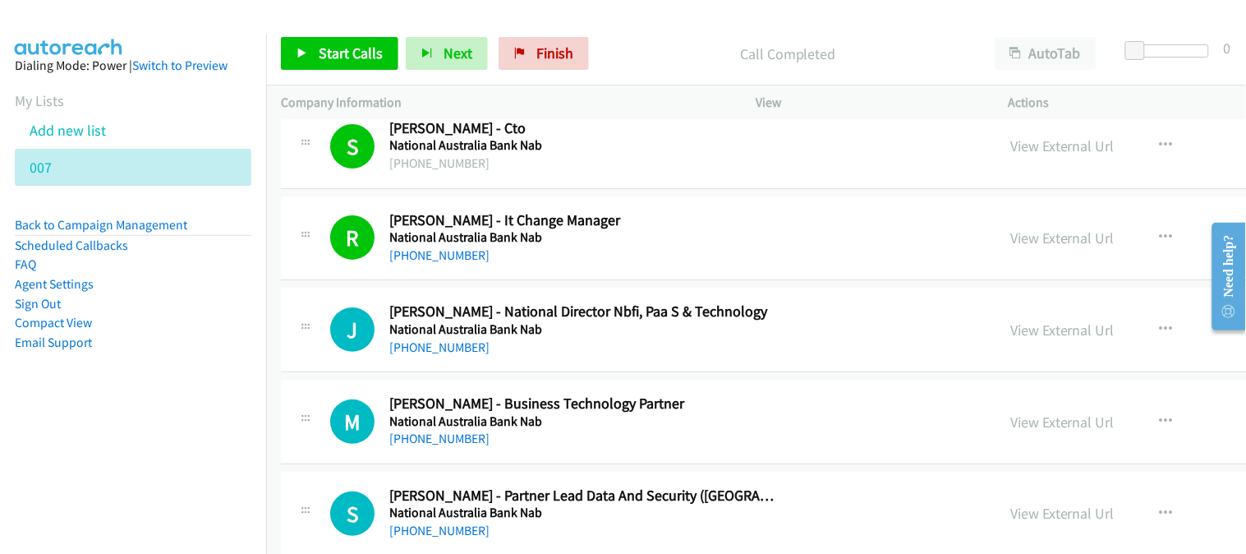
scroll to position [17703, 0]
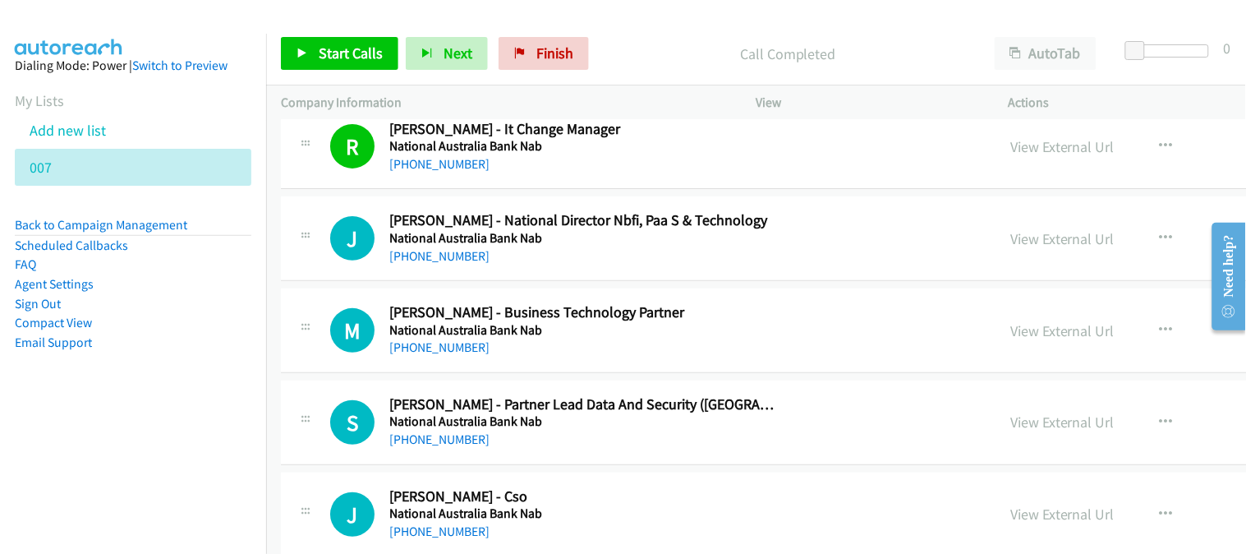
click at [464, 264] on link "[PHONE_NUMBER]" at bounding box center [439, 256] width 100 height 16
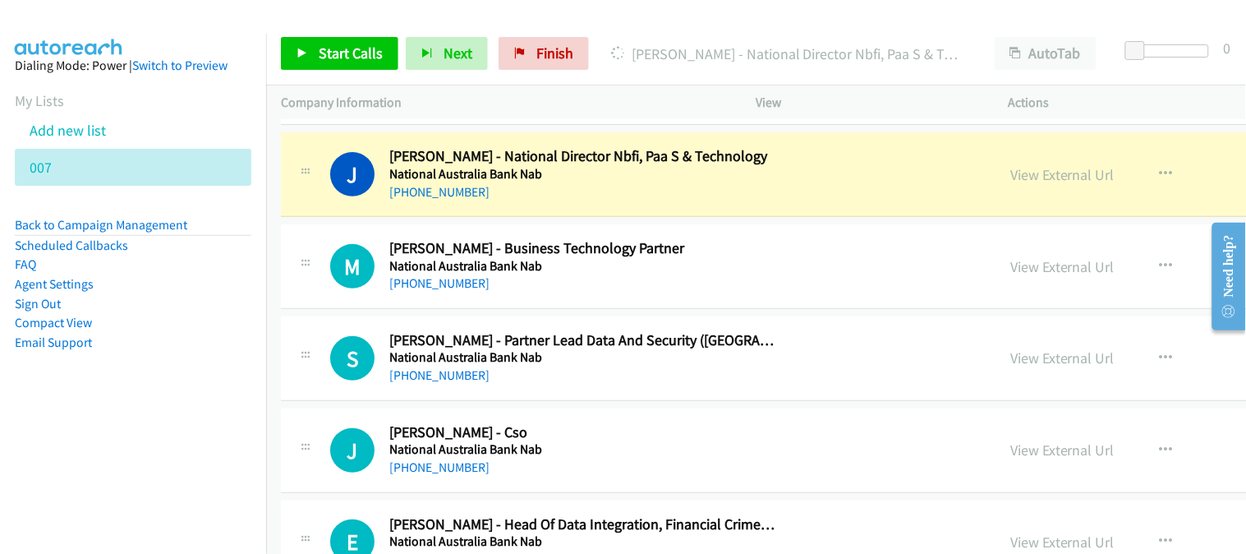
scroll to position [17794, 0]
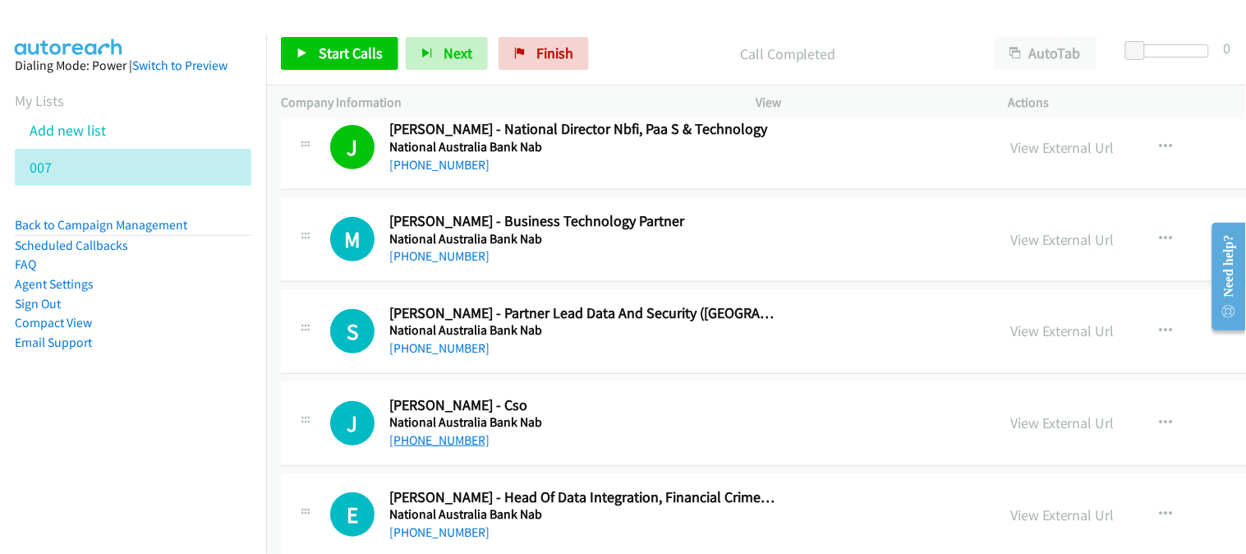
click at [454, 444] on link "[PHONE_NUMBER]" at bounding box center [439, 440] width 100 height 16
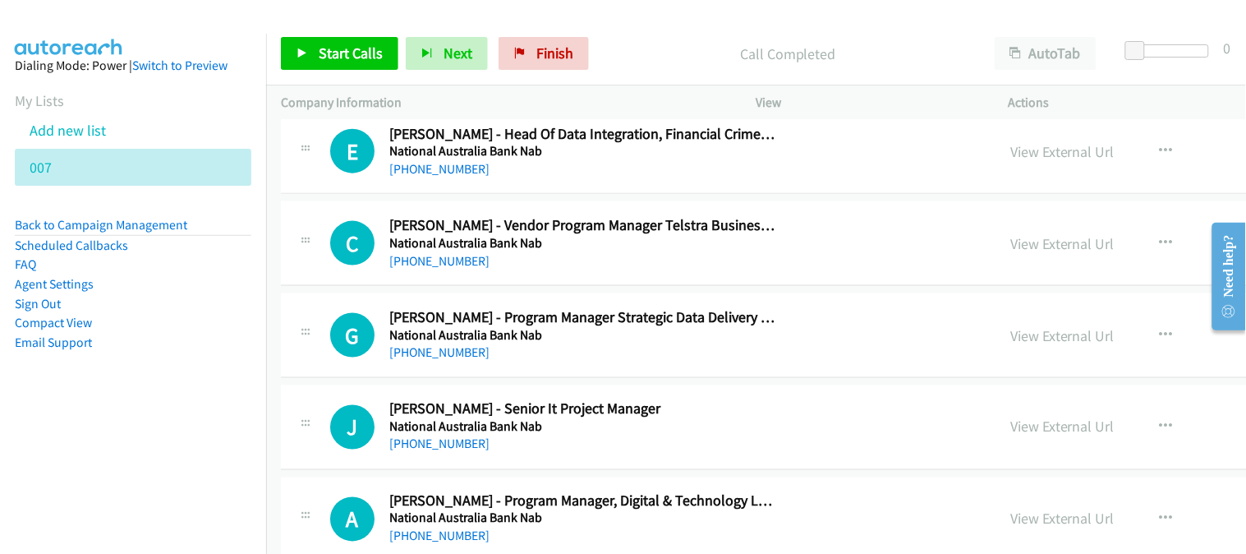
scroll to position [18160, 0]
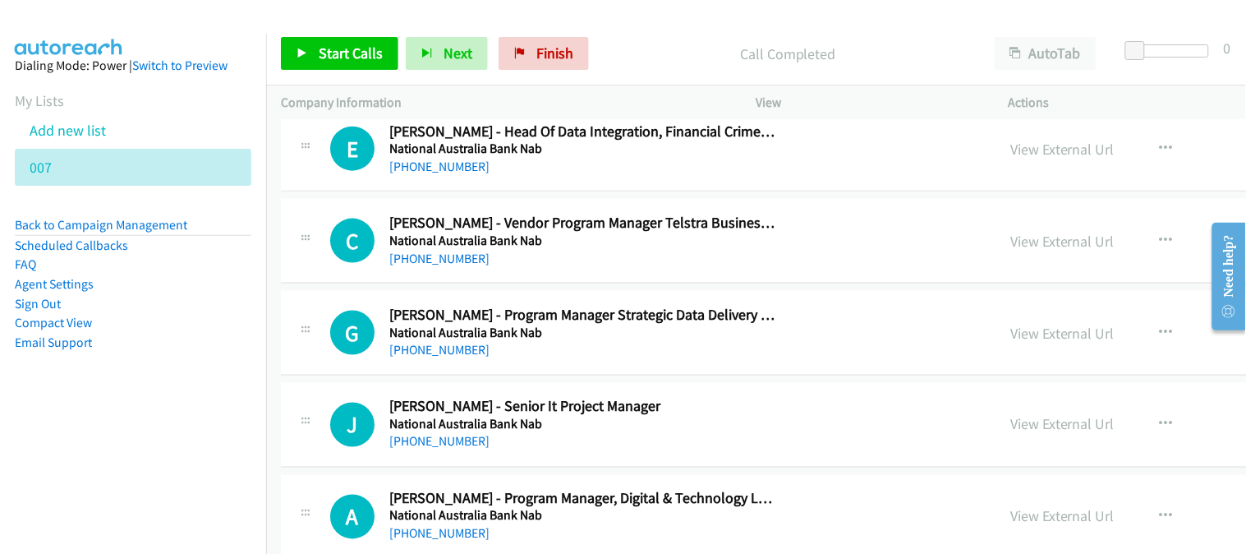
drag, startPoint x: 466, startPoint y: 453, endPoint x: 568, endPoint y: 414, distance: 109.7
click at [439, 445] on link "[PHONE_NUMBER]" at bounding box center [439, 442] width 100 height 16
click at [472, 266] on link "[PHONE_NUMBER]" at bounding box center [439, 258] width 100 height 16
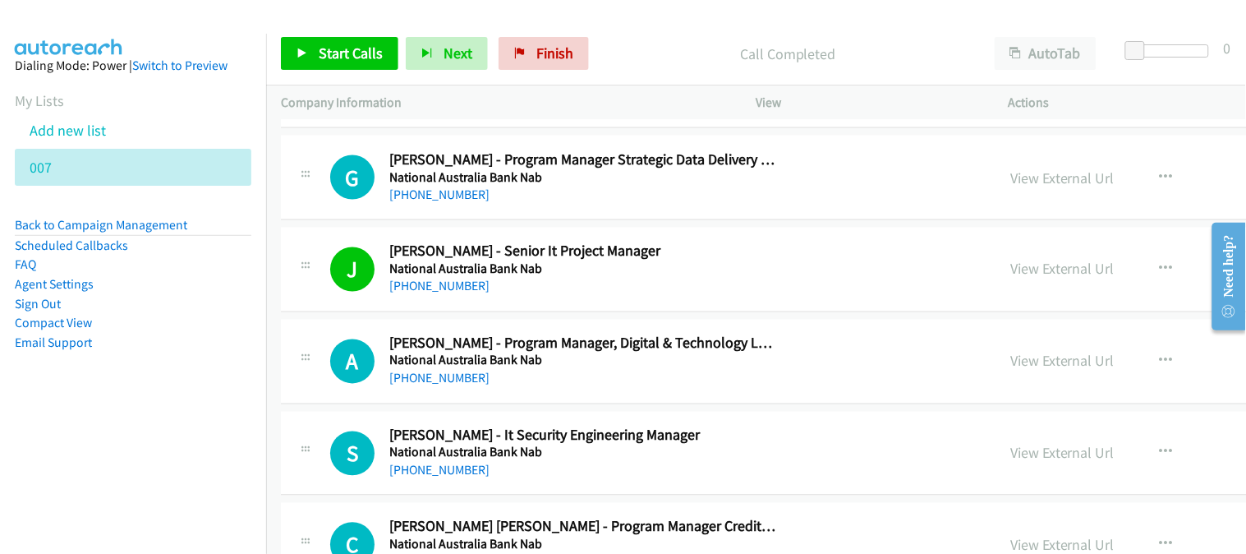
scroll to position [18342, 0]
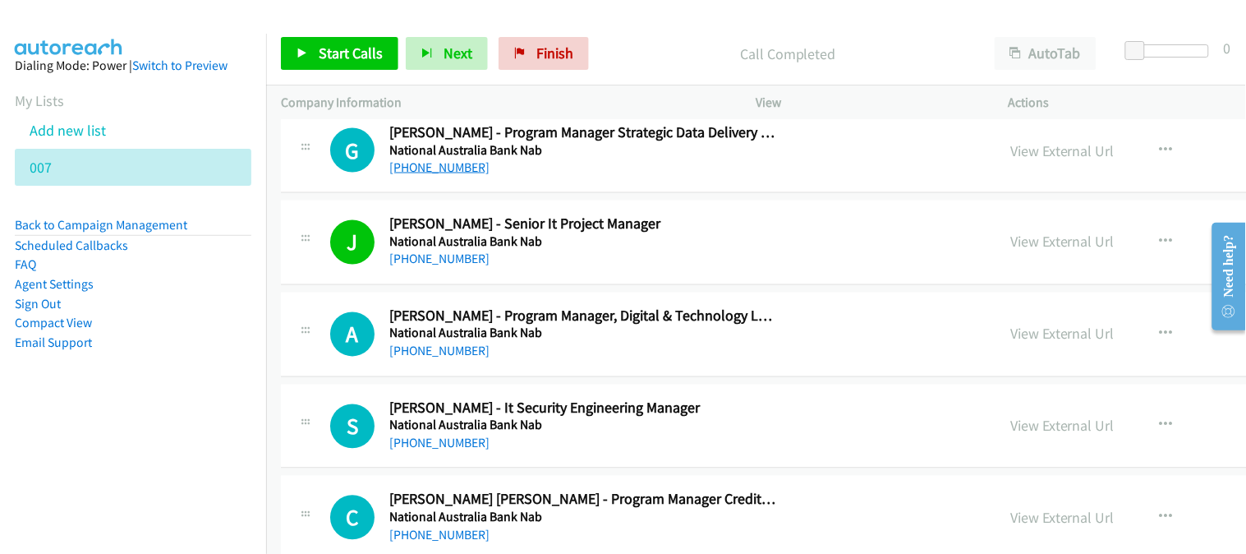
click at [422, 170] on link "[PHONE_NUMBER]" at bounding box center [439, 167] width 100 height 16
click at [457, 359] on link "[PHONE_NUMBER]" at bounding box center [439, 351] width 100 height 16
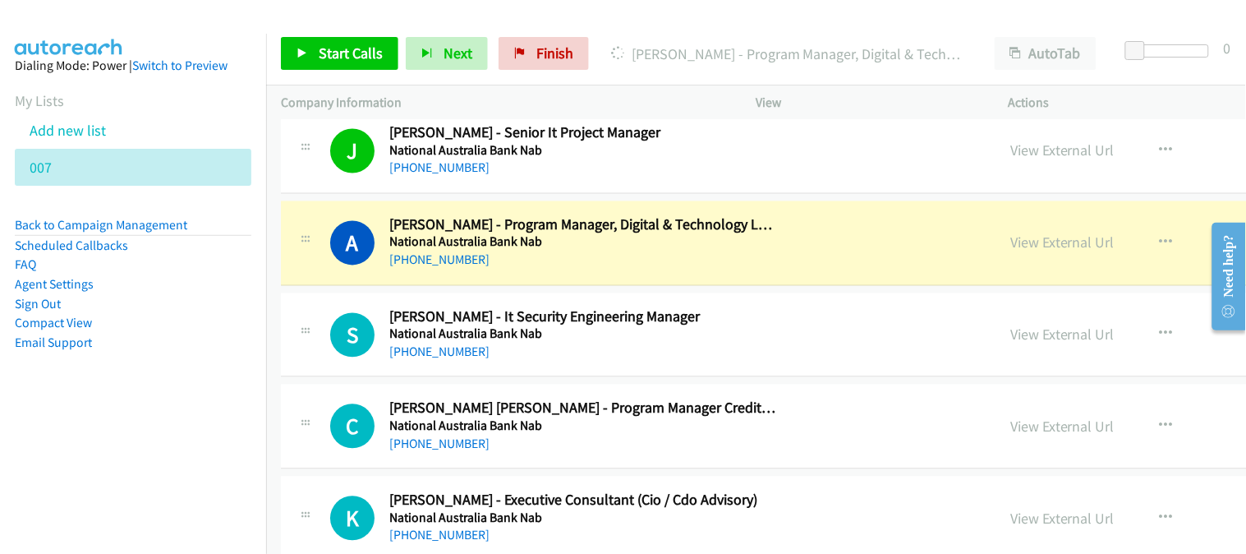
scroll to position [18524, 0]
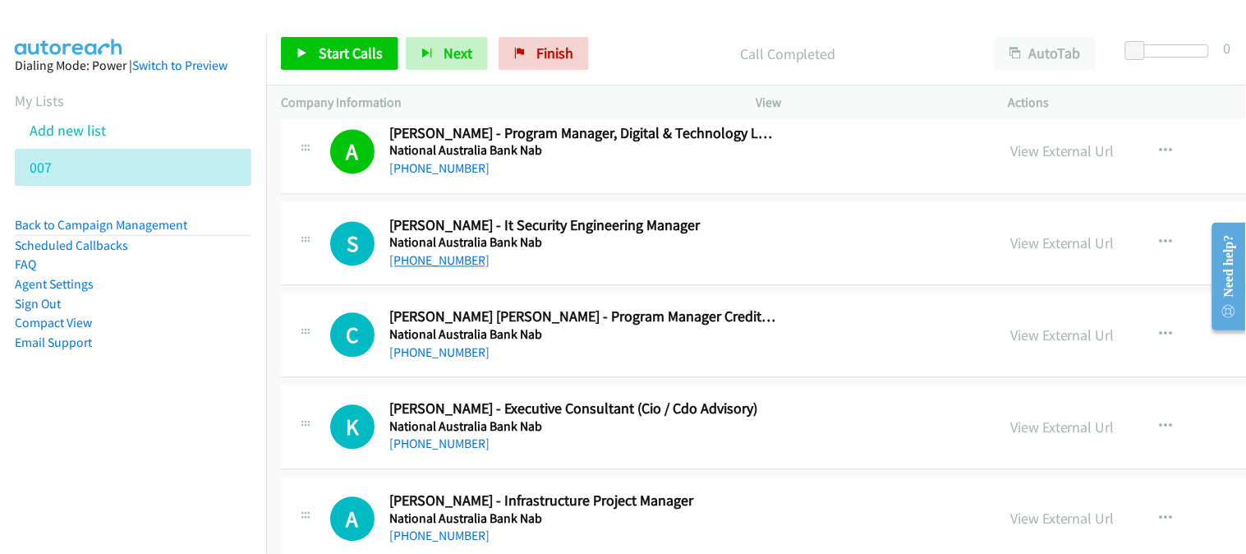
click at [455, 266] on link "[PHONE_NUMBER]" at bounding box center [439, 261] width 100 height 16
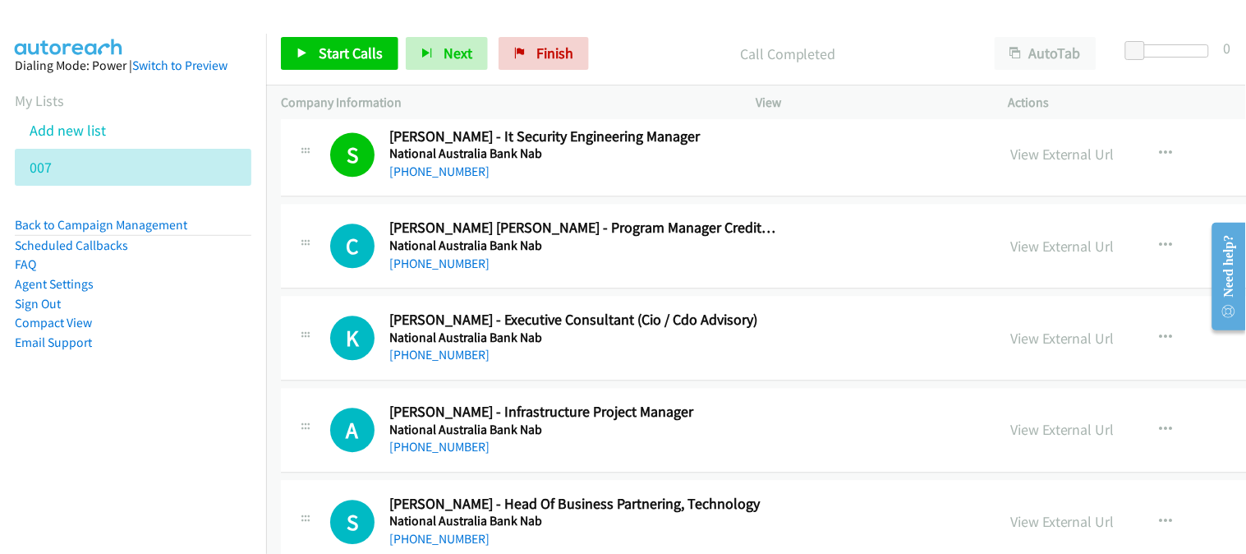
scroll to position [18616, 0]
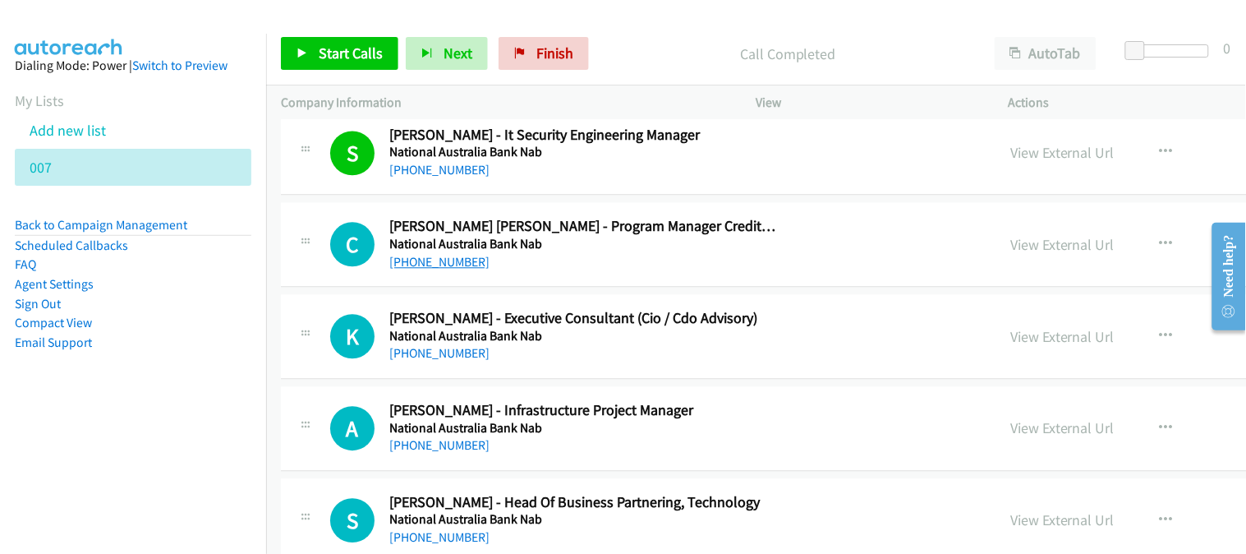
click at [444, 269] on link "[PHONE_NUMBER]" at bounding box center [439, 262] width 100 height 16
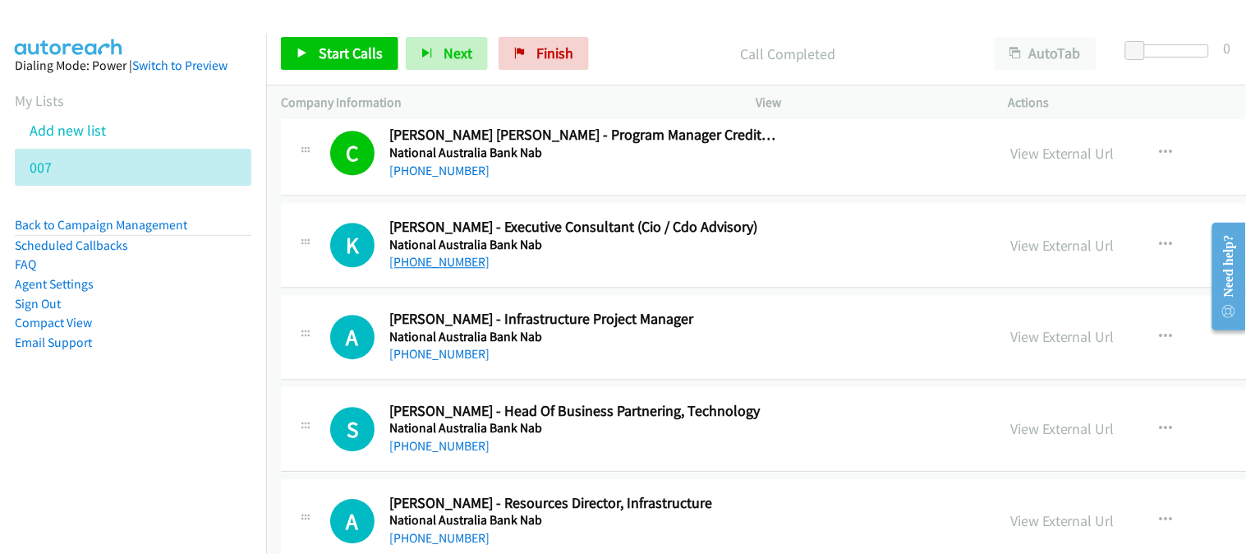
click at [429, 269] on link "[PHONE_NUMBER]" at bounding box center [439, 262] width 100 height 16
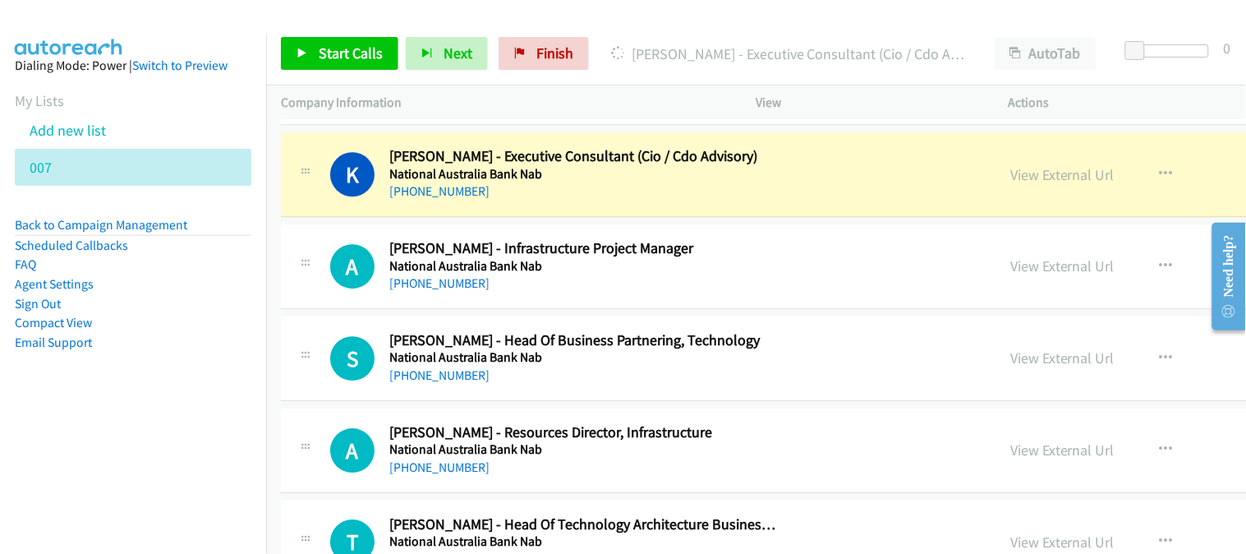
scroll to position [18798, 0]
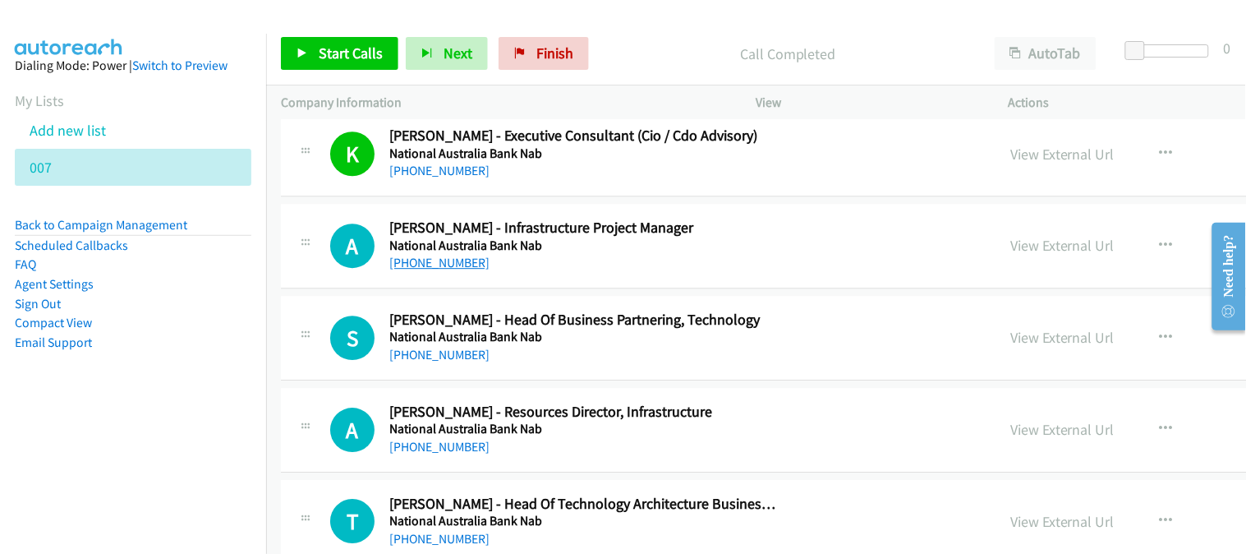
click at [438, 263] on link "[PHONE_NUMBER]" at bounding box center [439, 263] width 100 height 16
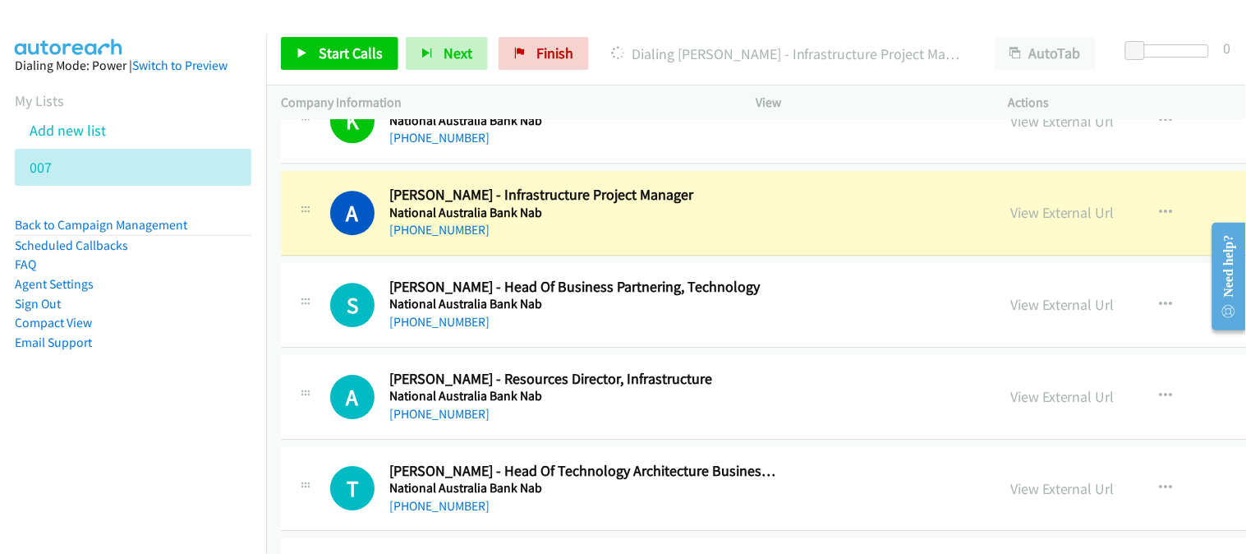
scroll to position [18890, 0]
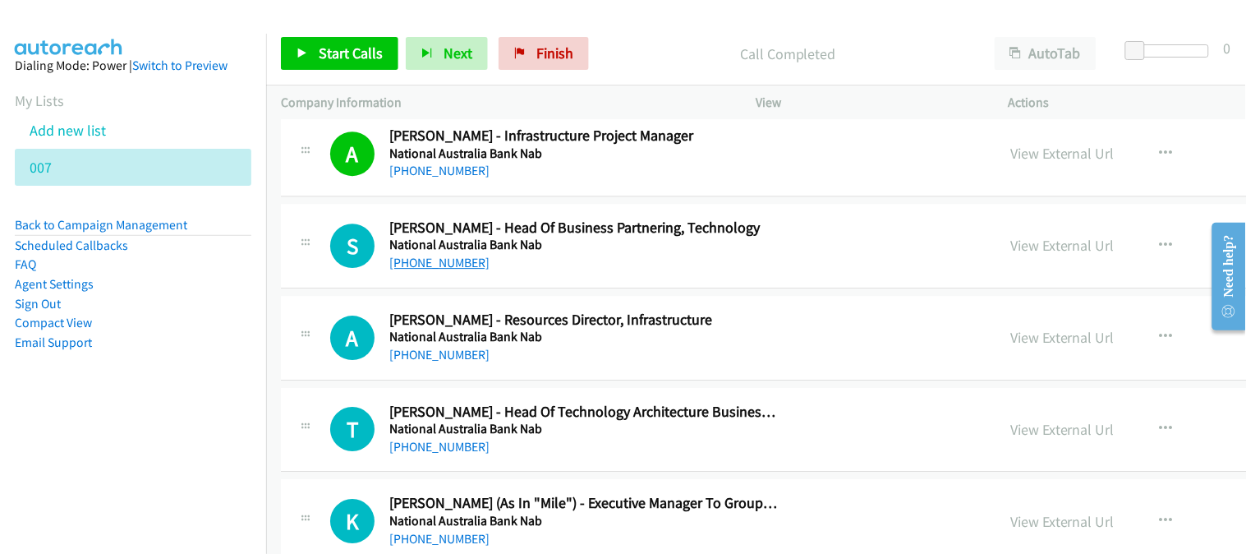
click at [447, 270] on link "[PHONE_NUMBER]" at bounding box center [439, 263] width 100 height 16
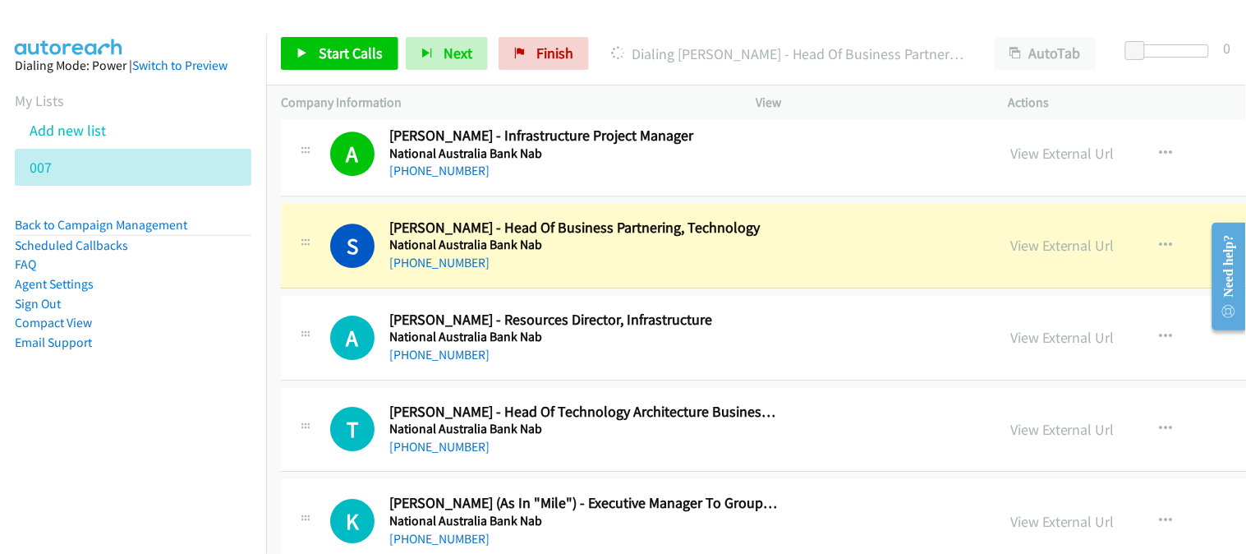
scroll to position [18981, 0]
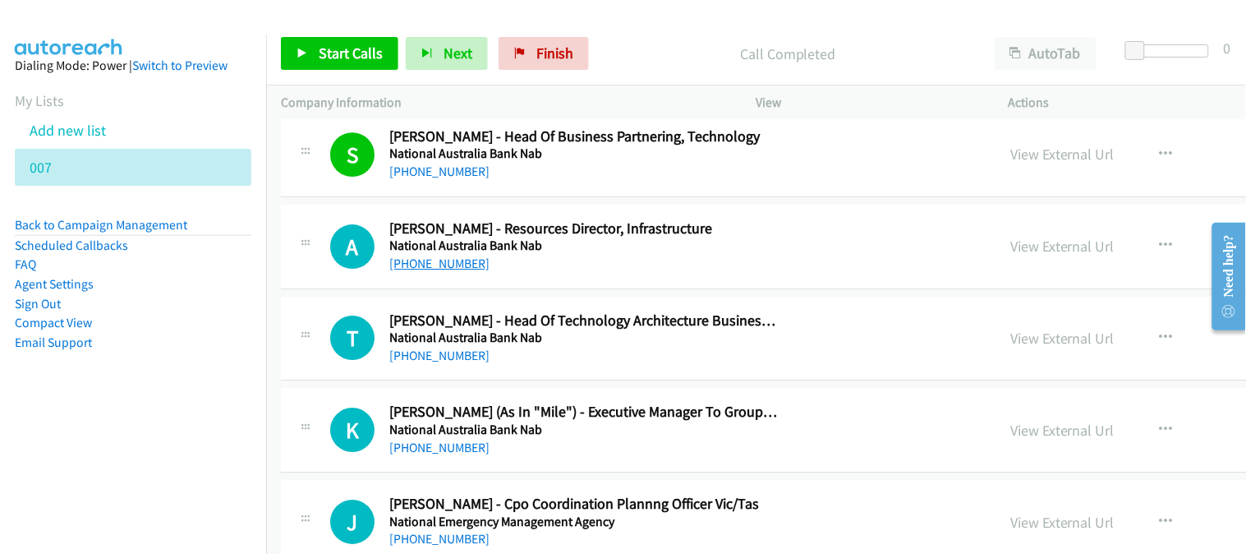
click at [439, 271] on link "[PHONE_NUMBER]" at bounding box center [439, 263] width 100 height 16
click at [395, 365] on div "[PHONE_NUMBER]" at bounding box center [583, 356] width 388 height 20
click at [398, 363] on link "[PHONE_NUMBER]" at bounding box center [439, 355] width 100 height 16
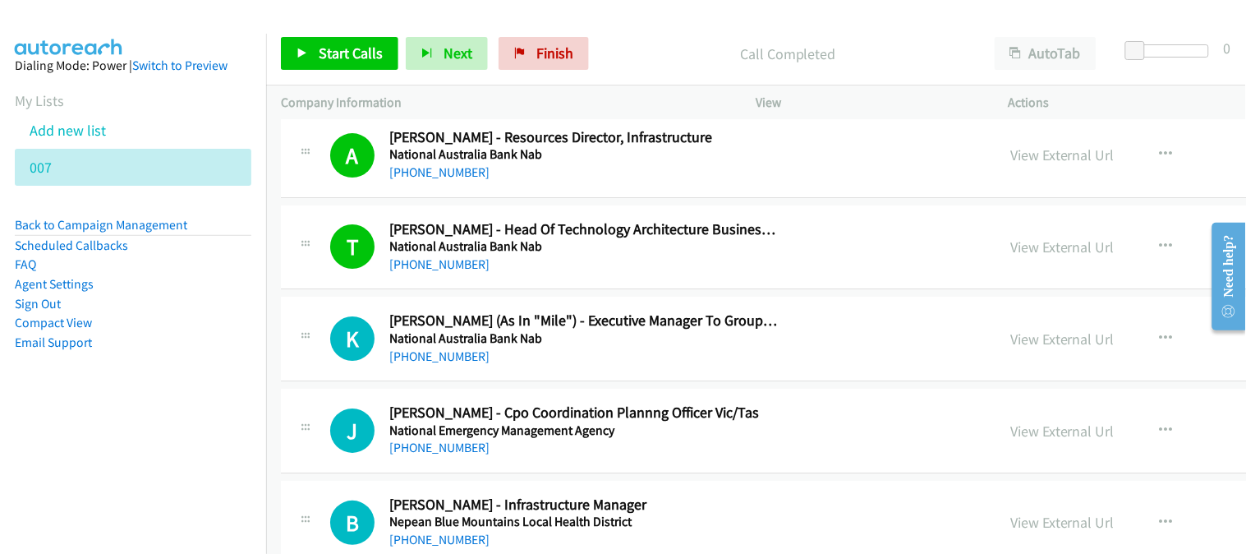
scroll to position [19163, 0]
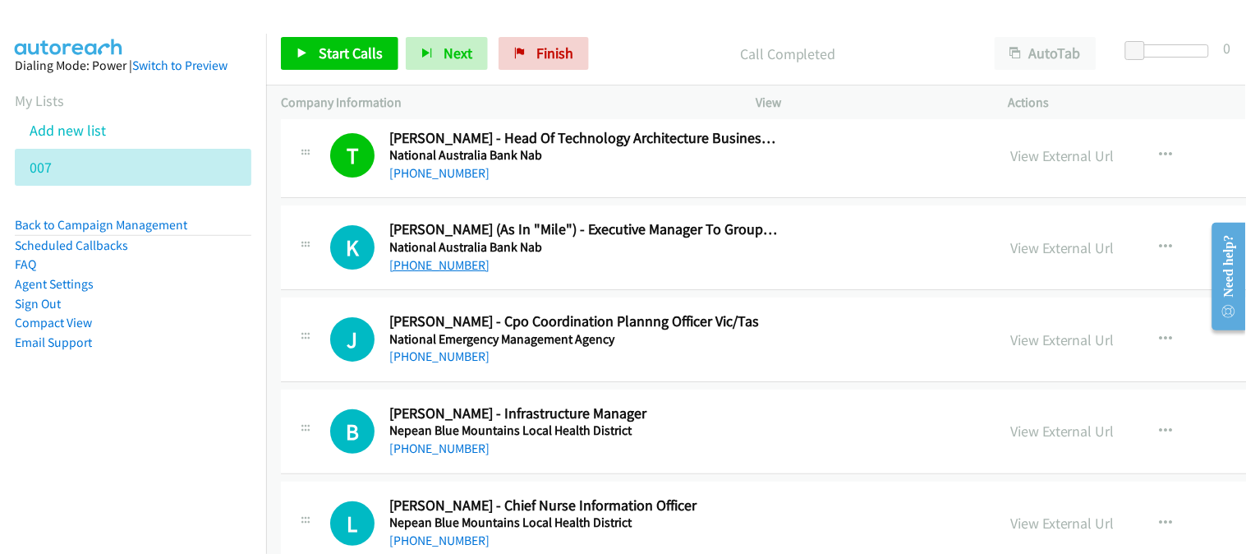
click at [421, 271] on link "[PHONE_NUMBER]" at bounding box center [439, 265] width 100 height 16
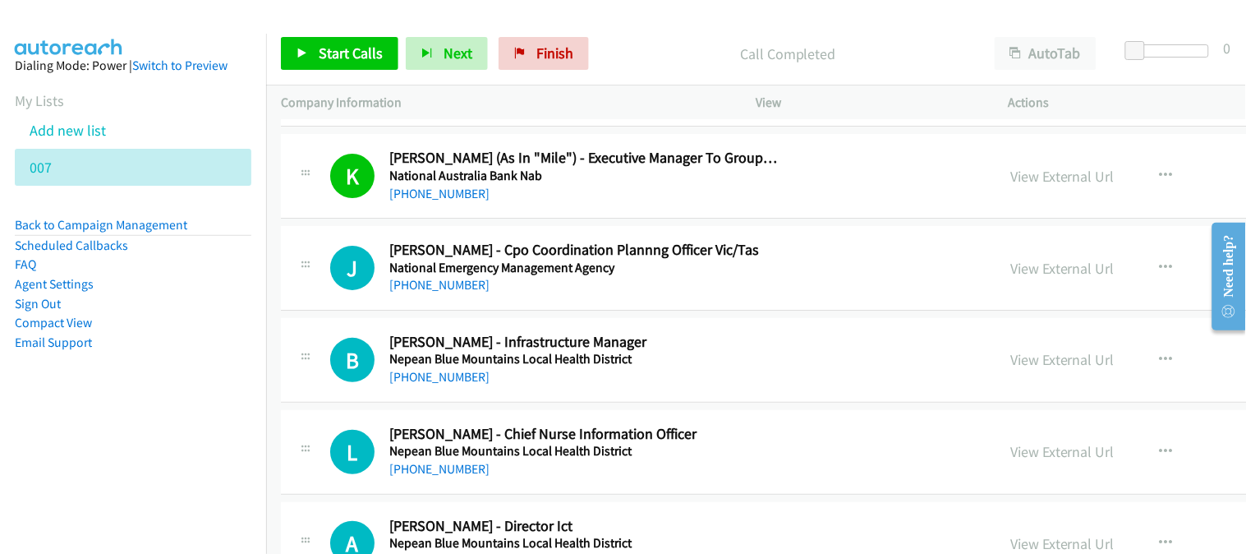
scroll to position [19255, 0]
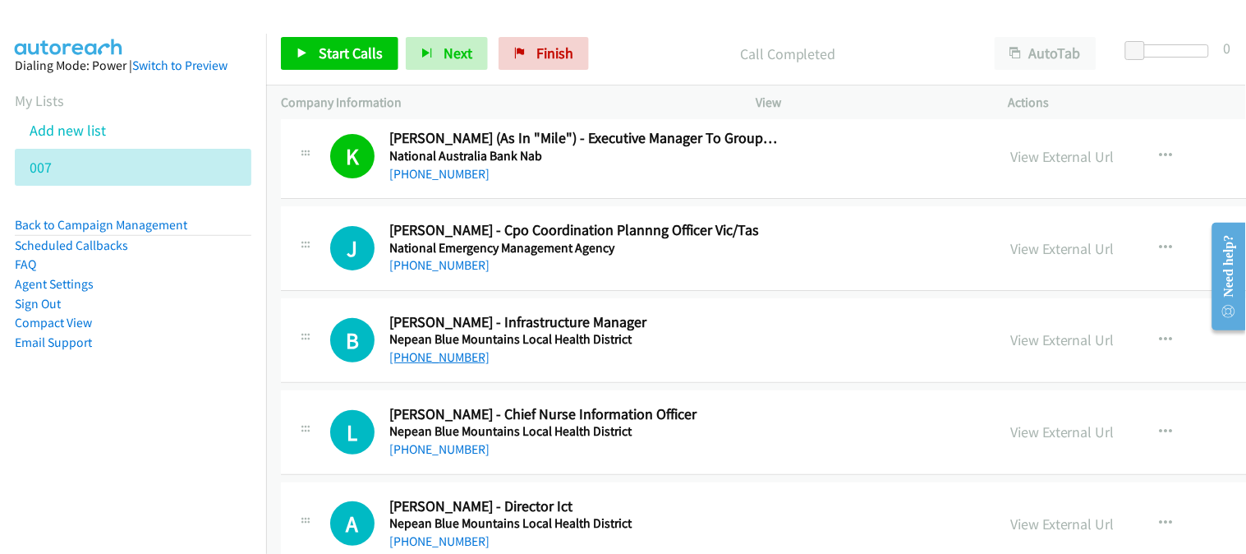
click at [449, 364] on link "[PHONE_NUMBER]" at bounding box center [439, 357] width 100 height 16
click at [433, 449] on link "[PHONE_NUMBER]" at bounding box center [439, 449] width 100 height 16
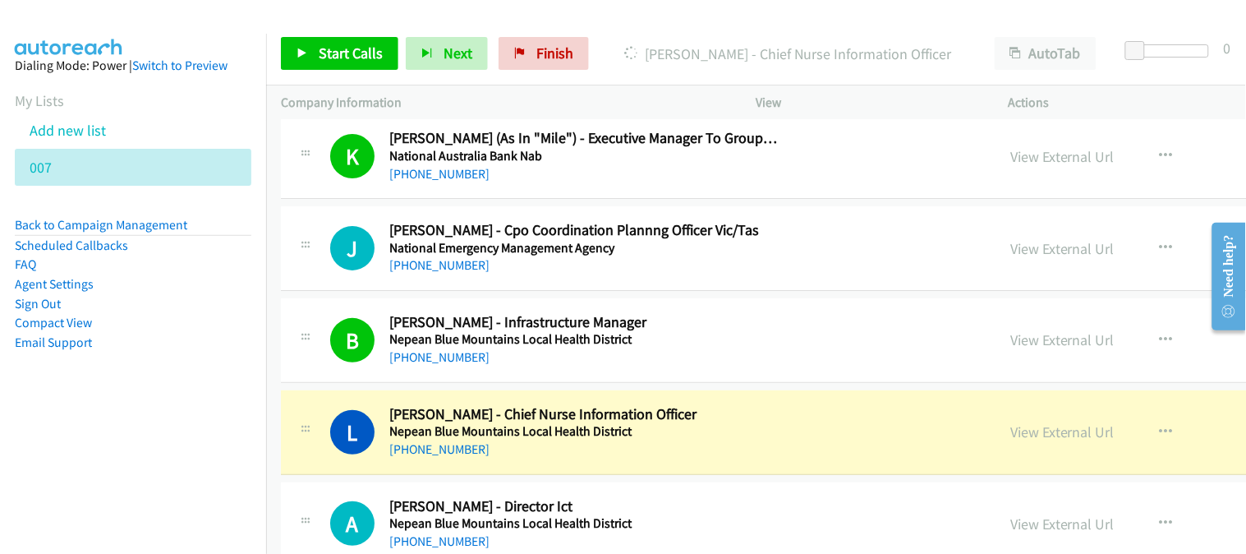
scroll to position [19346, 0]
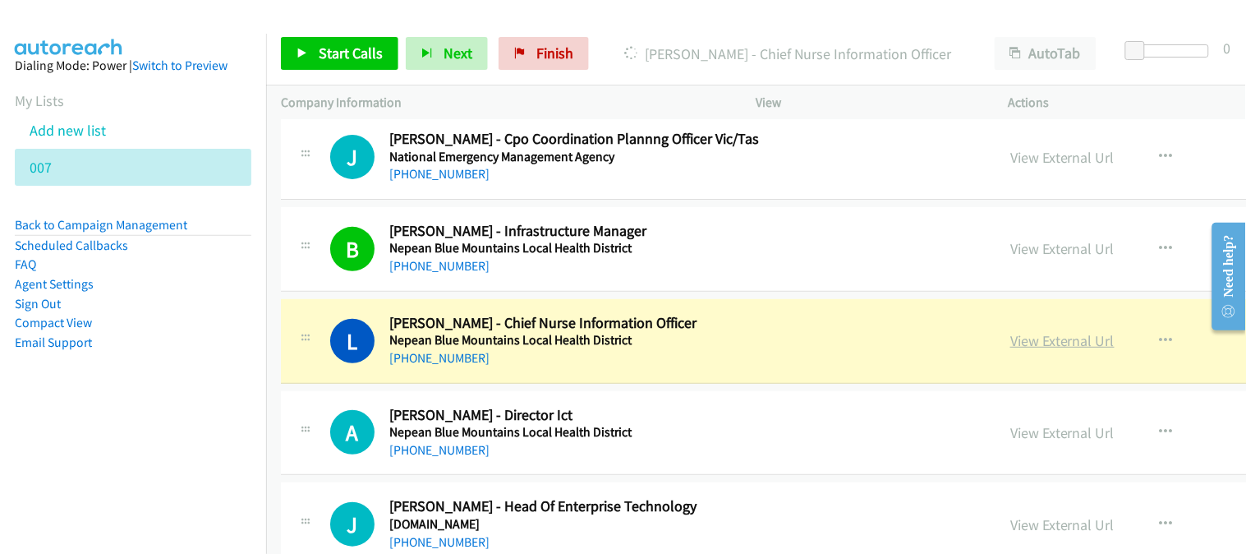
click at [1010, 345] on link "View External Url" at bounding box center [1062, 340] width 104 height 19
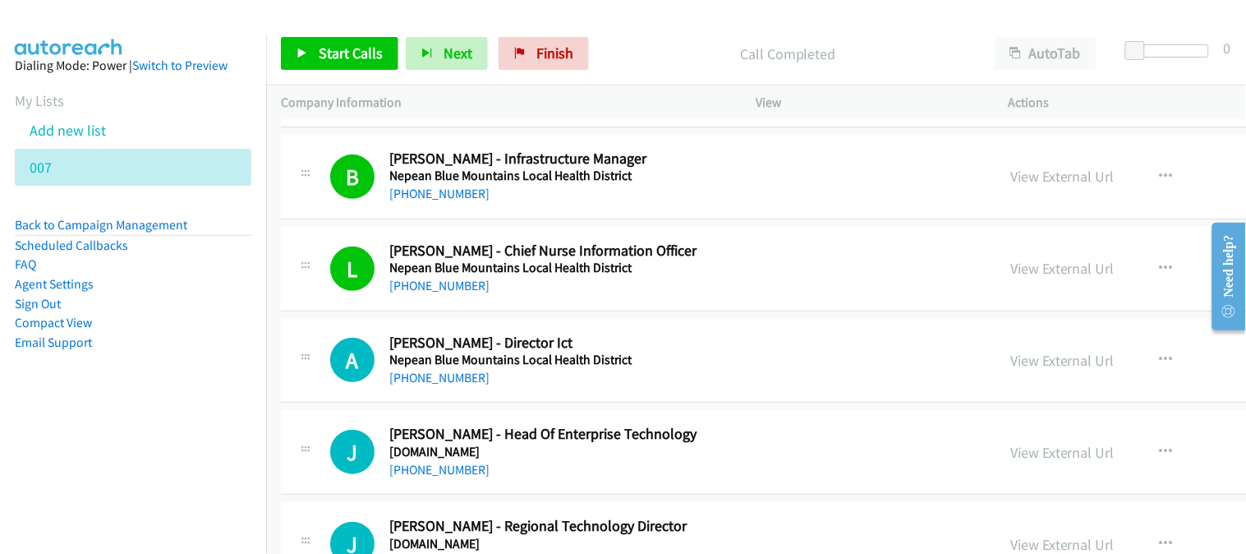
scroll to position [19437, 0]
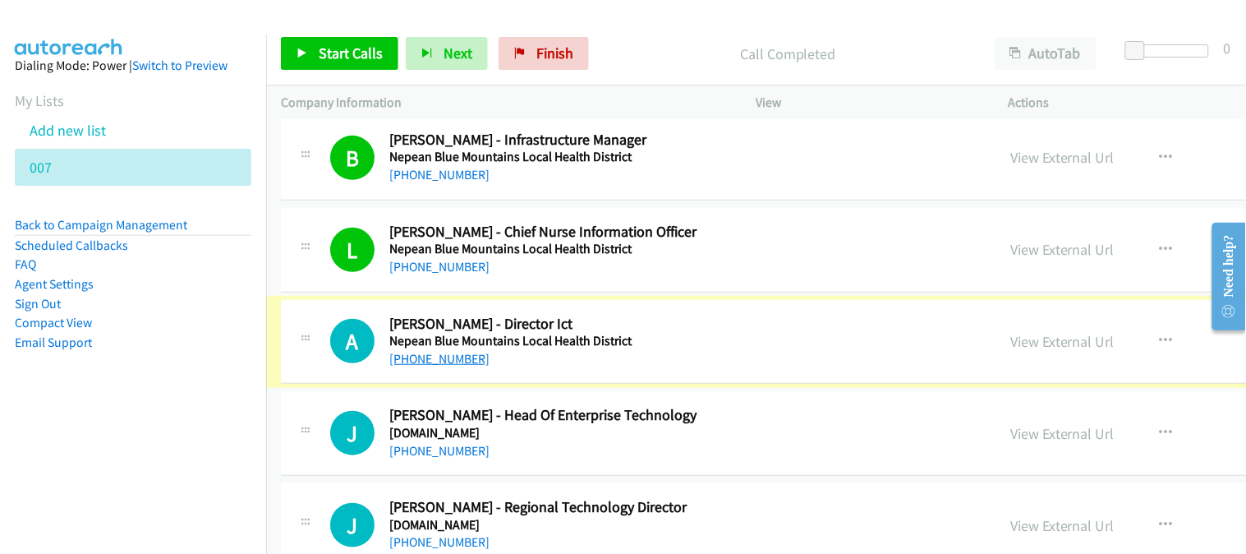
click at [440, 362] on link "[PHONE_NUMBER]" at bounding box center [439, 359] width 100 height 16
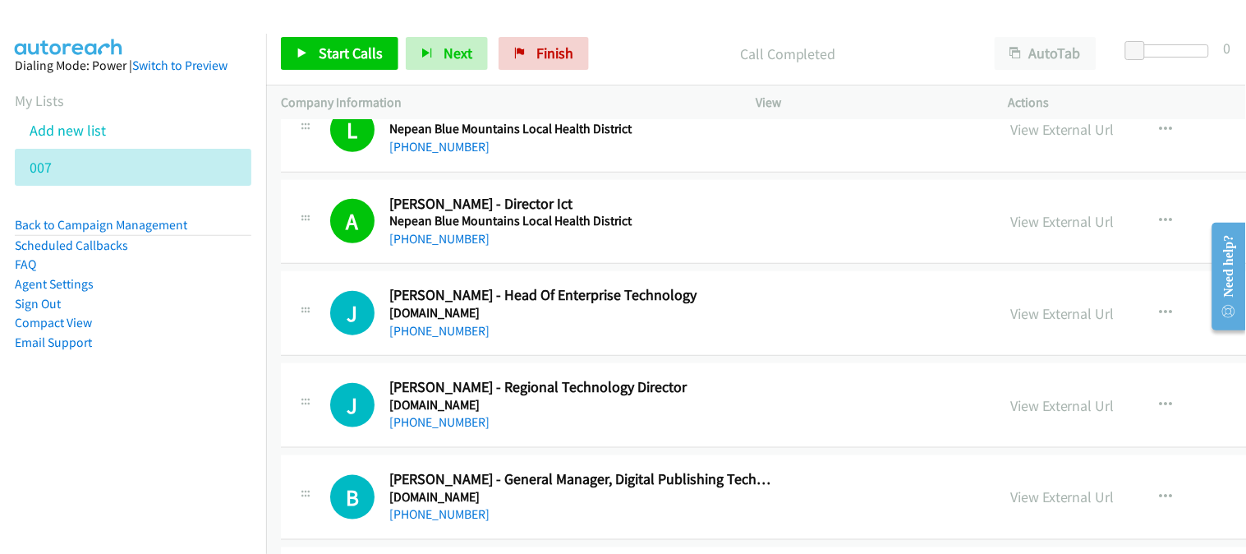
scroll to position [19619, 0]
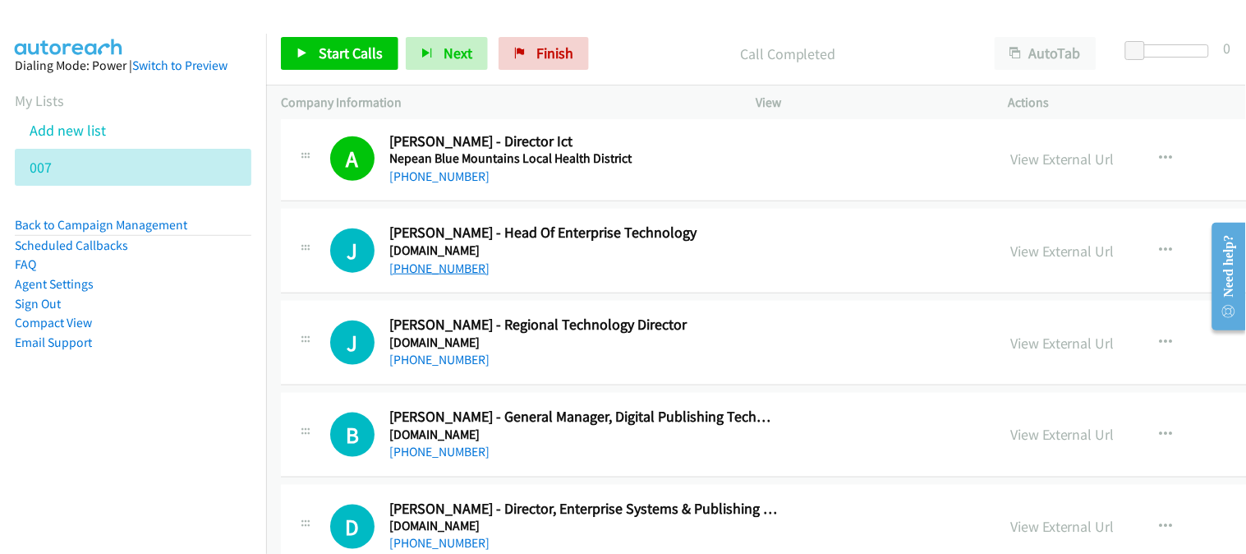
click at [437, 271] on link "[PHONE_NUMBER]" at bounding box center [439, 268] width 100 height 16
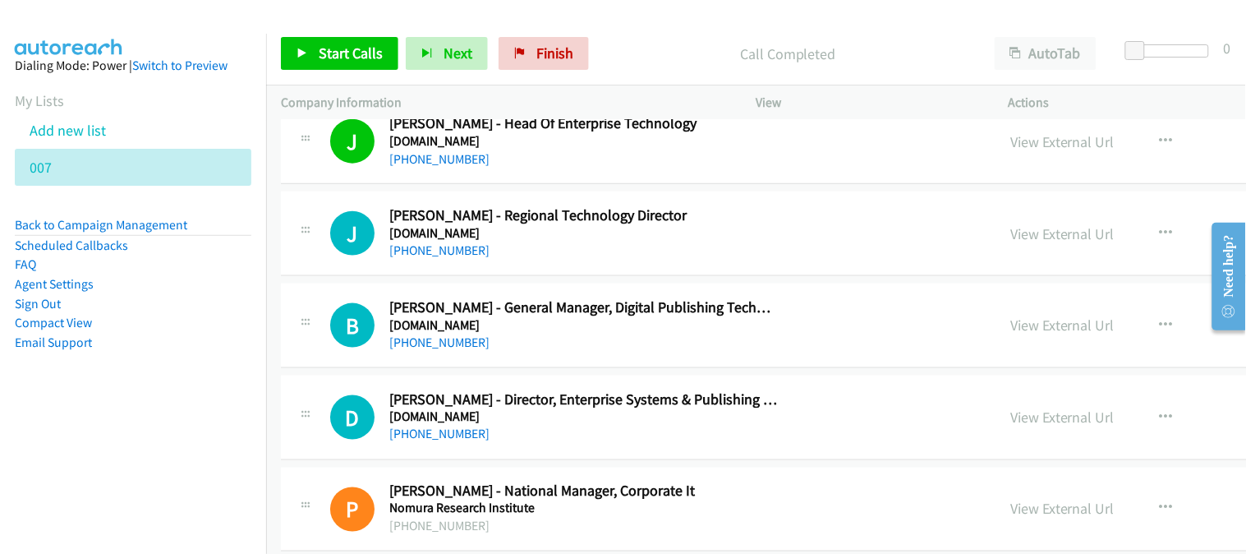
scroll to position [19802, 0]
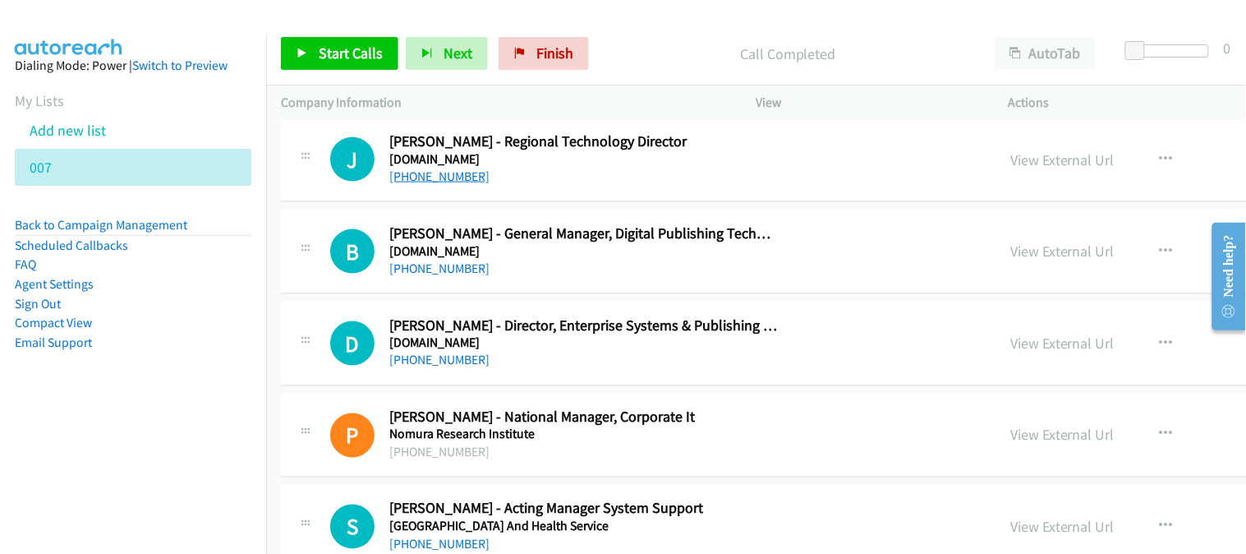
click at [430, 184] on link "[PHONE_NUMBER]" at bounding box center [439, 176] width 100 height 16
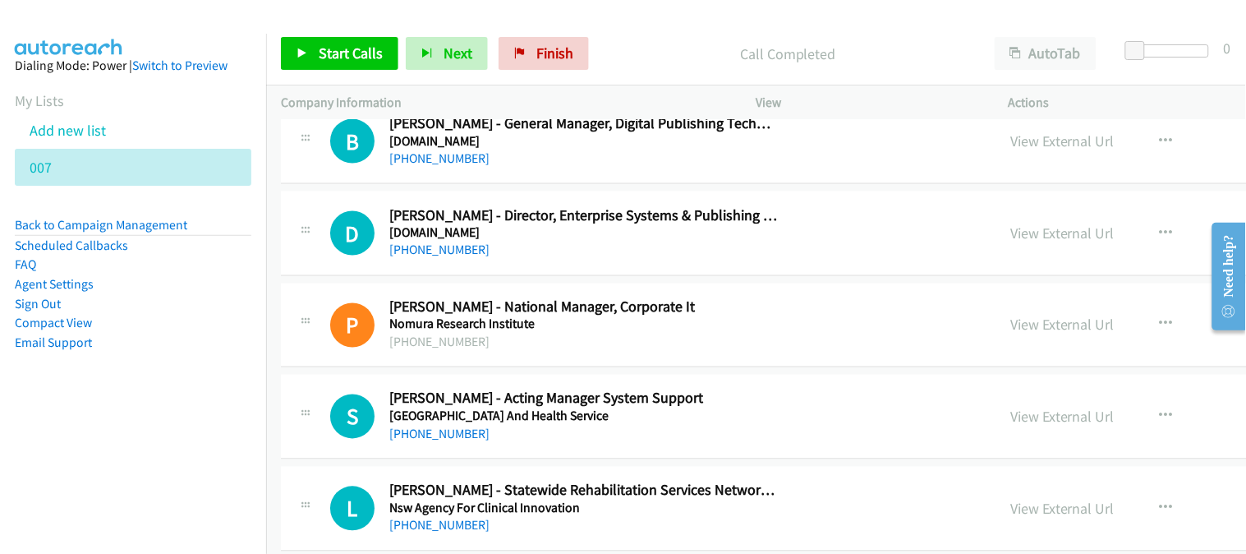
scroll to position [19894, 0]
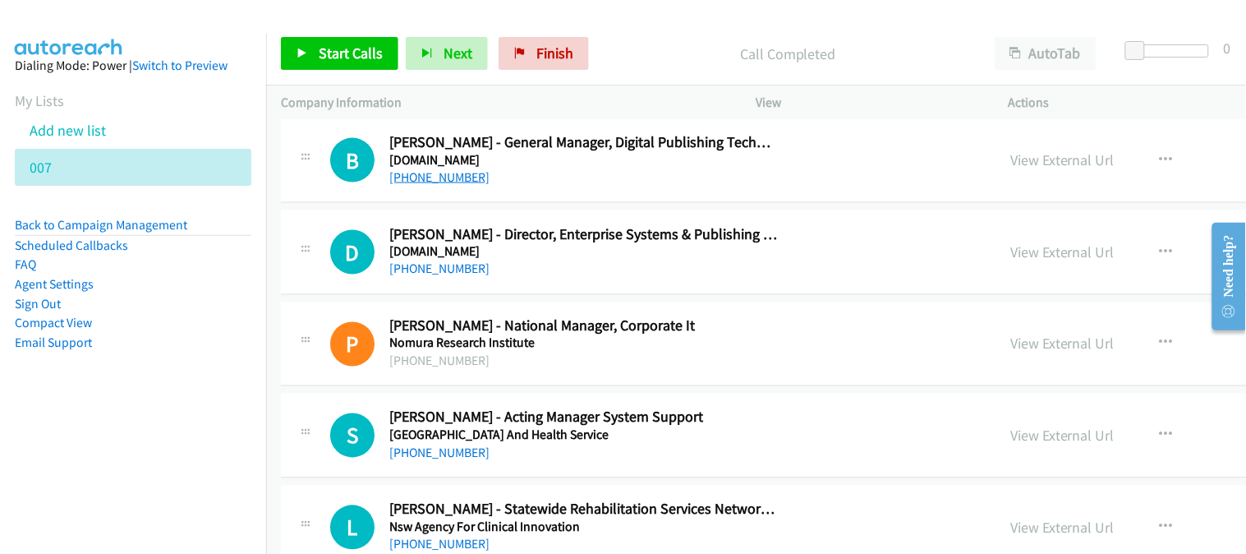
click at [453, 183] on link "[PHONE_NUMBER]" at bounding box center [439, 177] width 100 height 16
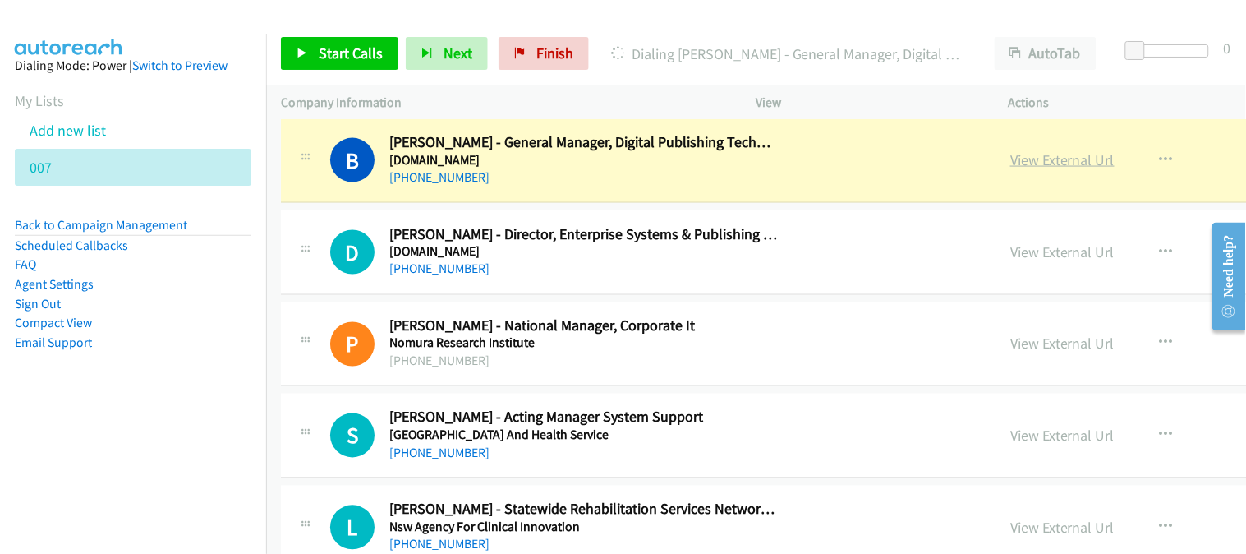
click at [1010, 169] on link "View External Url" at bounding box center [1062, 159] width 104 height 19
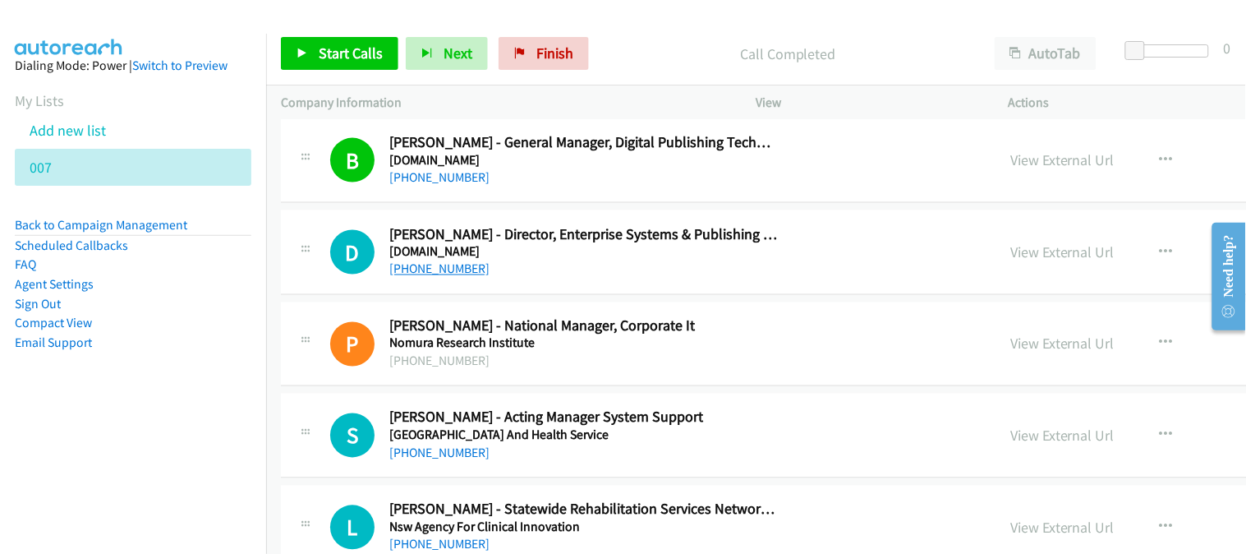
click at [442, 277] on link "[PHONE_NUMBER]" at bounding box center [439, 269] width 100 height 16
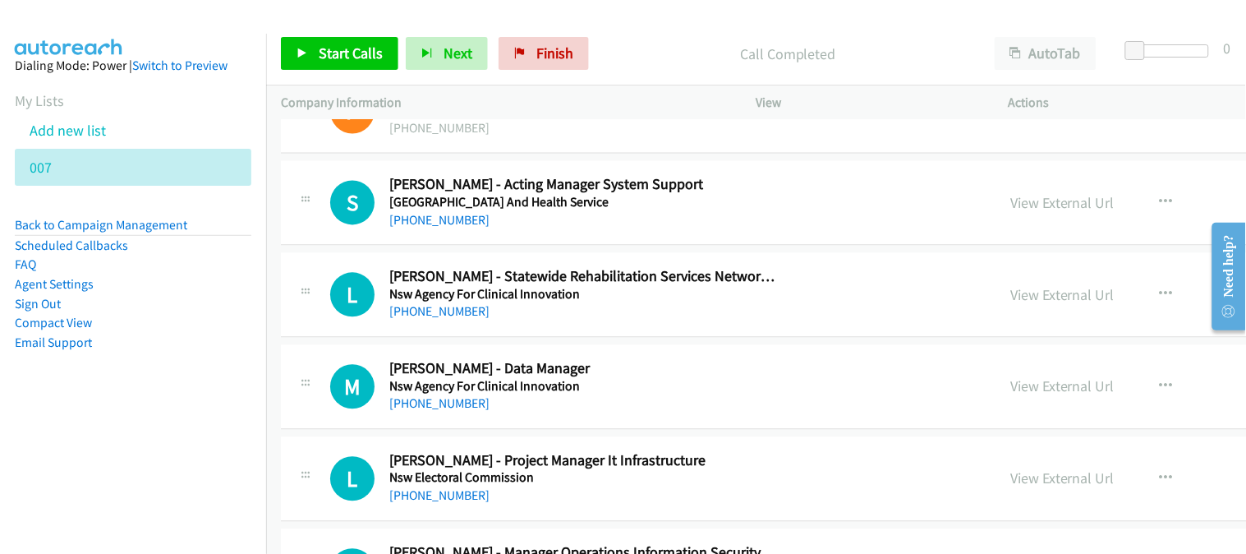
scroll to position [20167, 0]
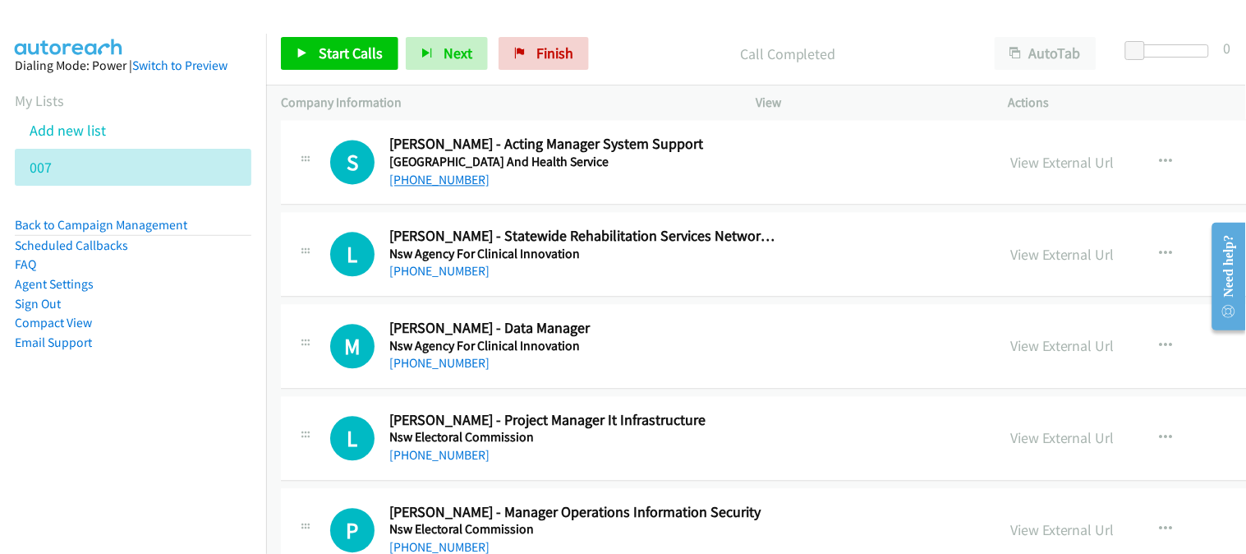
click at [429, 187] on link "[PHONE_NUMBER]" at bounding box center [439, 180] width 100 height 16
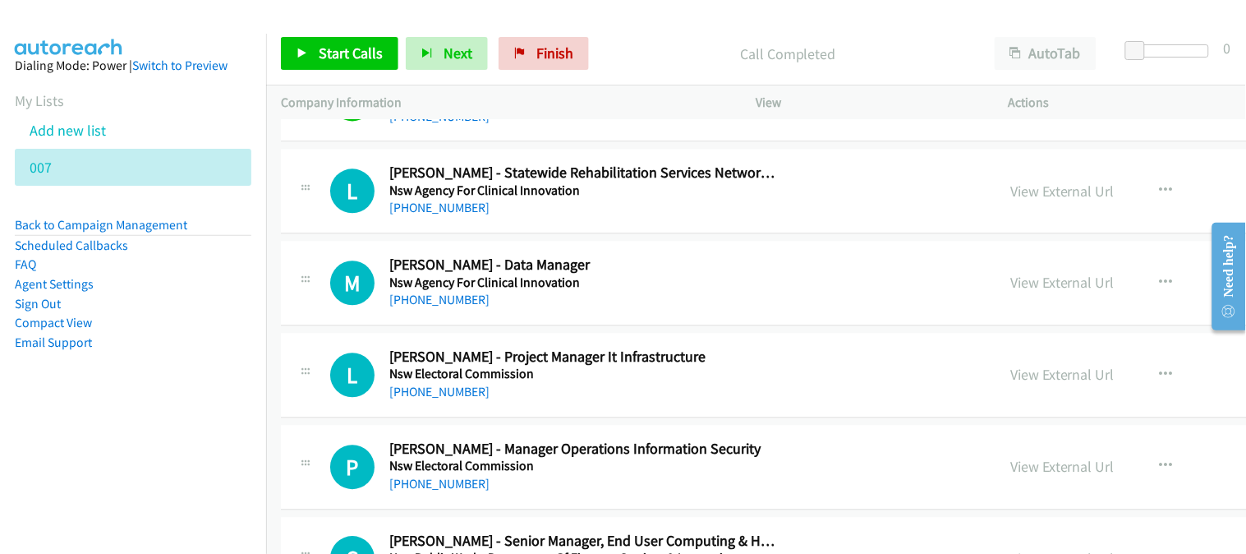
scroll to position [20258, 0]
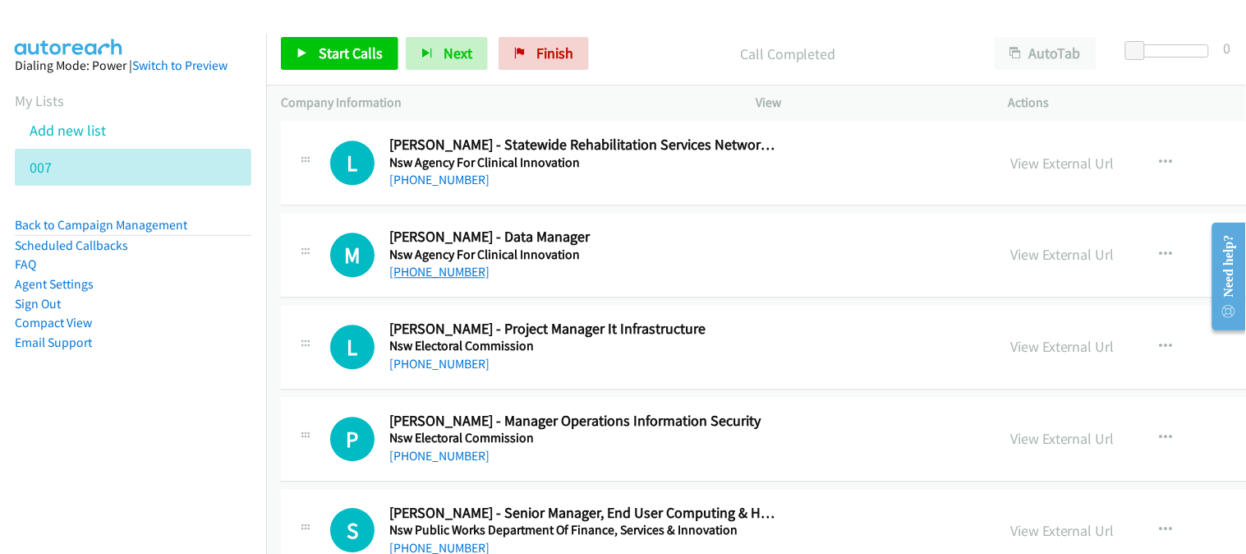
click at [439, 275] on link "[PHONE_NUMBER]" at bounding box center [439, 272] width 100 height 16
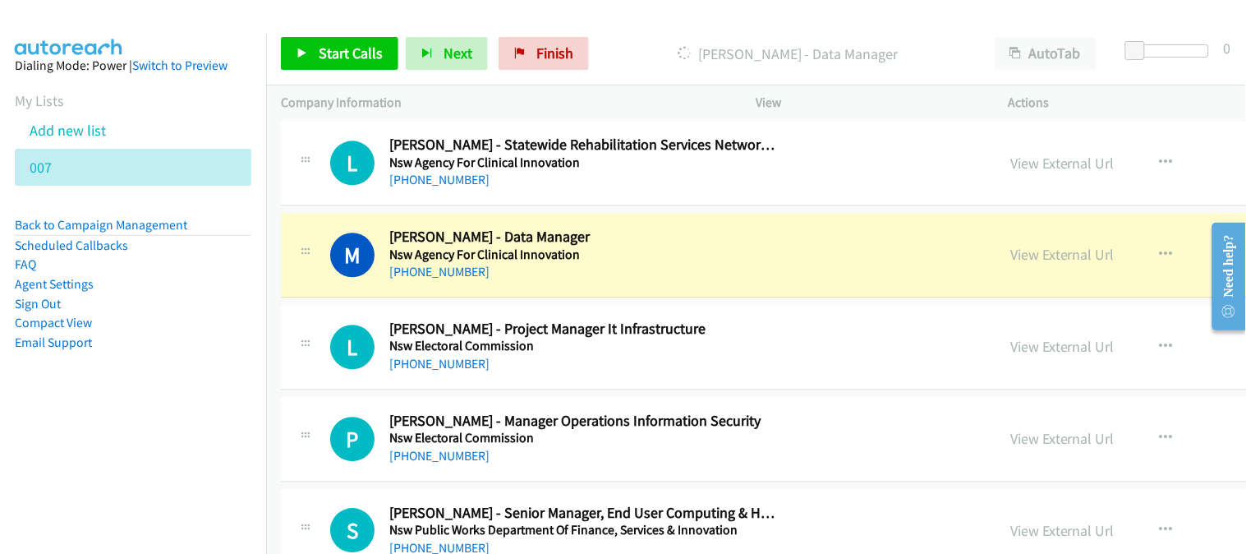
scroll to position [20349, 0]
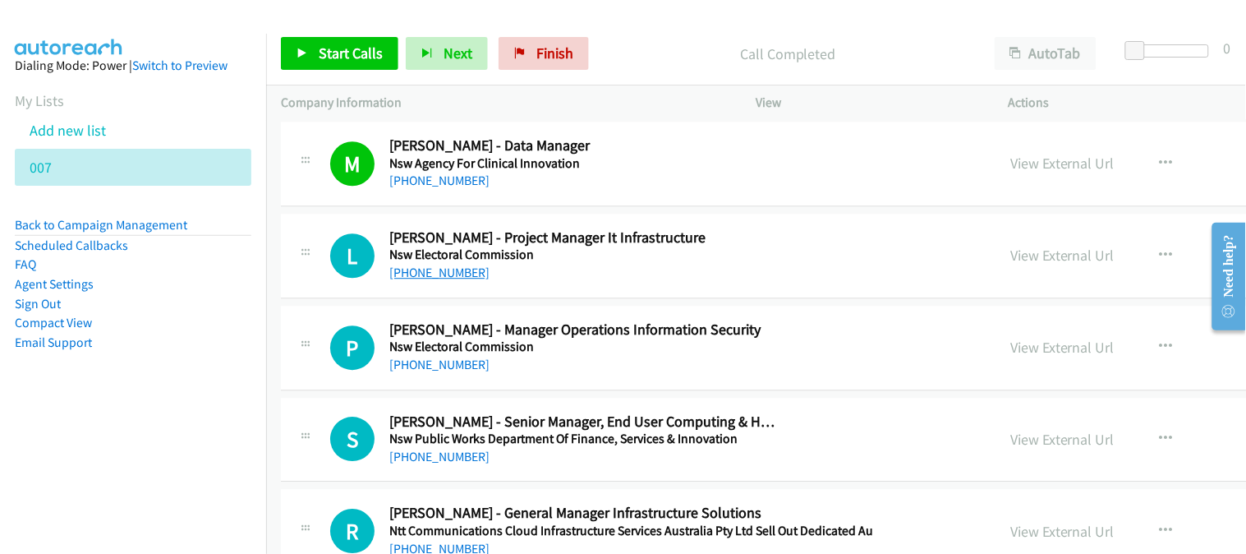
click at [454, 279] on link "[PHONE_NUMBER]" at bounding box center [439, 272] width 100 height 16
click at [416, 370] on link "[PHONE_NUMBER]" at bounding box center [439, 364] width 100 height 16
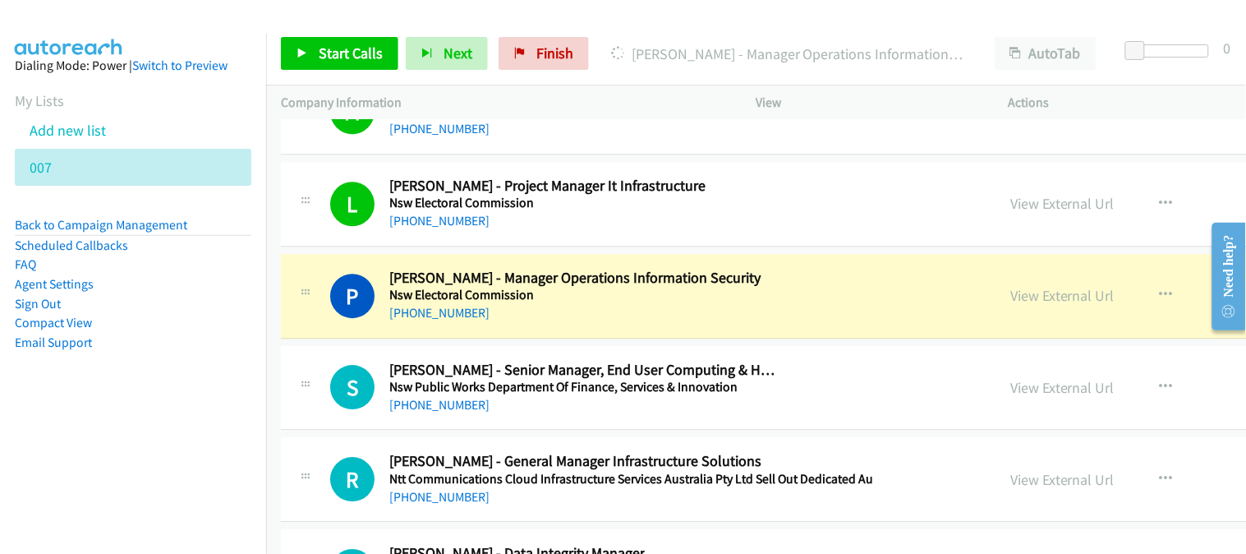
scroll to position [20533, 0]
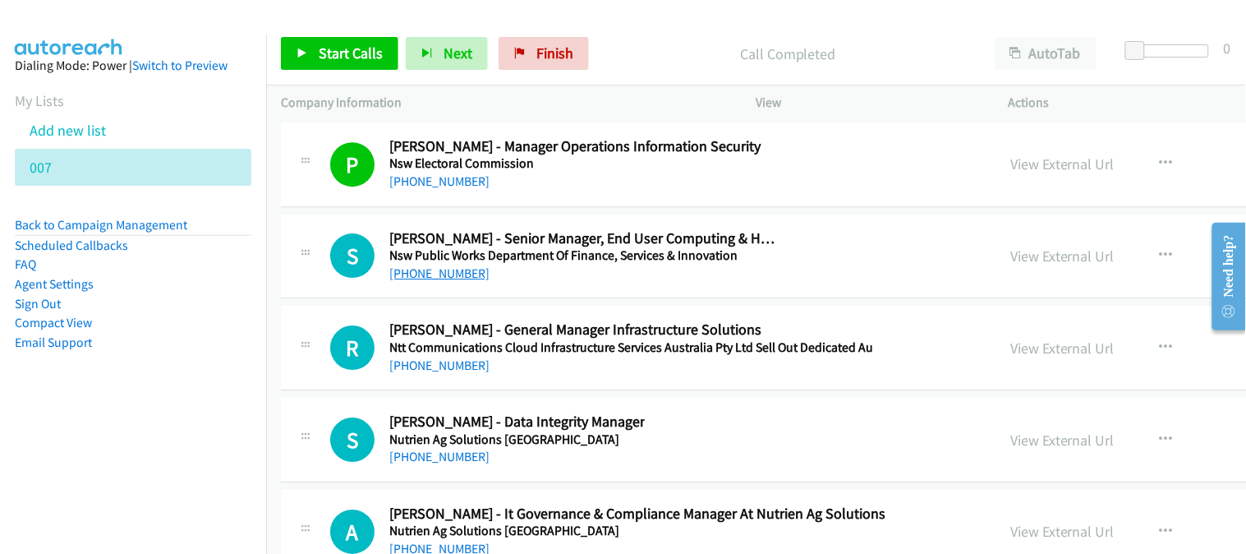
click at [463, 281] on link "[PHONE_NUMBER]" at bounding box center [439, 273] width 100 height 16
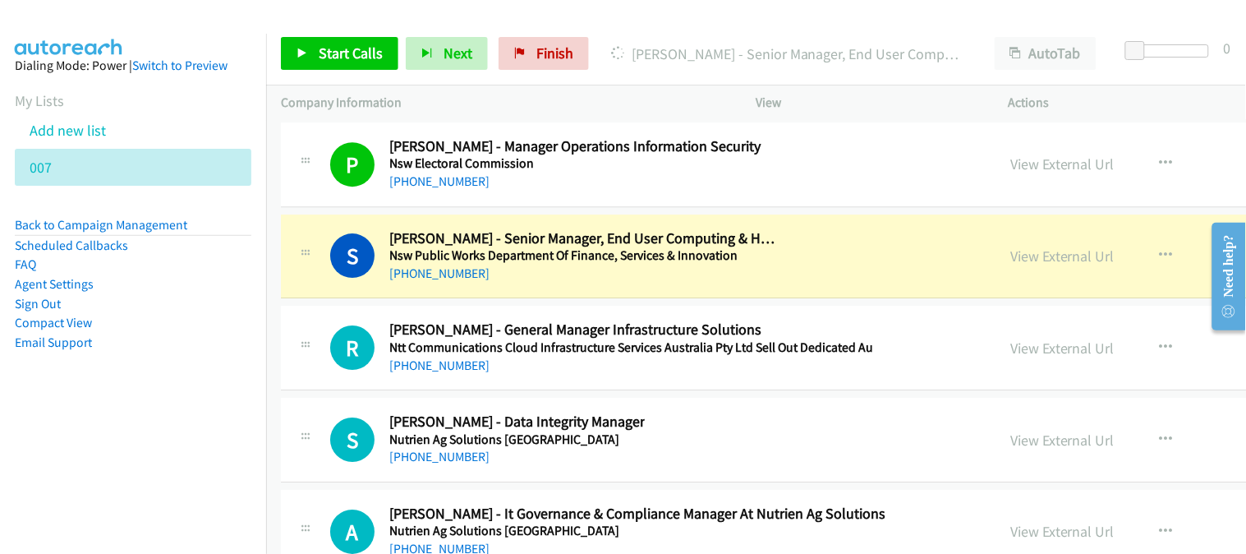
scroll to position [20624, 0]
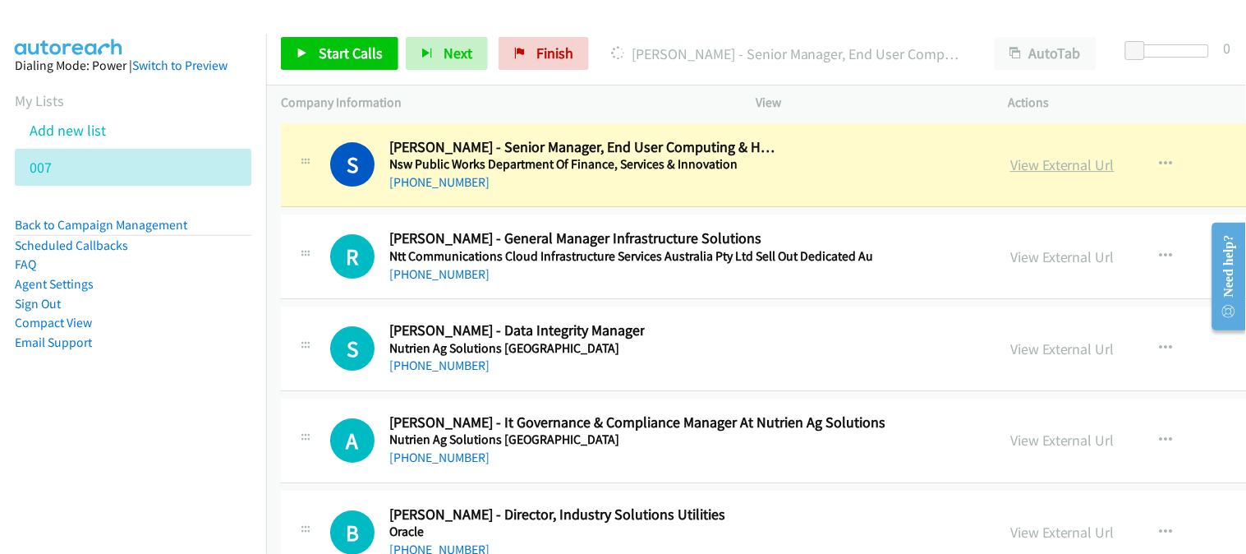
click at [1010, 172] on link "View External Url" at bounding box center [1062, 164] width 104 height 19
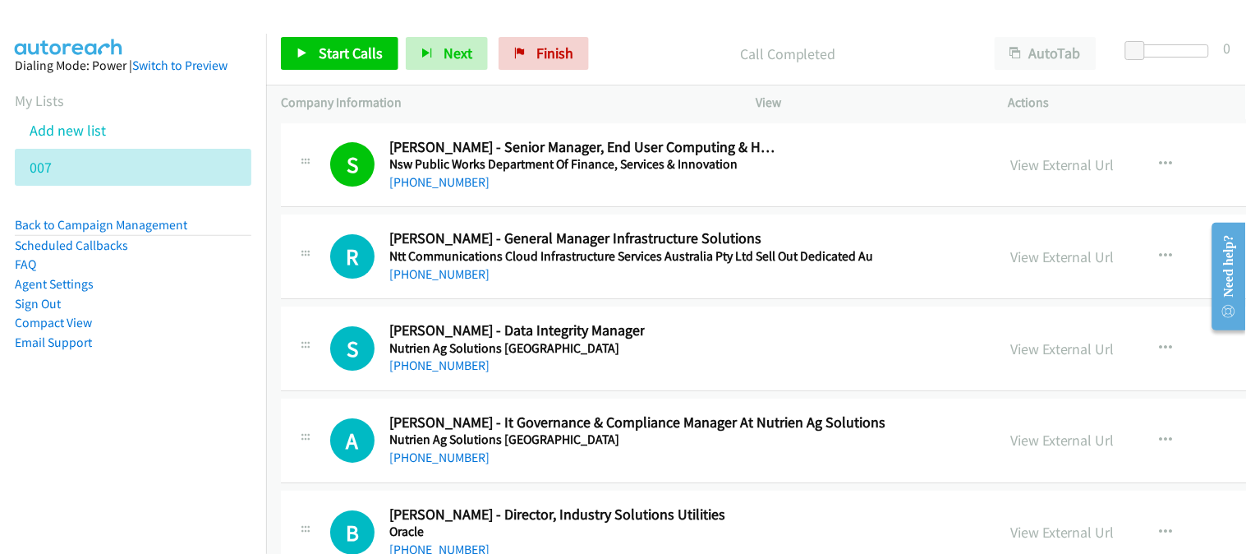
scroll to position [20715, 0]
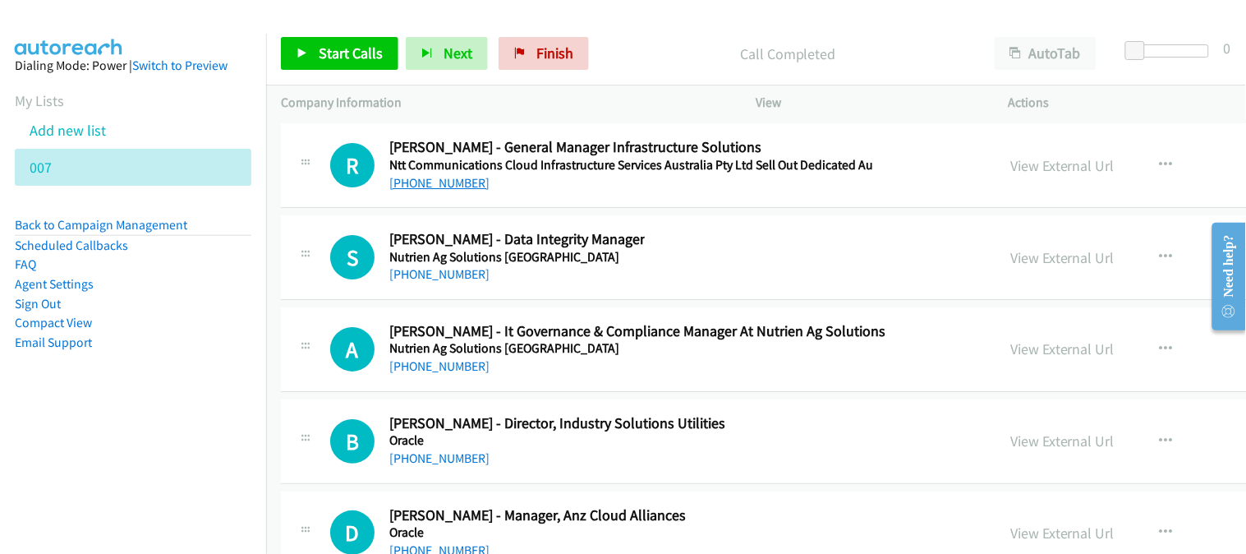
click at [440, 191] on link "[PHONE_NUMBER]" at bounding box center [439, 183] width 100 height 16
drag, startPoint x: 442, startPoint y: 191, endPoint x: 273, endPoint y: 194, distance: 168.4
click at [442, 191] on link "[PHONE_NUMBER]" at bounding box center [439, 183] width 100 height 16
click at [462, 282] on link "[PHONE_NUMBER]" at bounding box center [439, 274] width 100 height 16
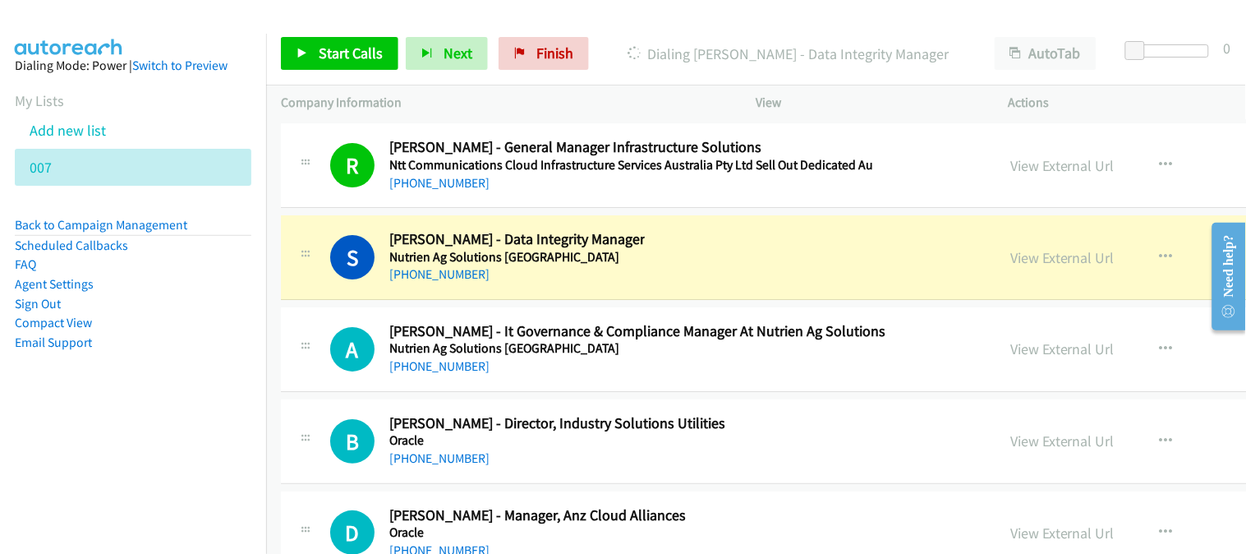
scroll to position [20806, 0]
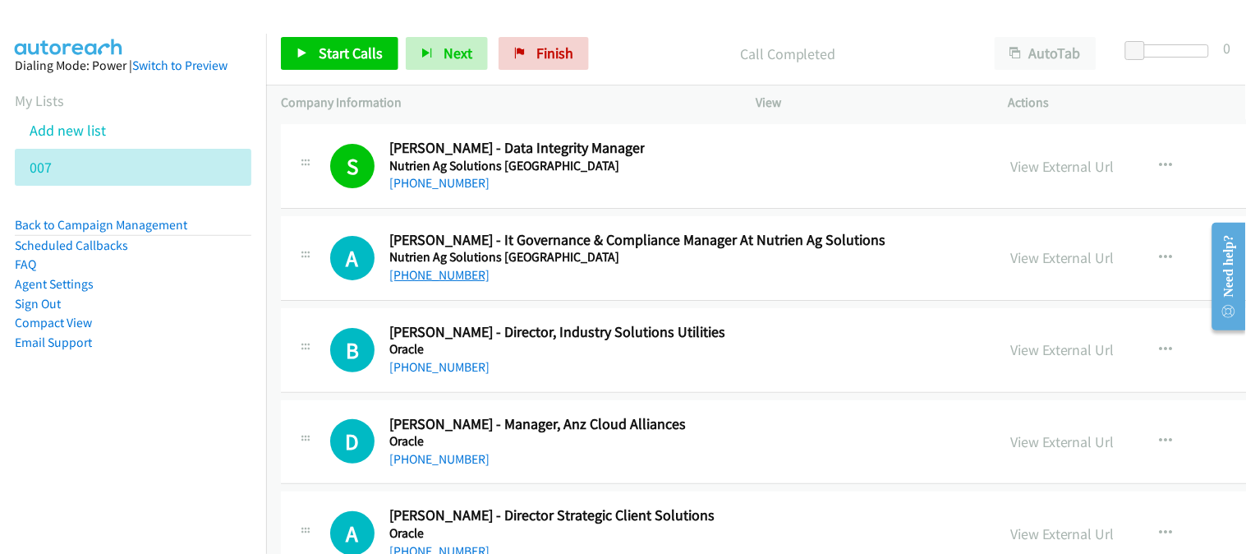
click at [462, 283] on link "[PHONE_NUMBER]" at bounding box center [439, 275] width 100 height 16
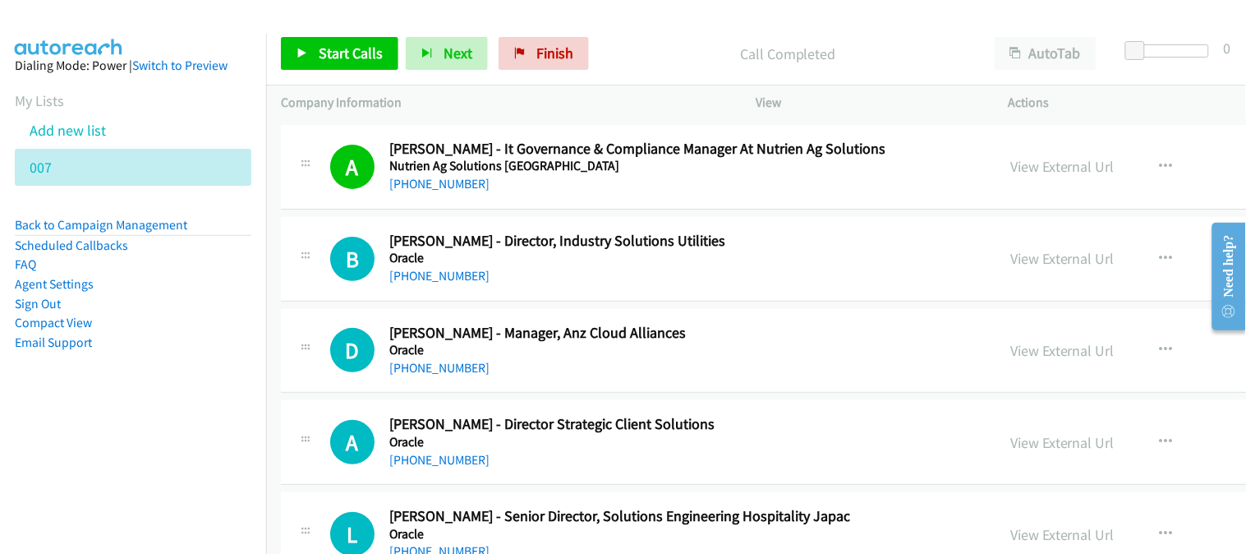
scroll to position [20988, 0]
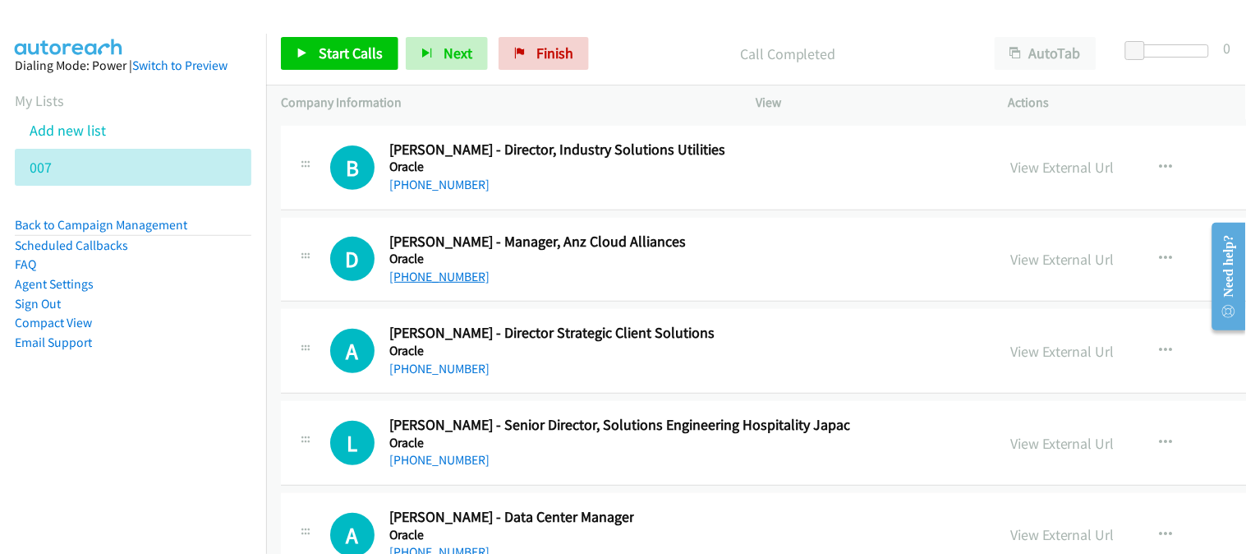
click at [439, 281] on link "[PHONE_NUMBER]" at bounding box center [439, 277] width 100 height 16
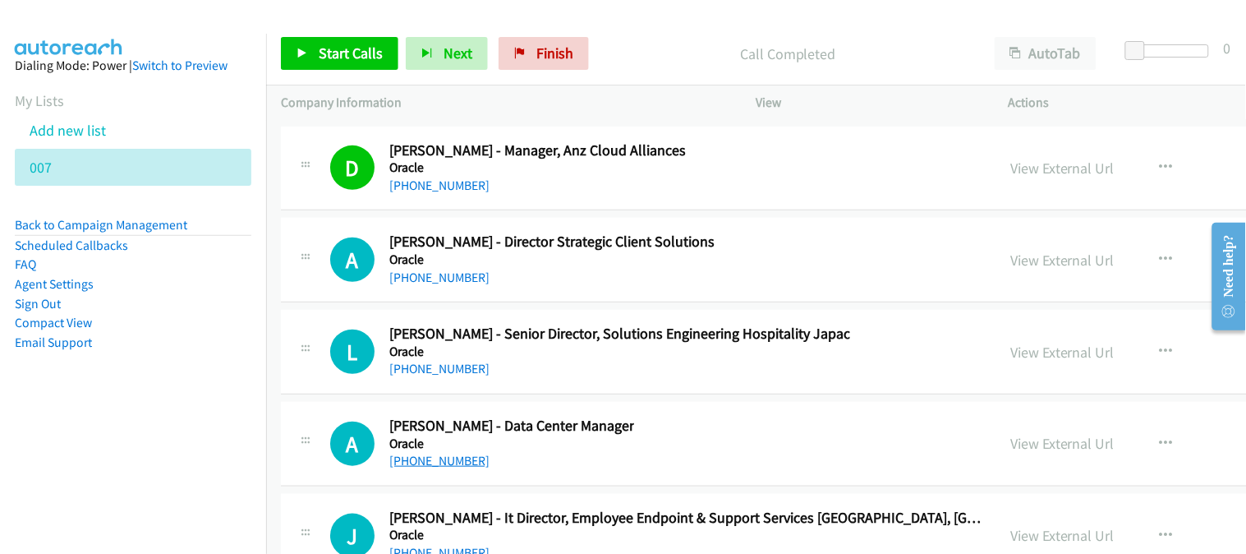
click at [429, 468] on link "[PHONE_NUMBER]" at bounding box center [439, 461] width 100 height 16
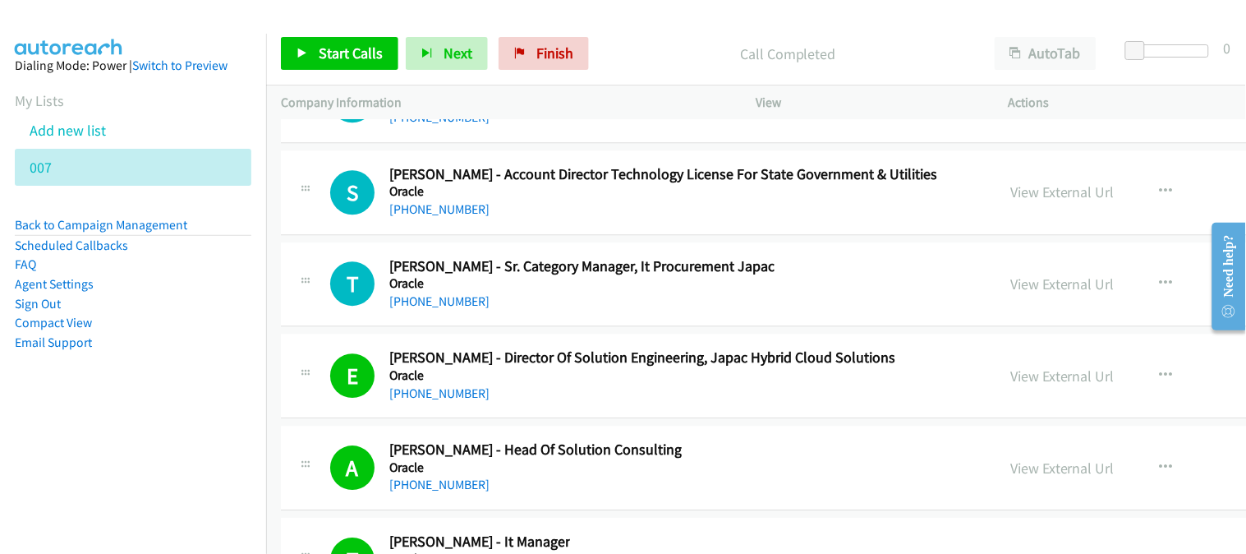
scroll to position [21901, 0]
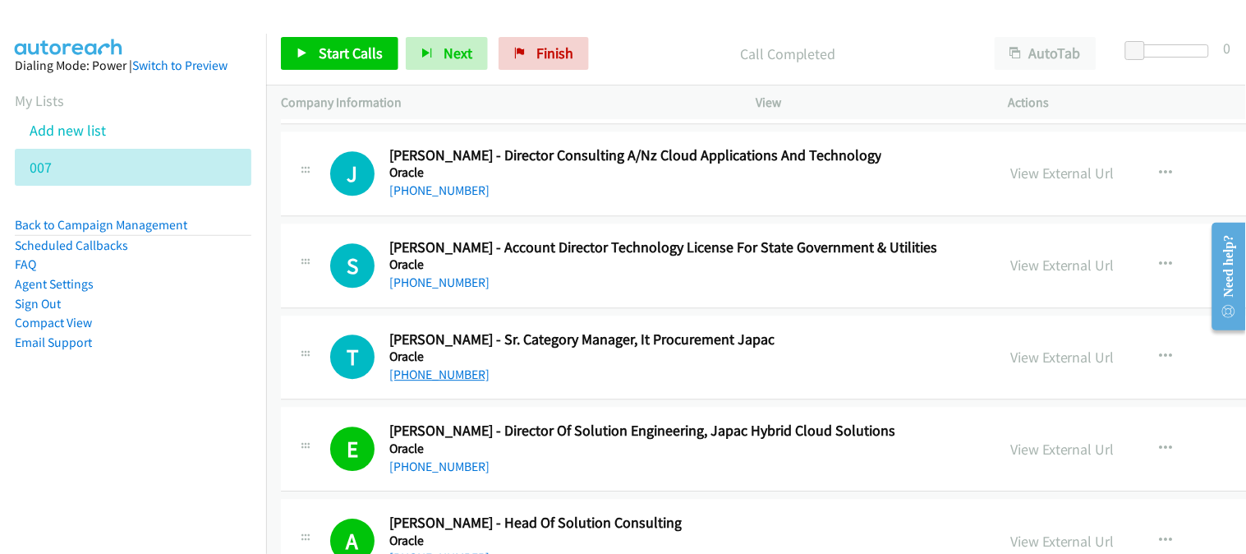
click at [419, 382] on link "[PHONE_NUMBER]" at bounding box center [439, 374] width 100 height 16
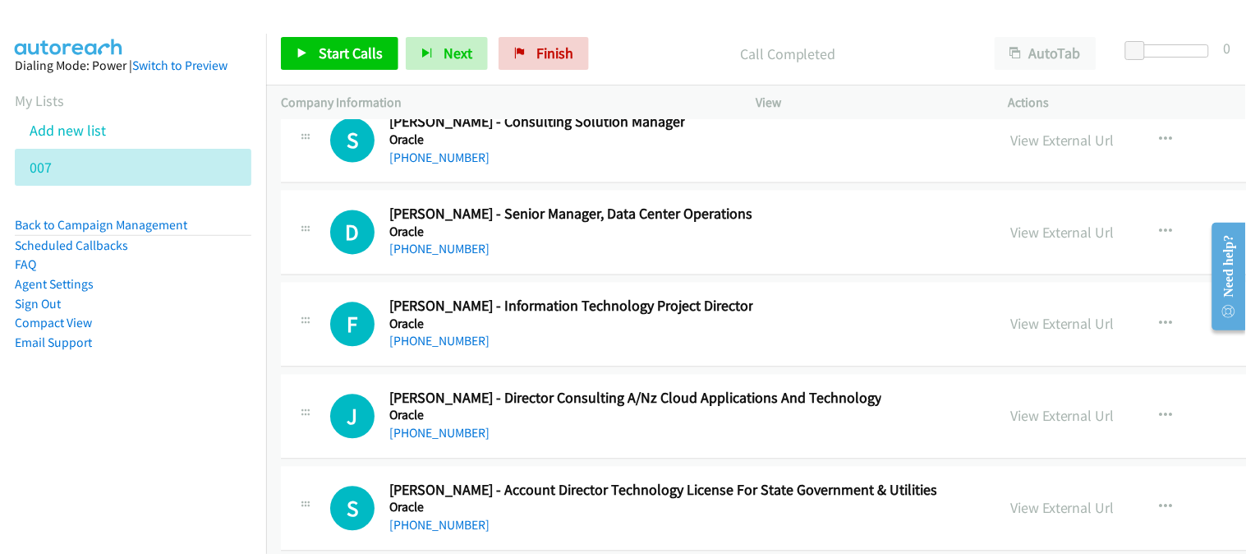
scroll to position [21627, 0]
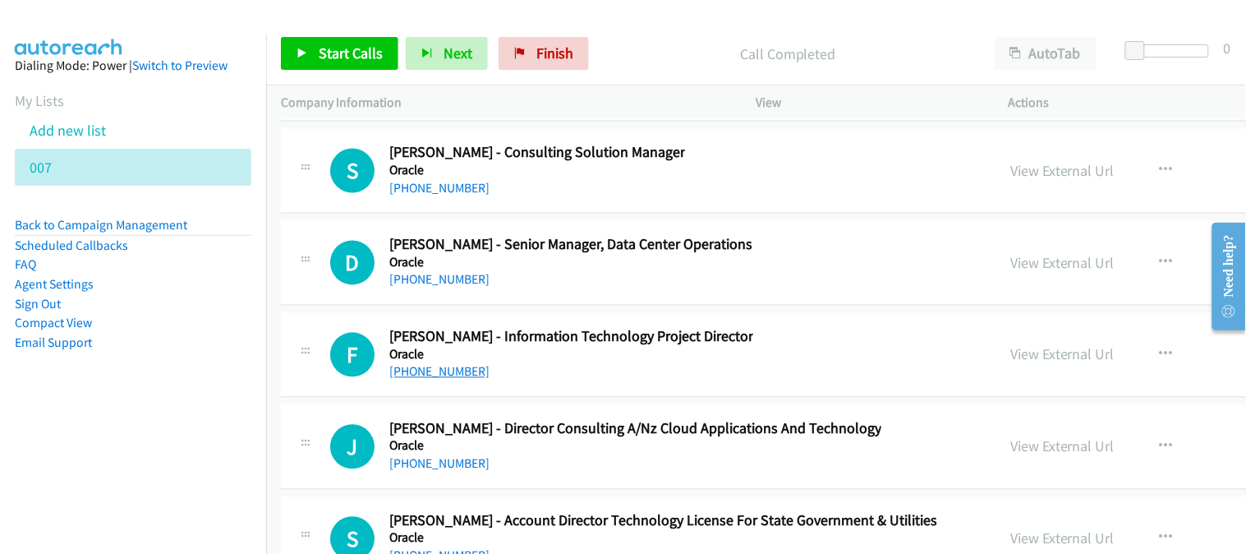
click at [430, 379] on link "[PHONE_NUMBER]" at bounding box center [439, 372] width 100 height 16
click at [454, 287] on link "[PHONE_NUMBER]" at bounding box center [439, 280] width 100 height 16
click at [417, 287] on link "[PHONE_NUMBER]" at bounding box center [439, 280] width 100 height 16
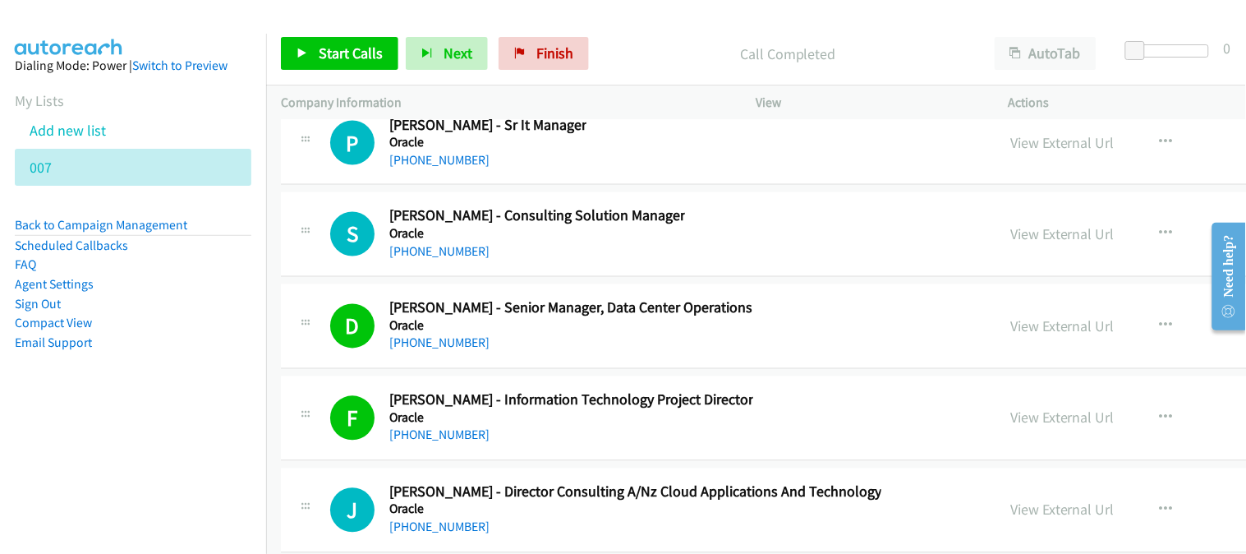
scroll to position [21536, 0]
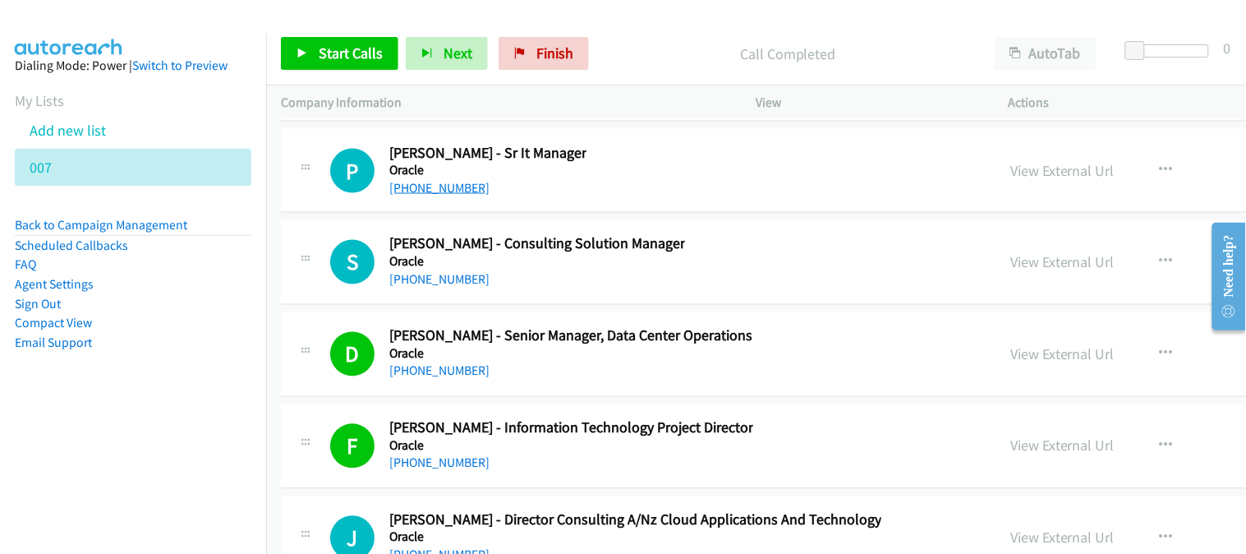
click at [439, 195] on link "[PHONE_NUMBER]" at bounding box center [439, 188] width 100 height 16
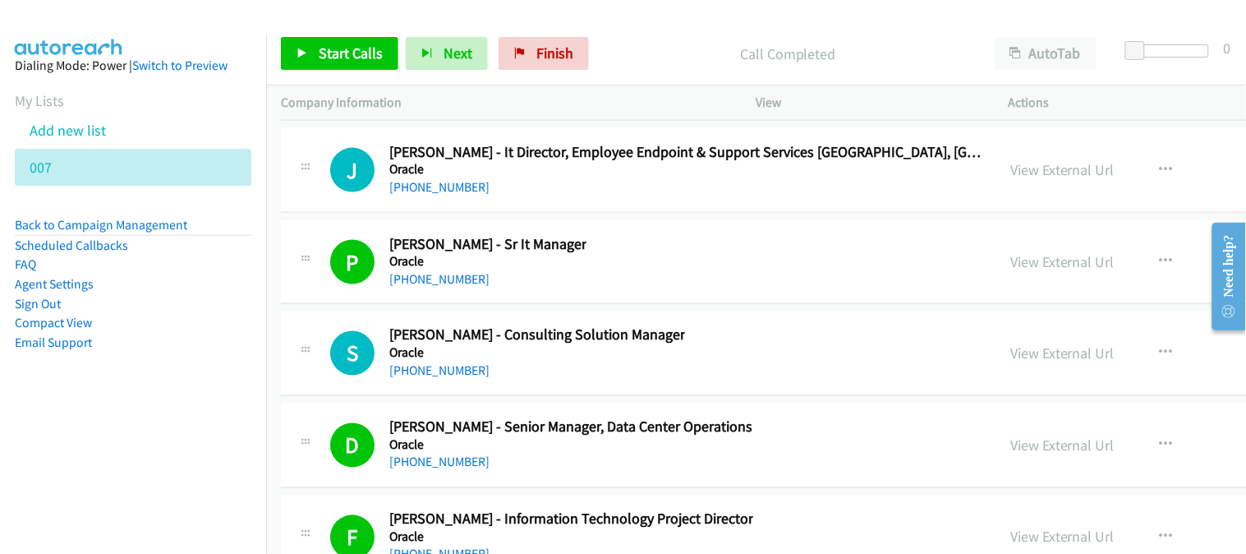
scroll to position [21354, 0]
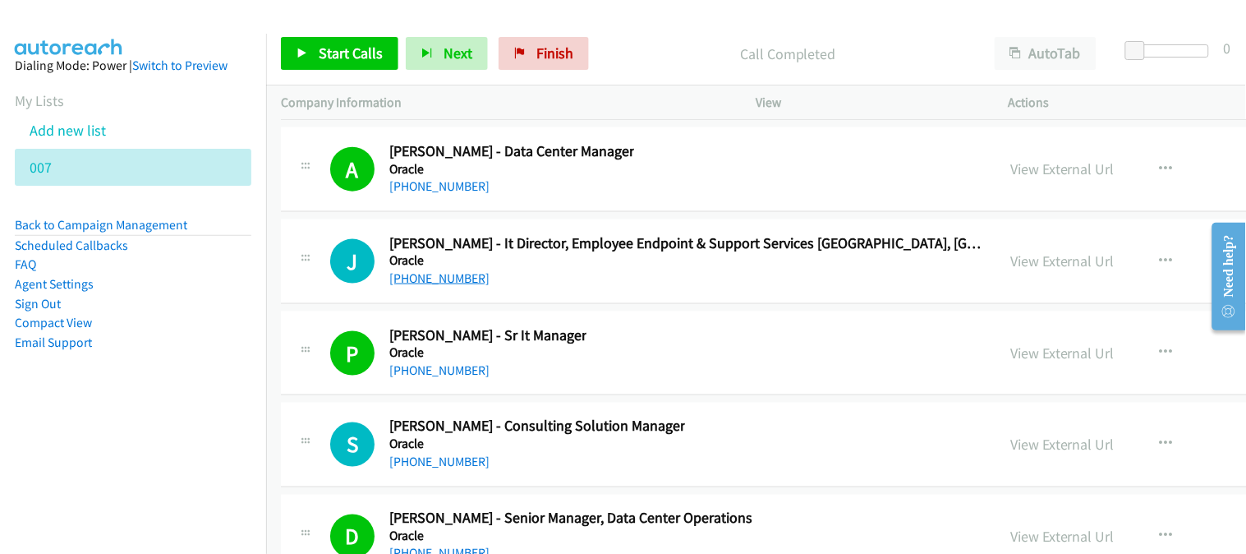
click at [439, 286] on link "[PHONE_NUMBER]" at bounding box center [439, 278] width 100 height 16
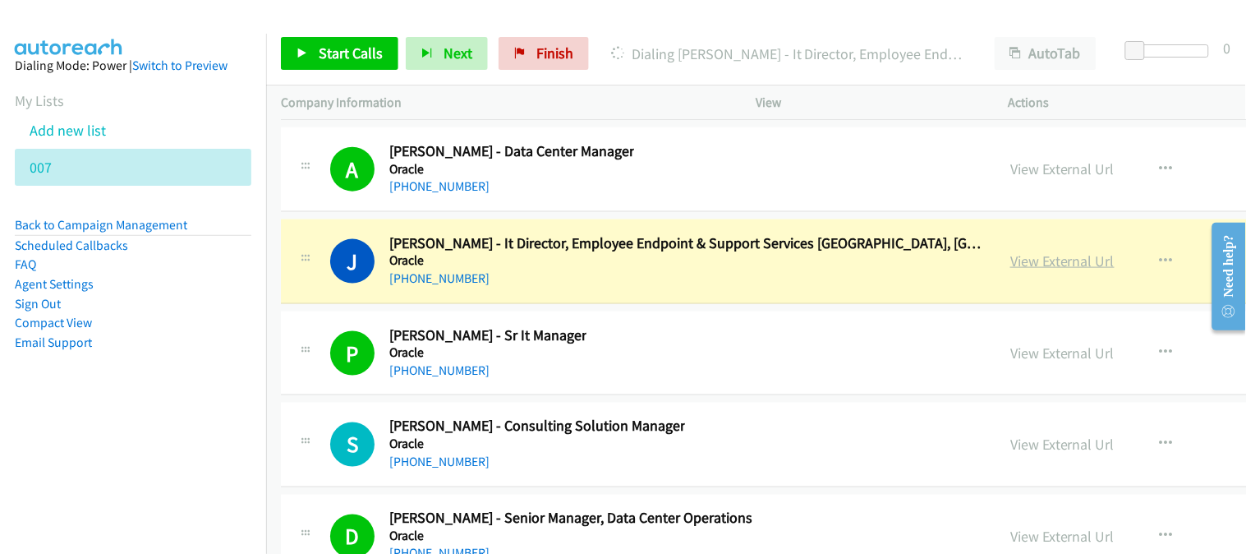
click at [1010, 270] on link "View External Url" at bounding box center [1062, 260] width 104 height 19
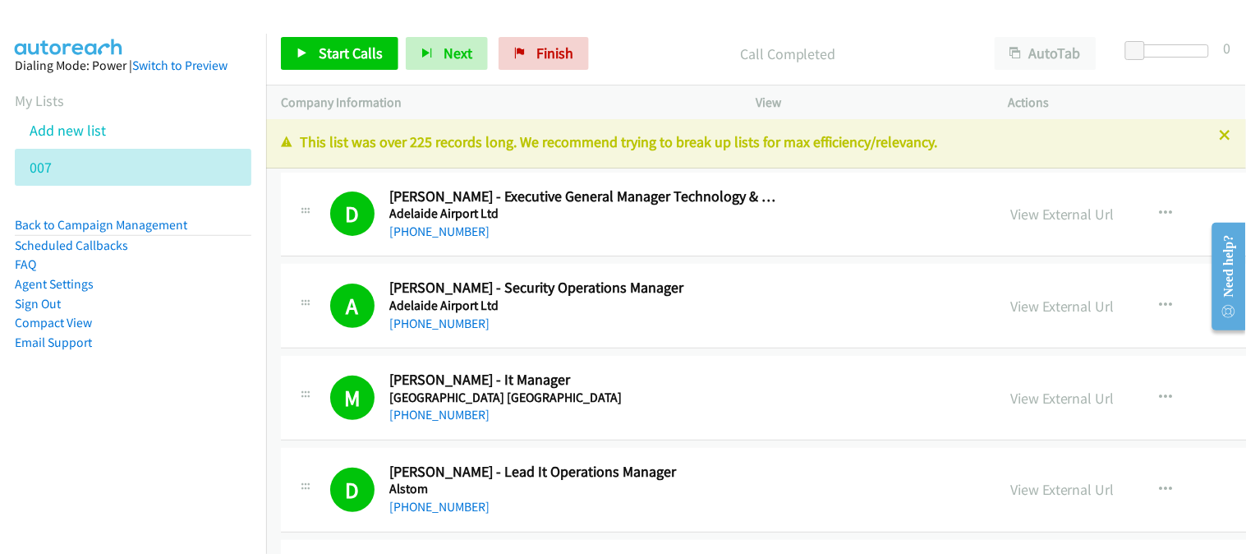
scroll to position [0, 0]
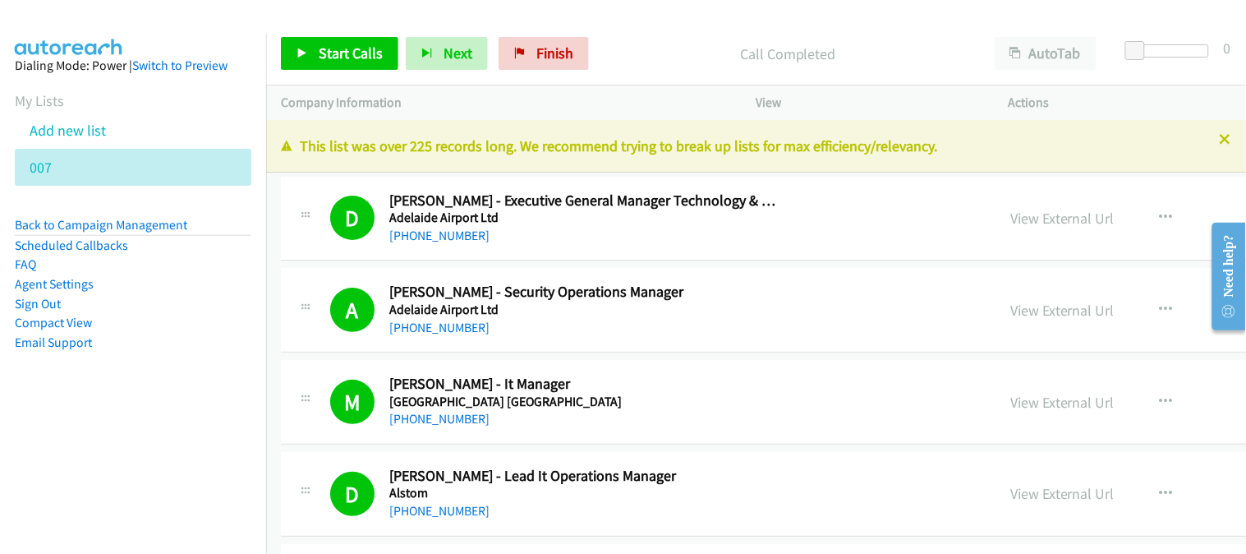
click at [1220, 138] on icon at bounding box center [1225, 140] width 11 height 11
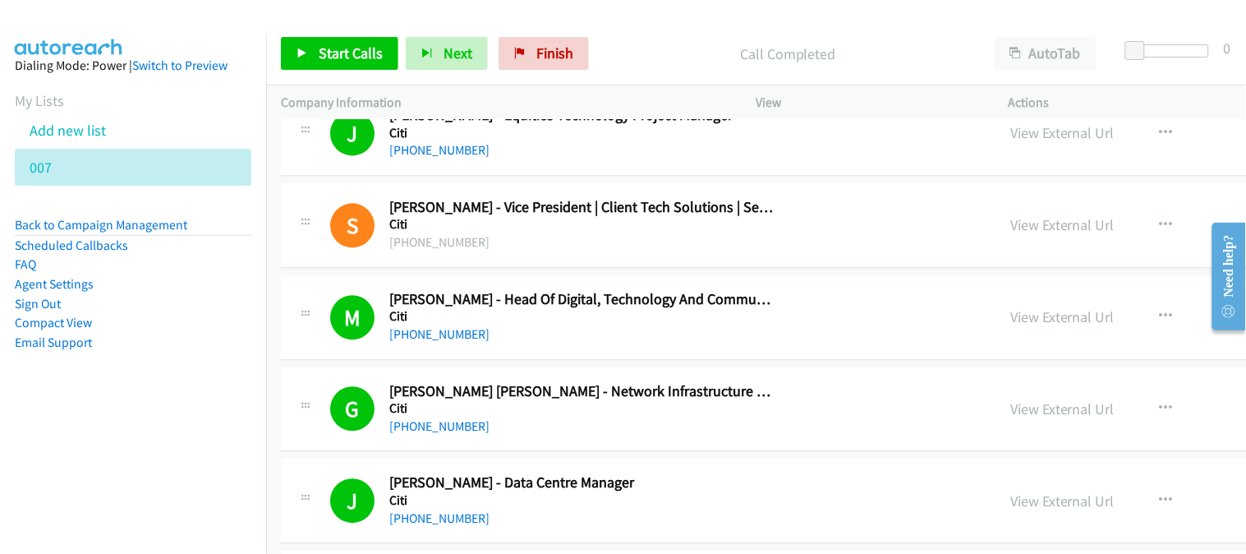
scroll to position [4289, 0]
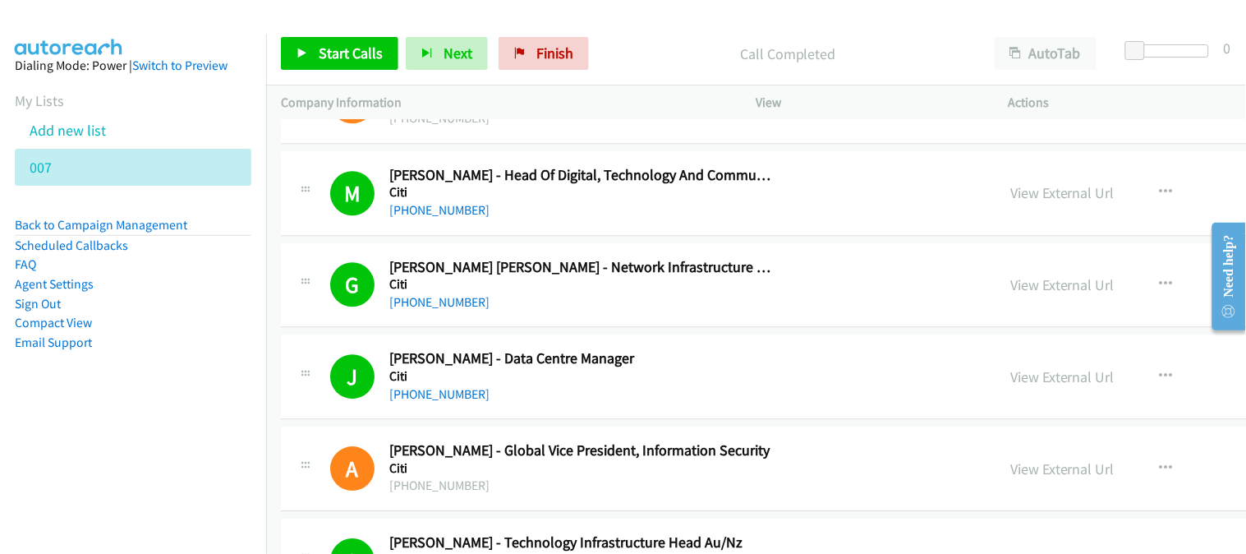
click at [535, 70] on div "Start Calls Pause Next Finish Call Completed AutoTab AutoTab 0" at bounding box center [756, 53] width 980 height 63
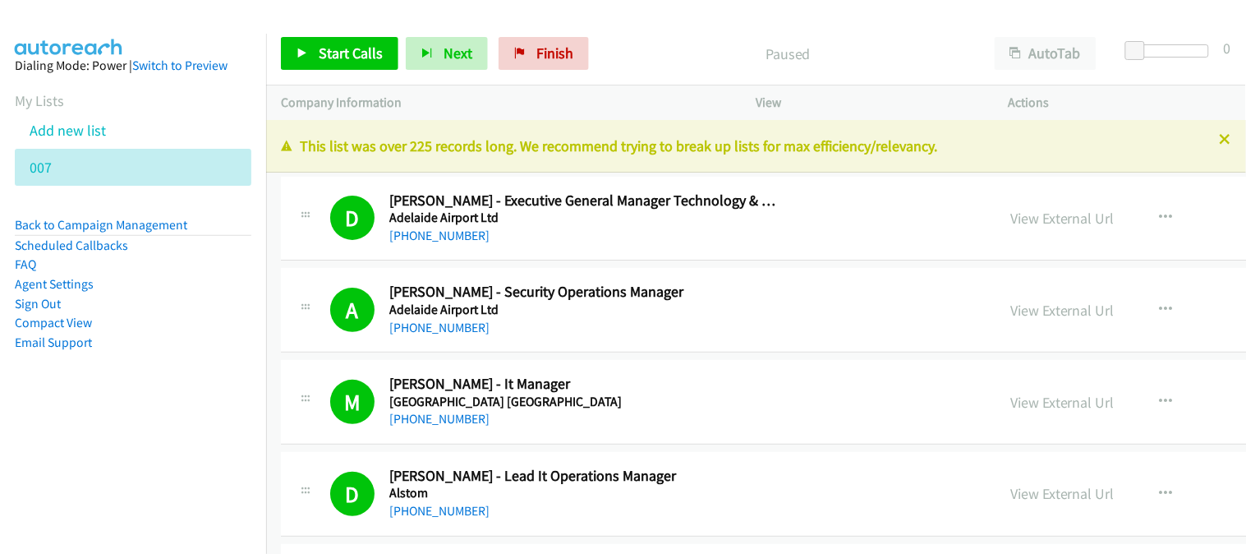
click at [1216, 145] on p "This list was over 225 records long. We recommend trying to break up lists for …" at bounding box center [756, 146] width 950 height 22
click at [1220, 140] on icon at bounding box center [1225, 140] width 11 height 11
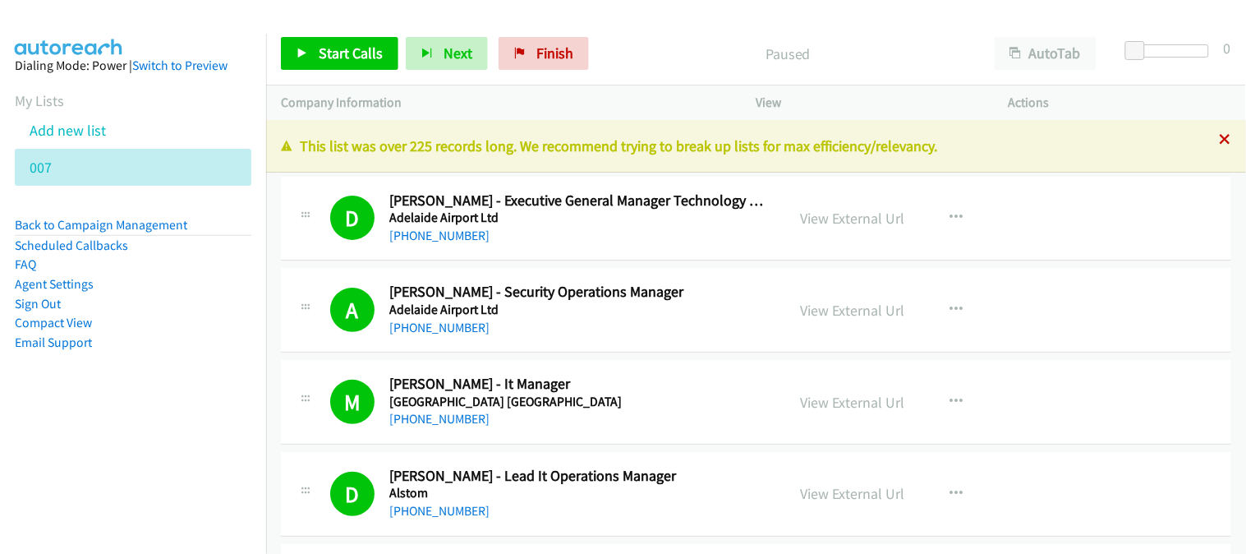
click at [1217, 145] on div "+1 415-964-1034 Call failed - Please reload the list and try again This list wa…" at bounding box center [756, 337] width 980 height 434
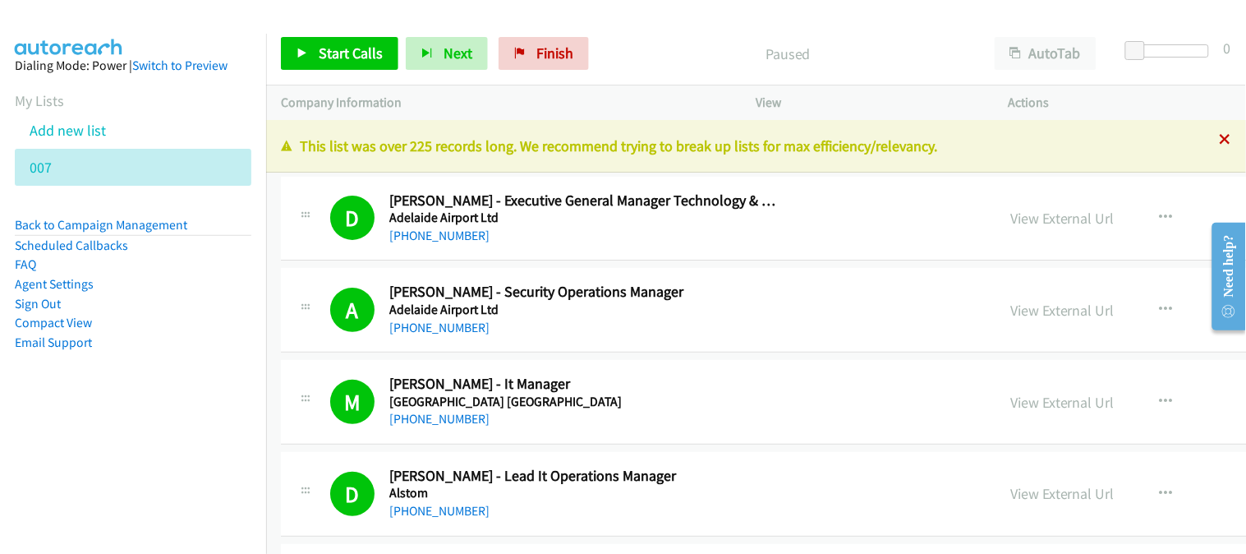
click at [1220, 140] on icon at bounding box center [1225, 140] width 11 height 11
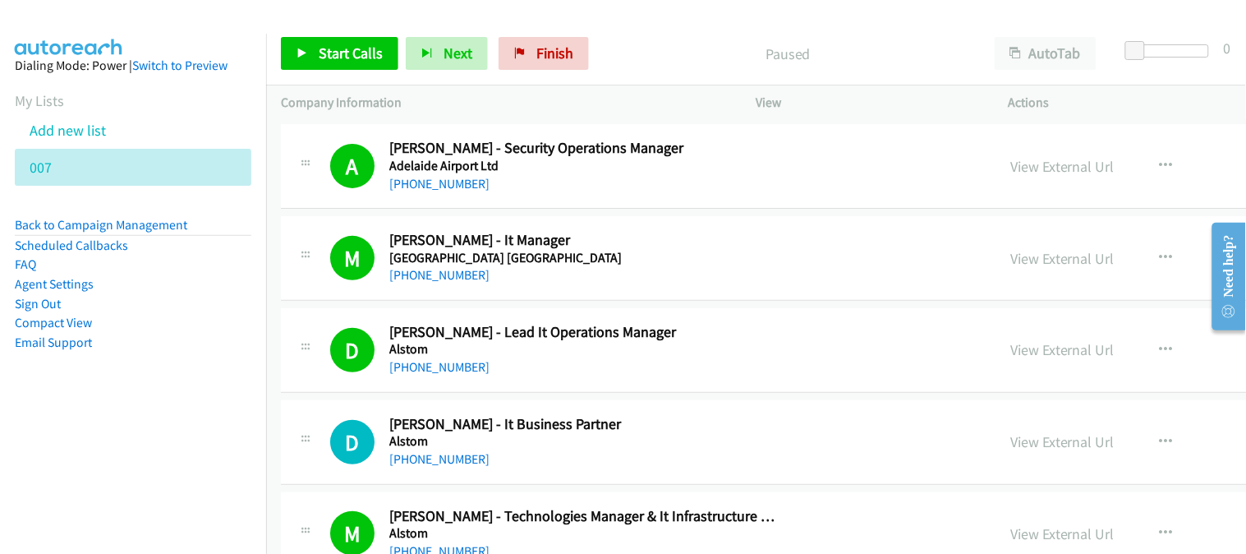
scroll to position [182, 0]
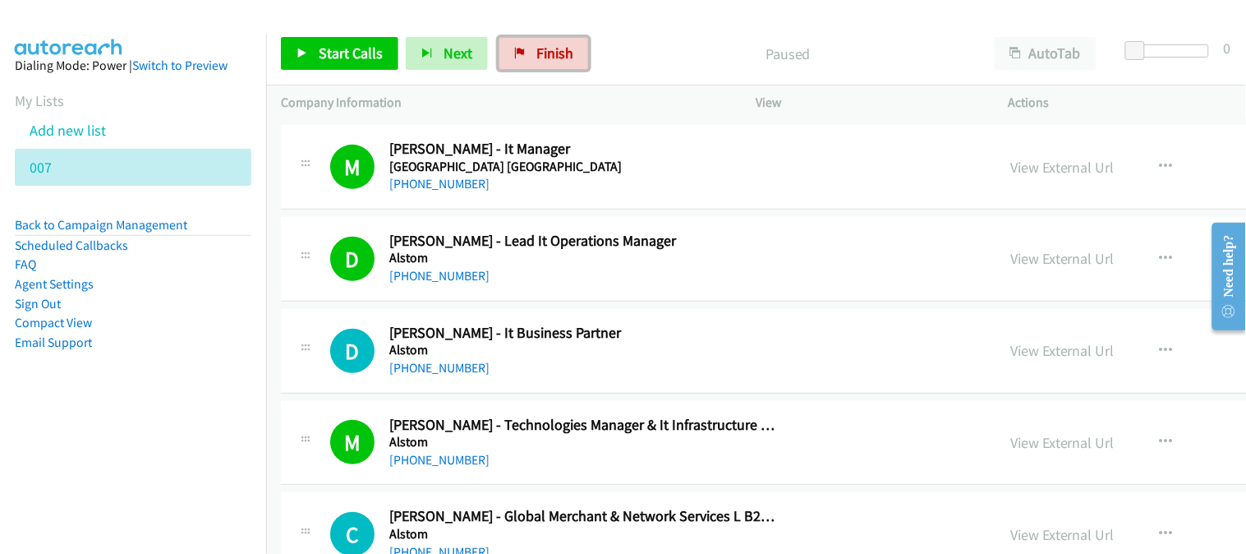
drag, startPoint x: 526, startPoint y: 39, endPoint x: 716, endPoint y: 48, distance: 190.7
click at [526, 39] on link "Finish" at bounding box center [544, 53] width 90 height 33
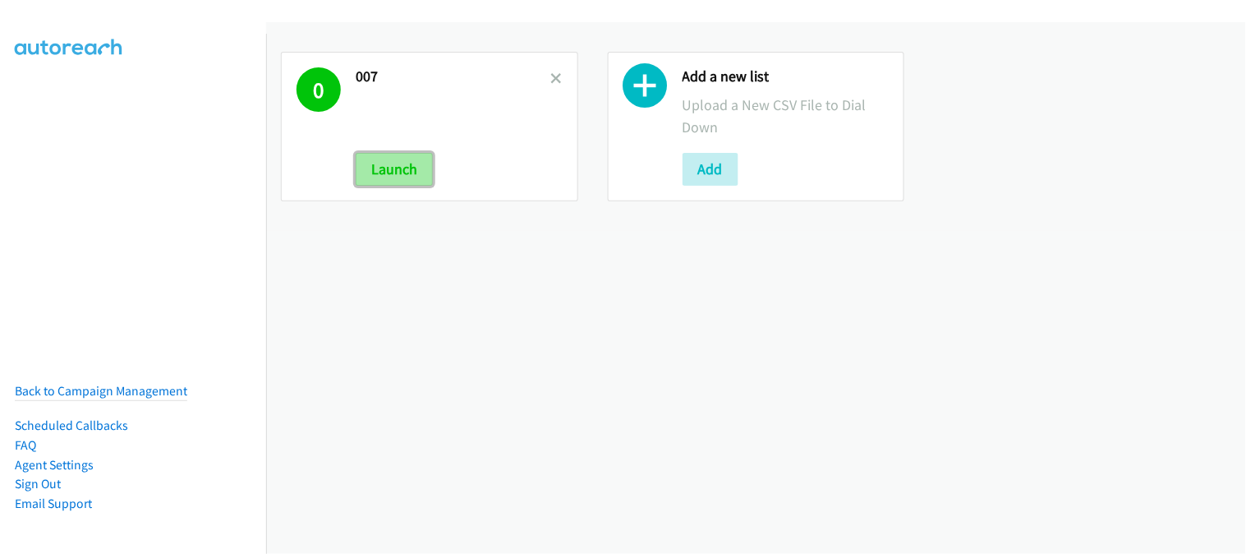
click at [421, 182] on button "Launch" at bounding box center [394, 169] width 77 height 33
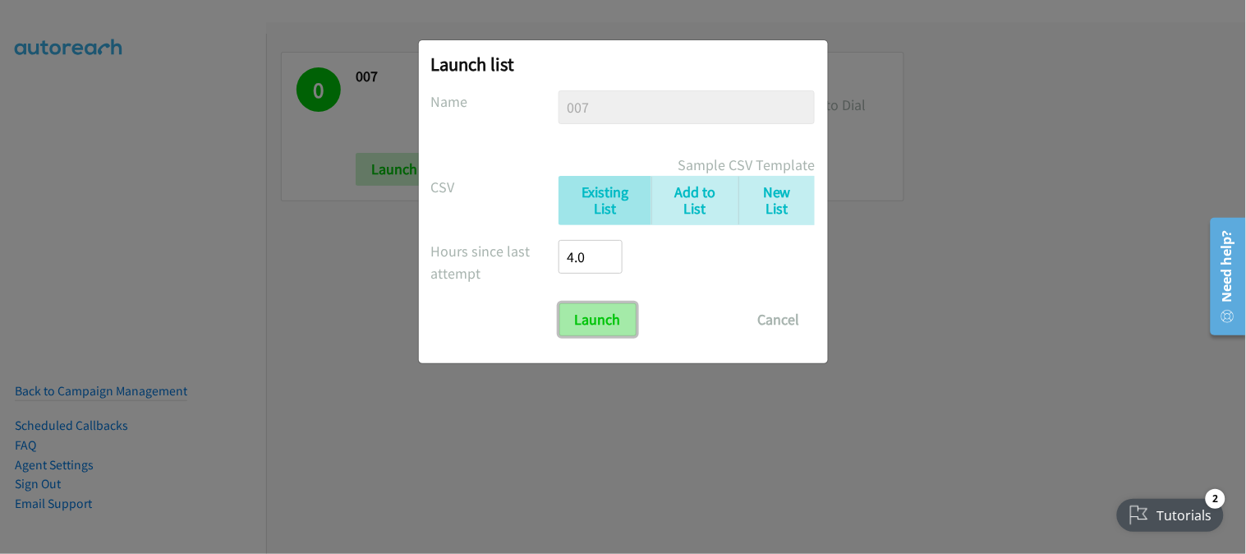
click at [579, 329] on input "Launch" at bounding box center [597, 319] width 77 height 33
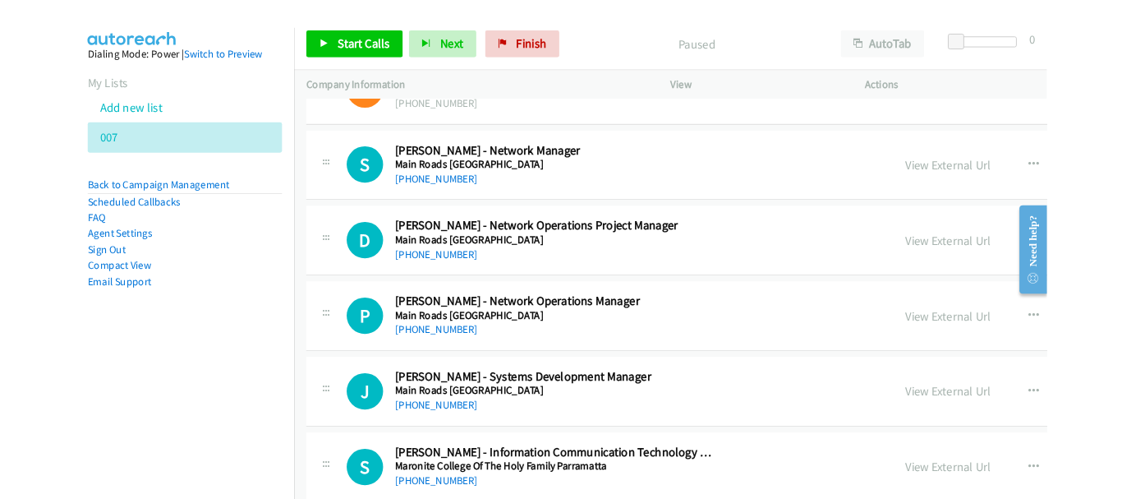
scroll to position [14163, 0]
